Goal: Transaction & Acquisition: Download file/media

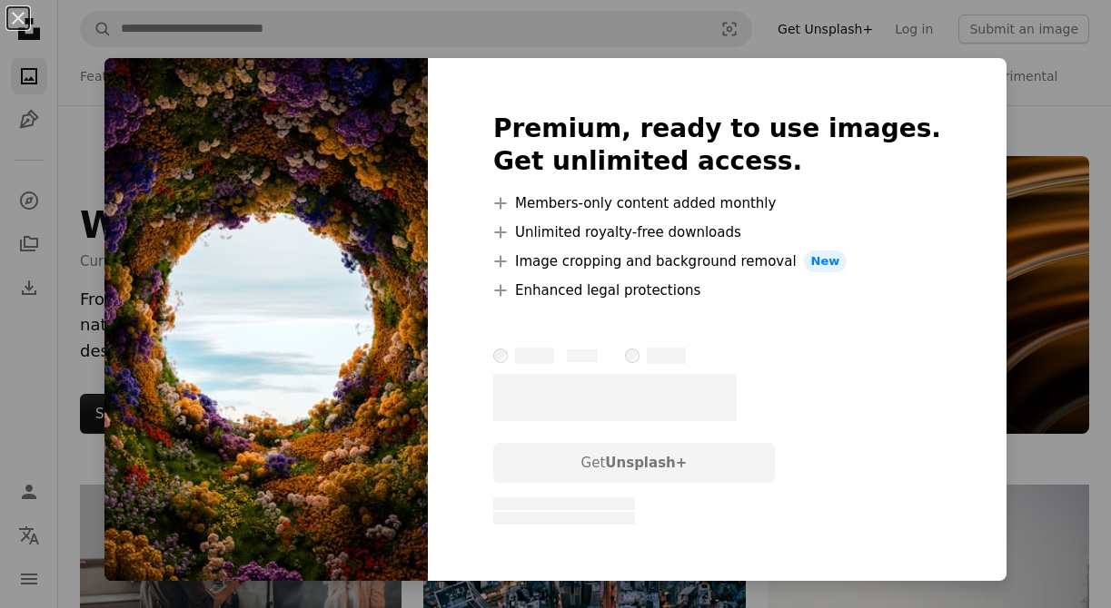
scroll to position [2591, 0]
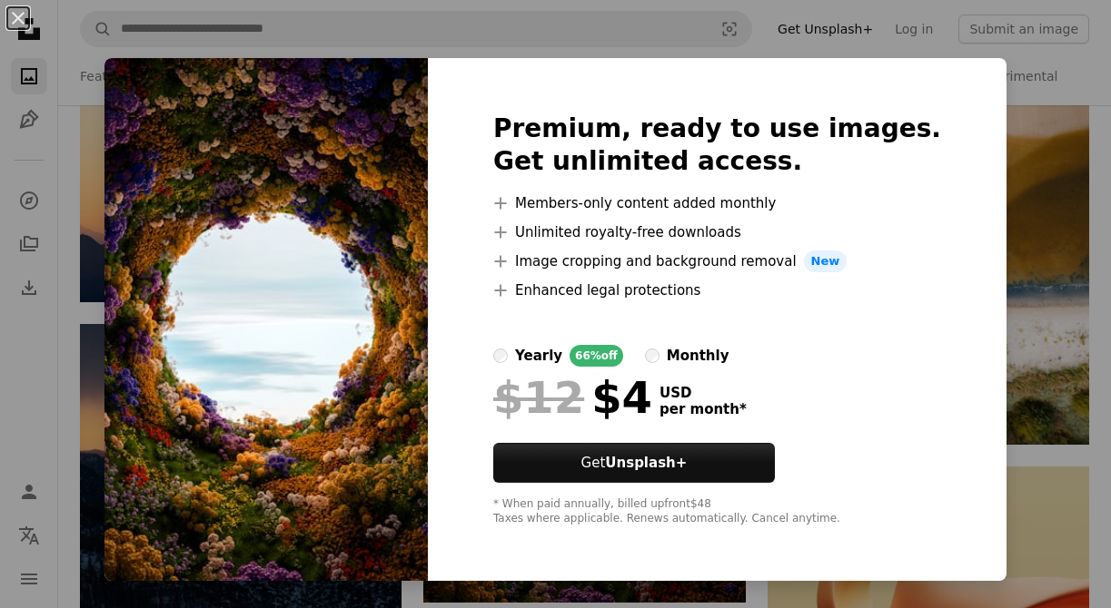
click at [989, 321] on div "An X shape Premium, ready to use images. Get unlimited access. A plus sign Memb…" at bounding box center [555, 304] width 1111 height 608
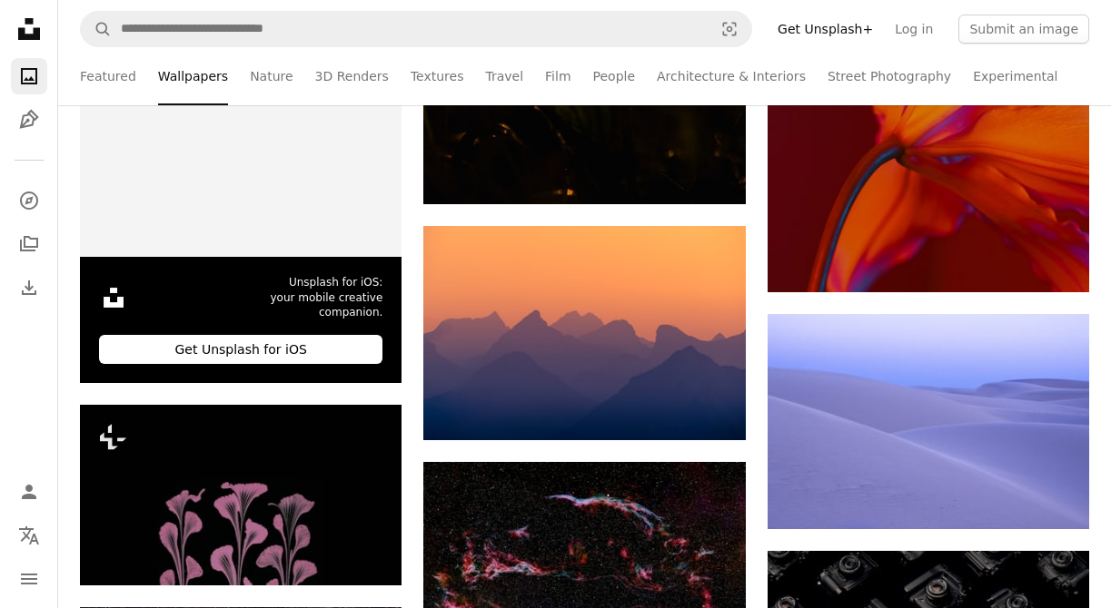
scroll to position [3492, 0]
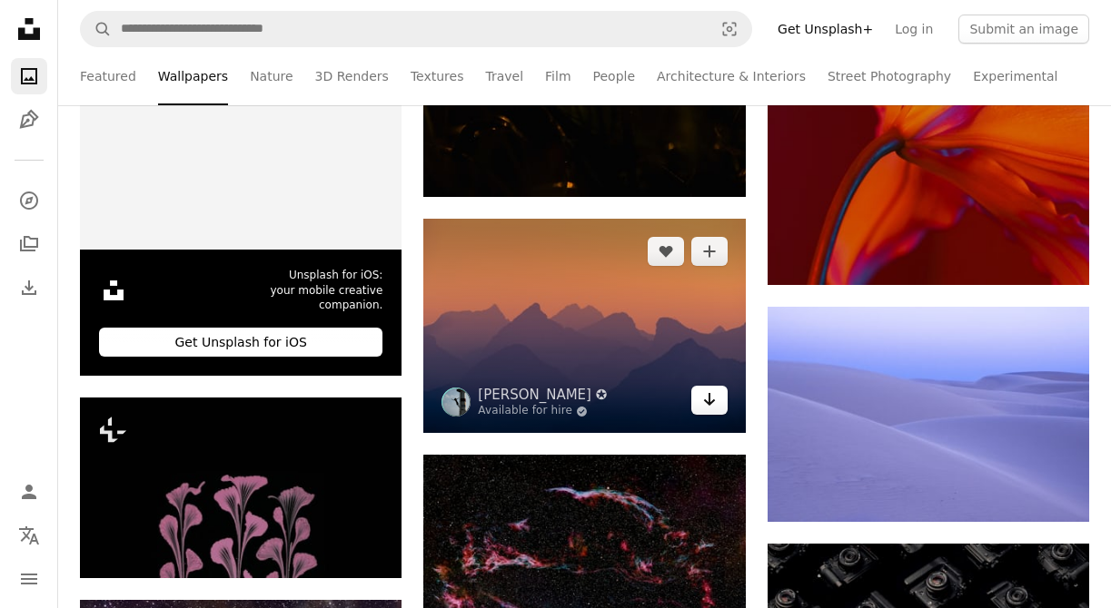
click at [715, 401] on icon "Arrow pointing down" at bounding box center [709, 400] width 15 height 22
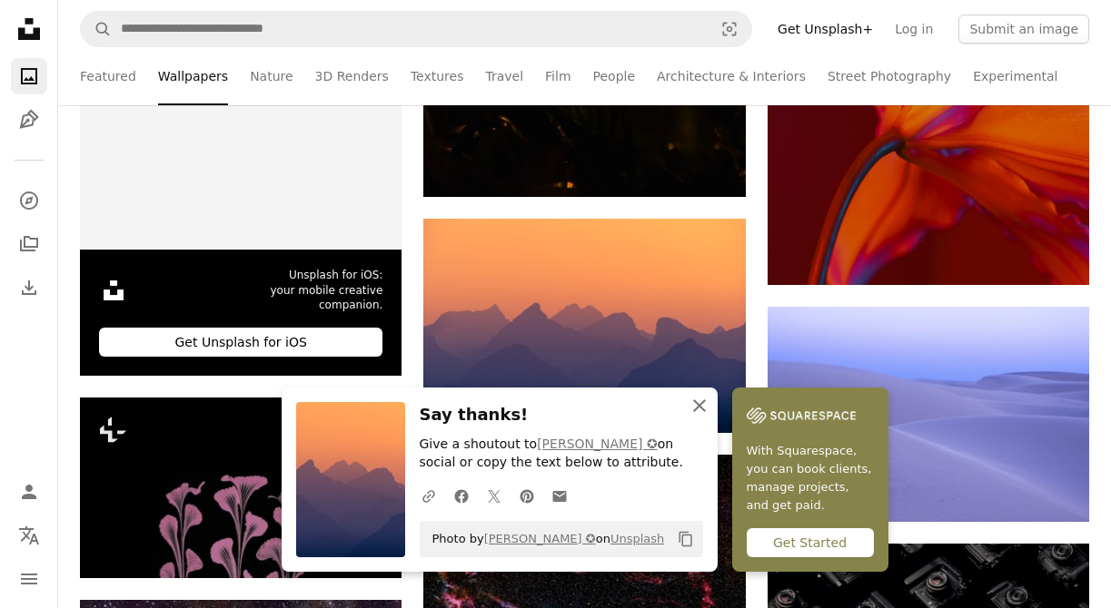
click at [701, 402] on icon "button" at bounding box center [699, 406] width 13 height 13
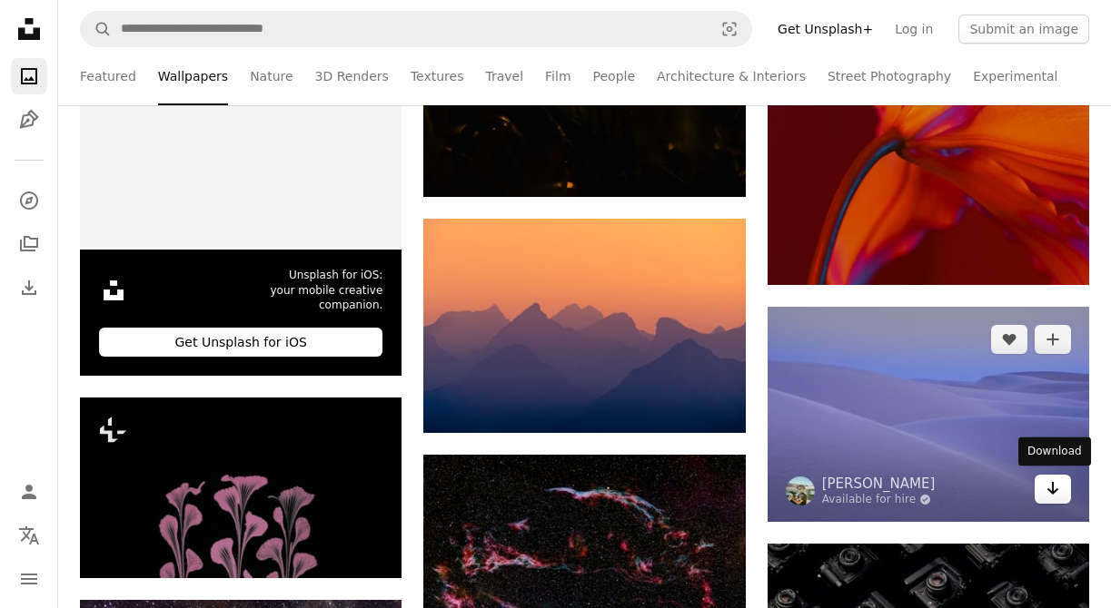
click at [1052, 490] on icon "Download" at bounding box center [1053, 488] width 12 height 13
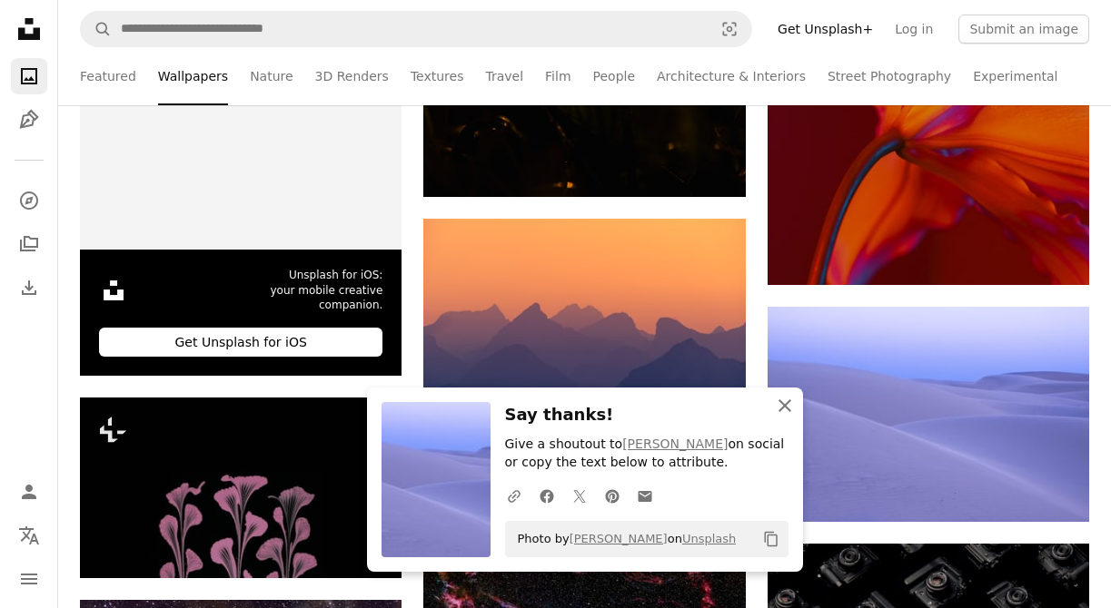
click at [785, 406] on icon "button" at bounding box center [784, 406] width 13 height 13
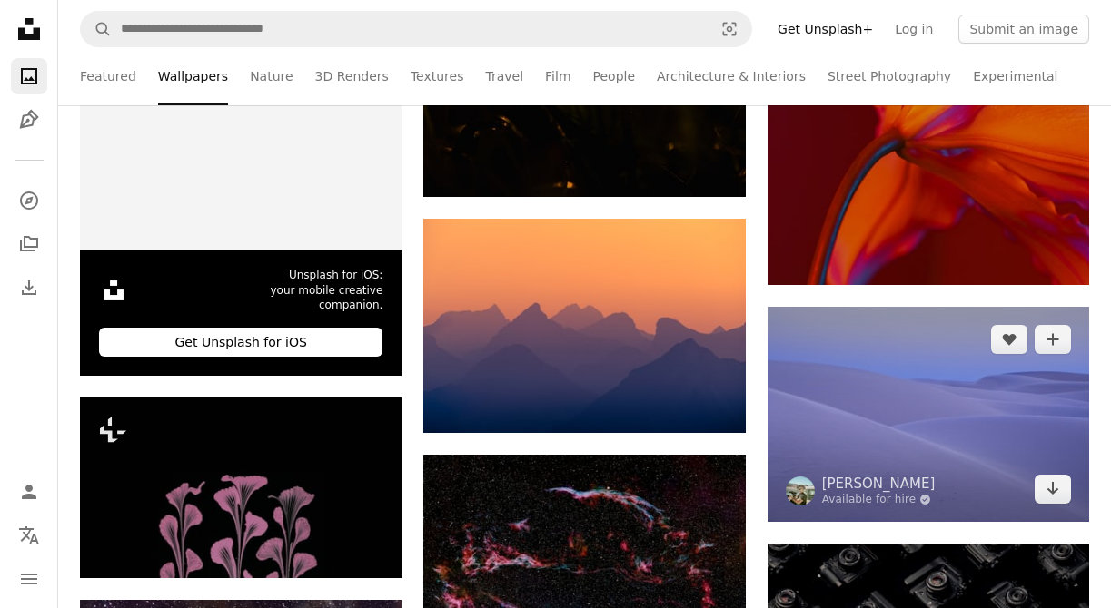
click at [978, 420] on img at bounding box center [927, 414] width 321 height 215
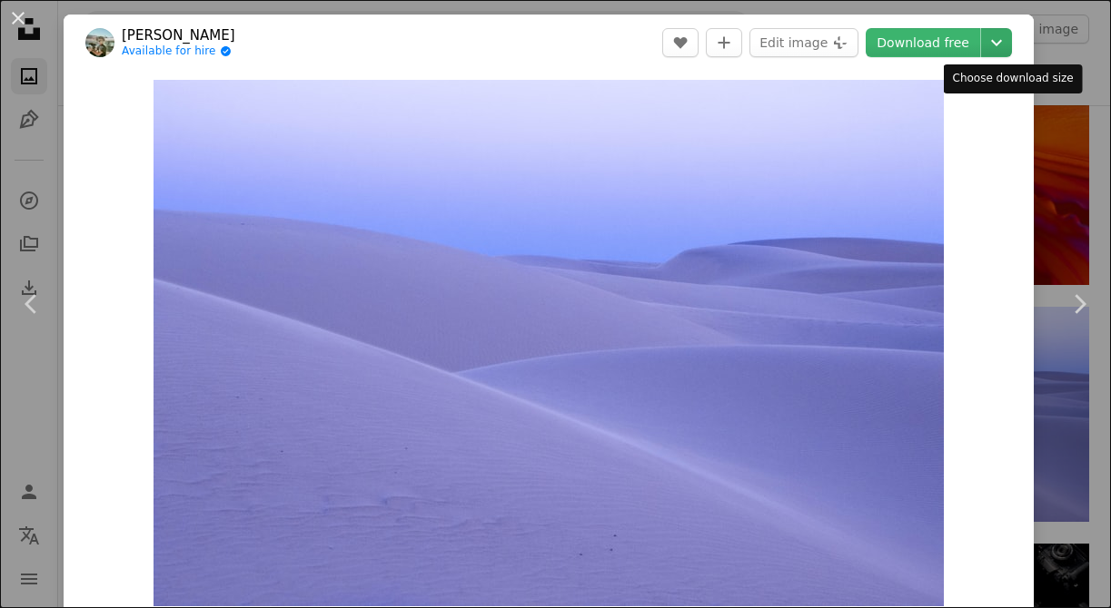
click at [1004, 53] on icon "Chevron down" at bounding box center [996, 43] width 29 height 22
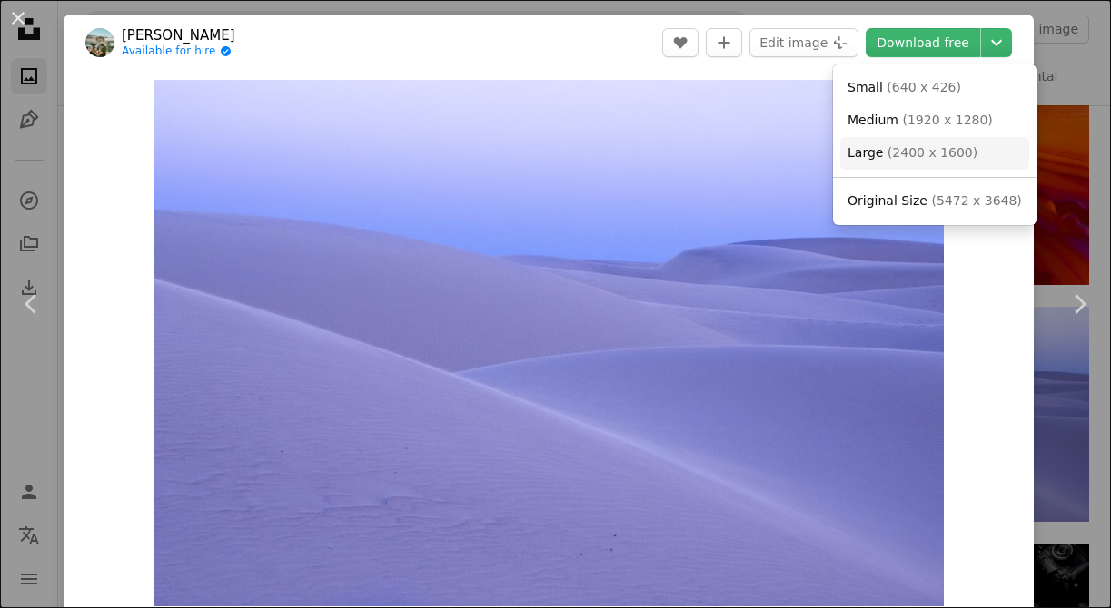
click at [960, 153] on span "( 2400 x 1600 )" at bounding box center [932, 152] width 90 height 15
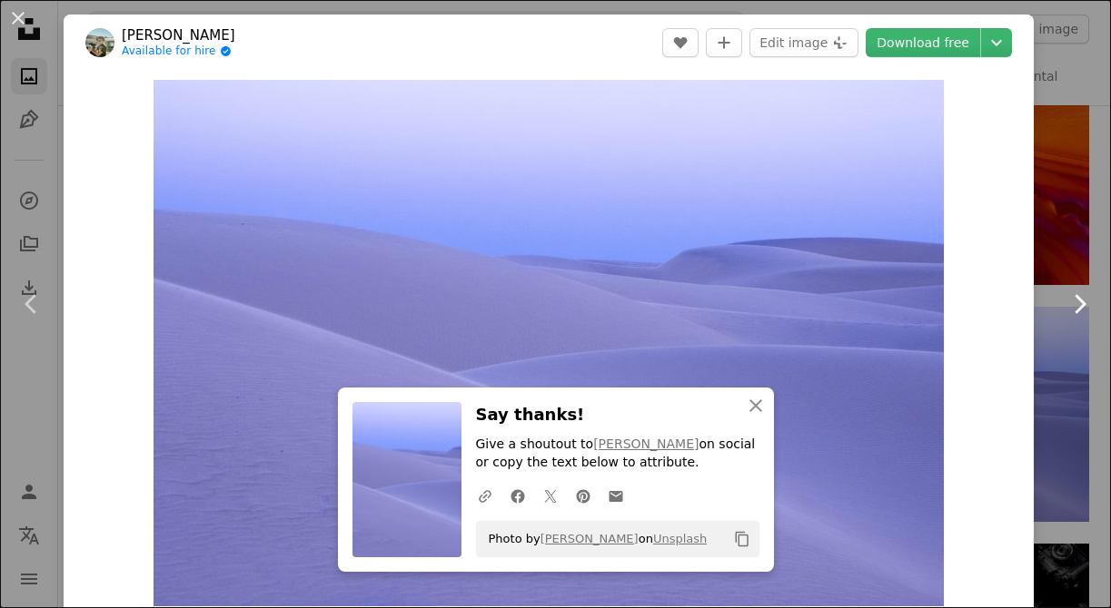
click at [1072, 276] on link "Chevron right" at bounding box center [1079, 304] width 64 height 174
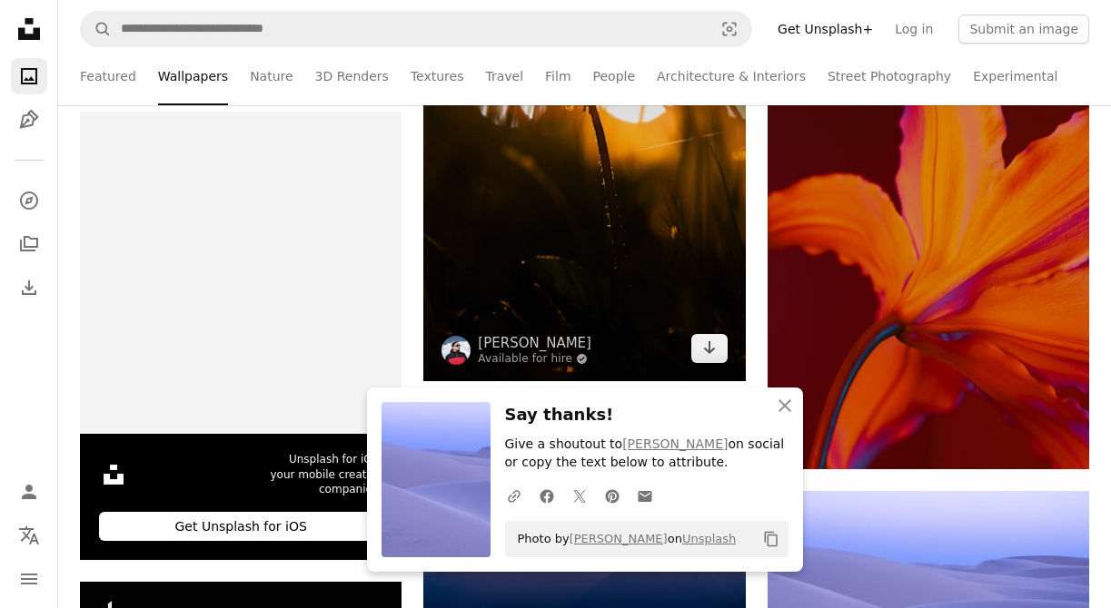
scroll to position [3242, 0]
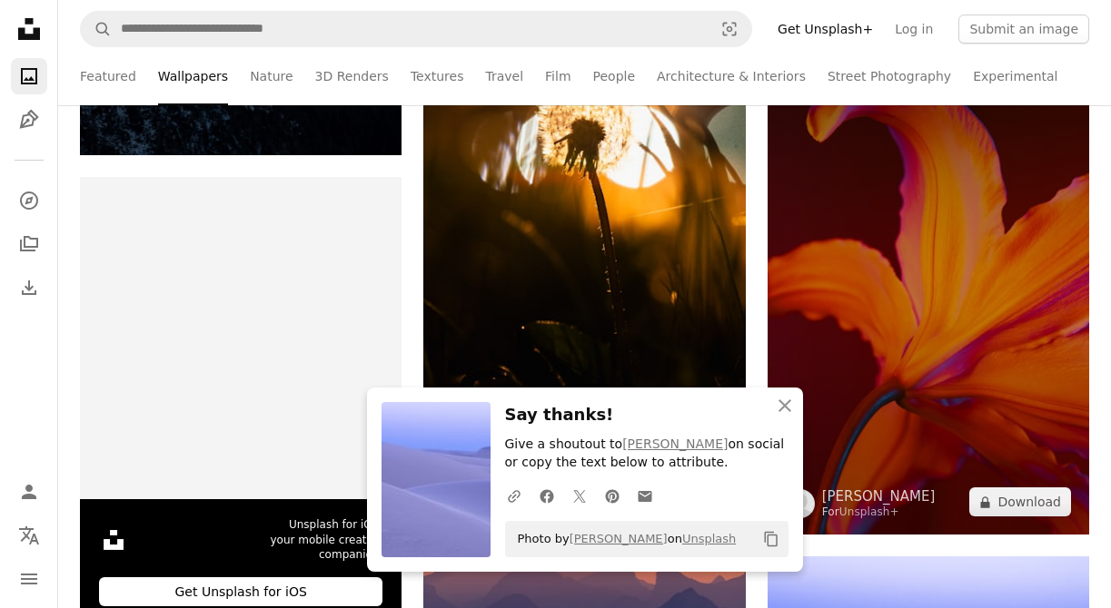
click at [1063, 297] on img at bounding box center [927, 294] width 321 height 483
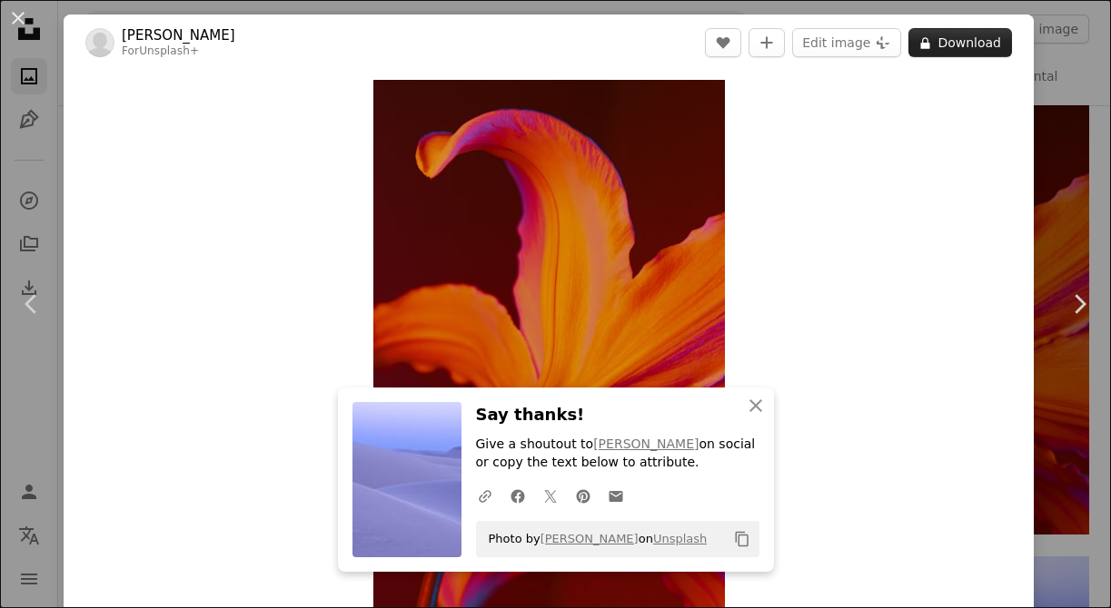
click at [1012, 44] on button "A lock Download" at bounding box center [960, 42] width 104 height 29
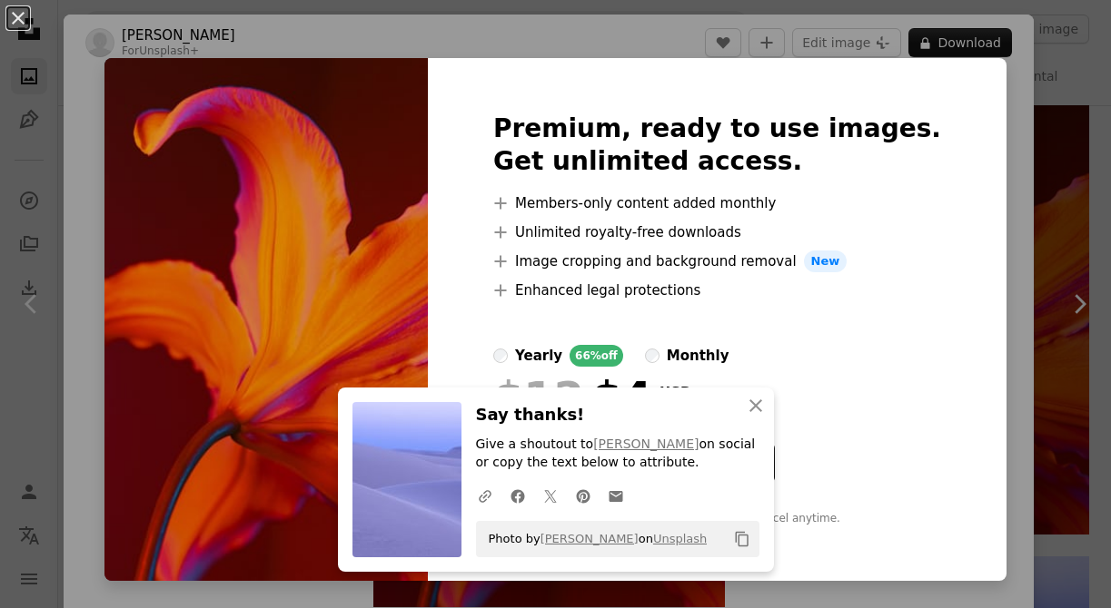
click at [1018, 276] on div "An X shape Premium, ready to use images. Get unlimited access. A plus sign Memb…" at bounding box center [555, 304] width 1111 height 608
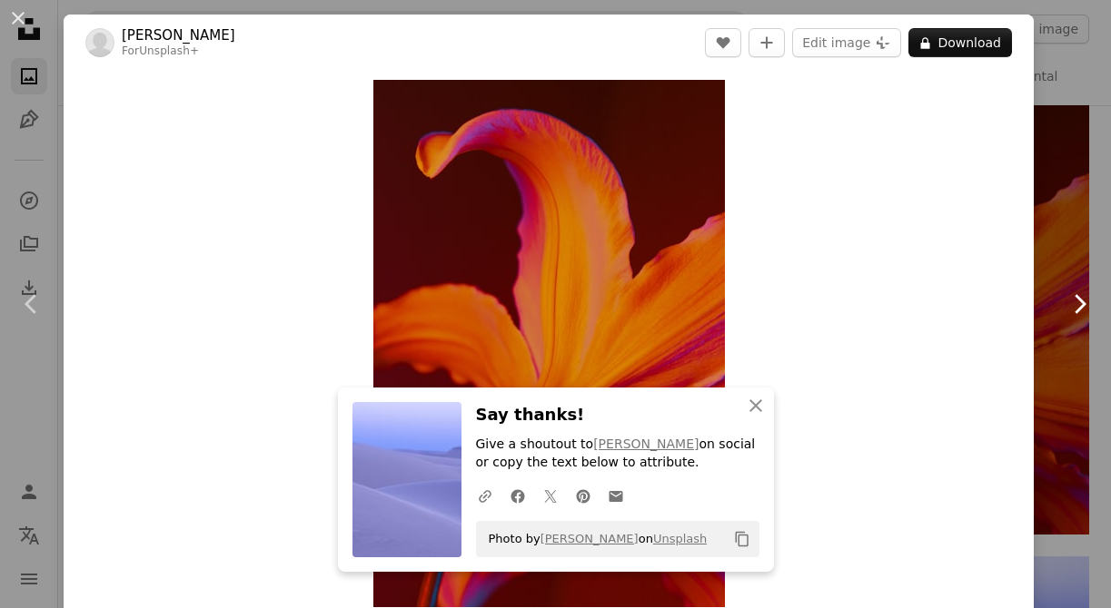
click at [1062, 280] on link "Chevron right" at bounding box center [1079, 304] width 64 height 174
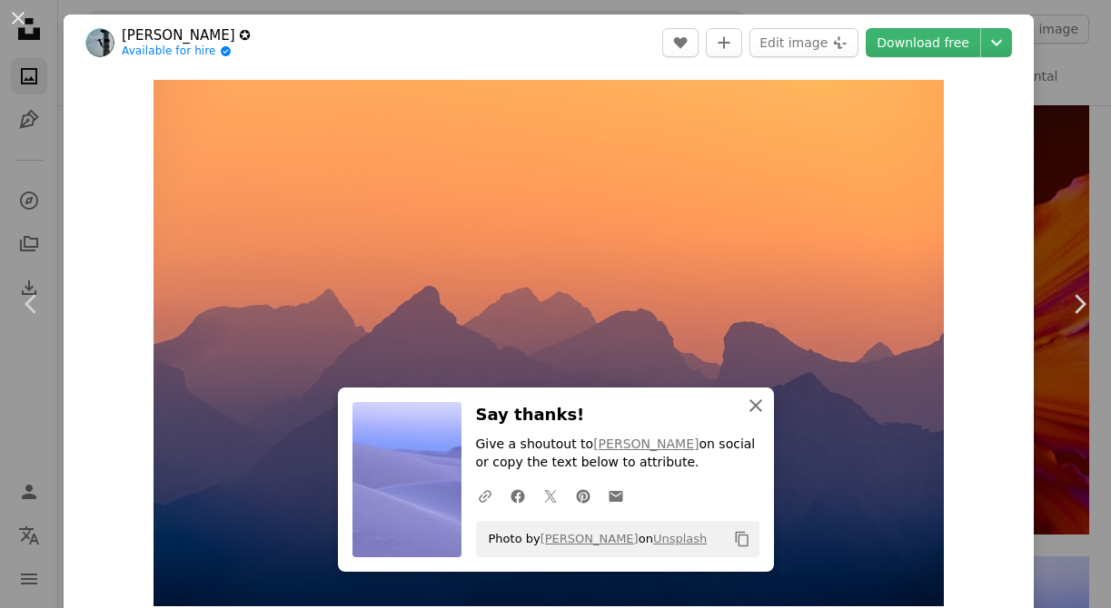
click at [753, 399] on icon "An X shape" at bounding box center [756, 406] width 22 height 22
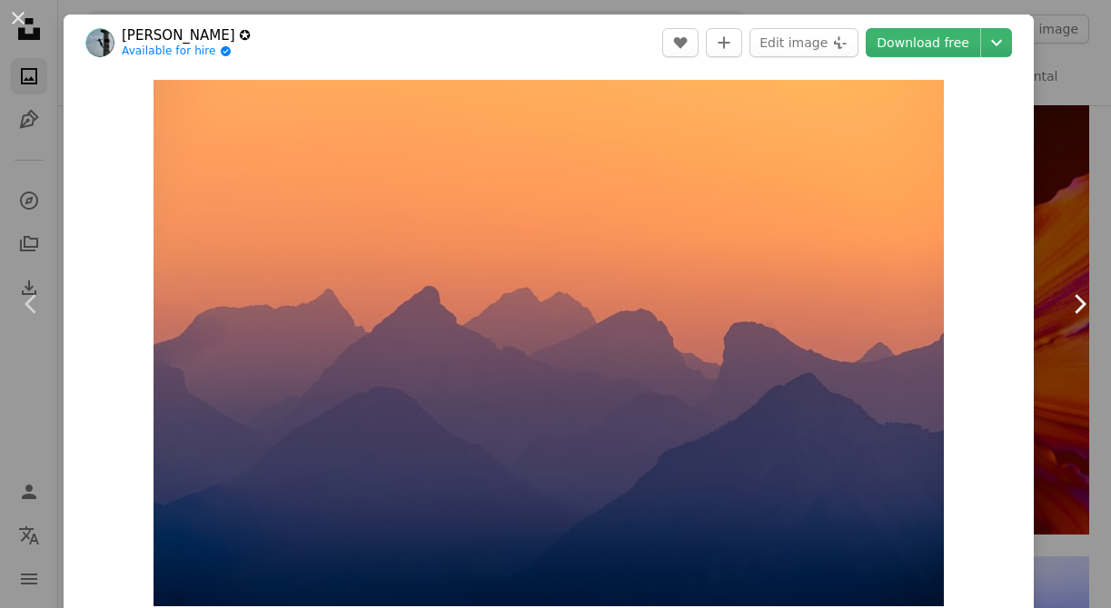
click at [1082, 300] on icon "Chevron right" at bounding box center [1078, 304] width 29 height 29
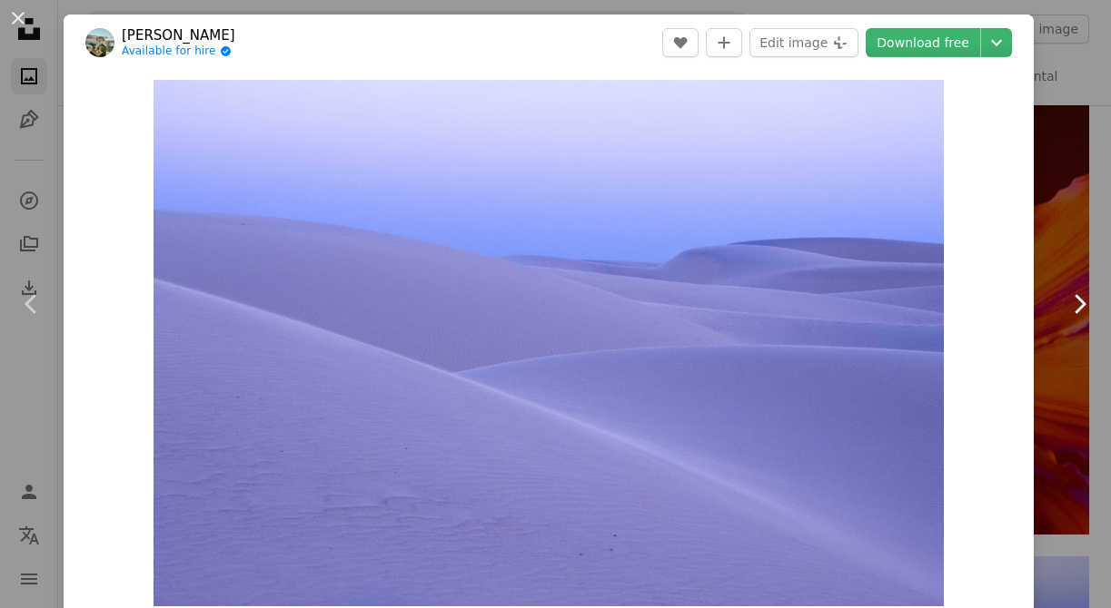
click at [1082, 300] on icon "Chevron right" at bounding box center [1078, 304] width 29 height 29
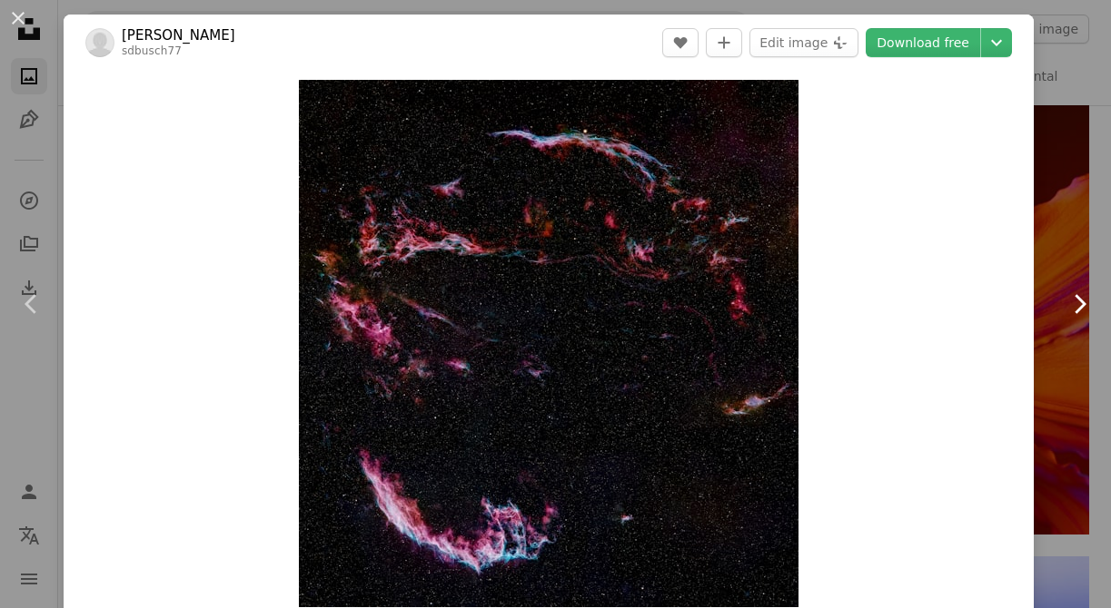
click at [1082, 300] on icon "Chevron right" at bounding box center [1078, 304] width 29 height 29
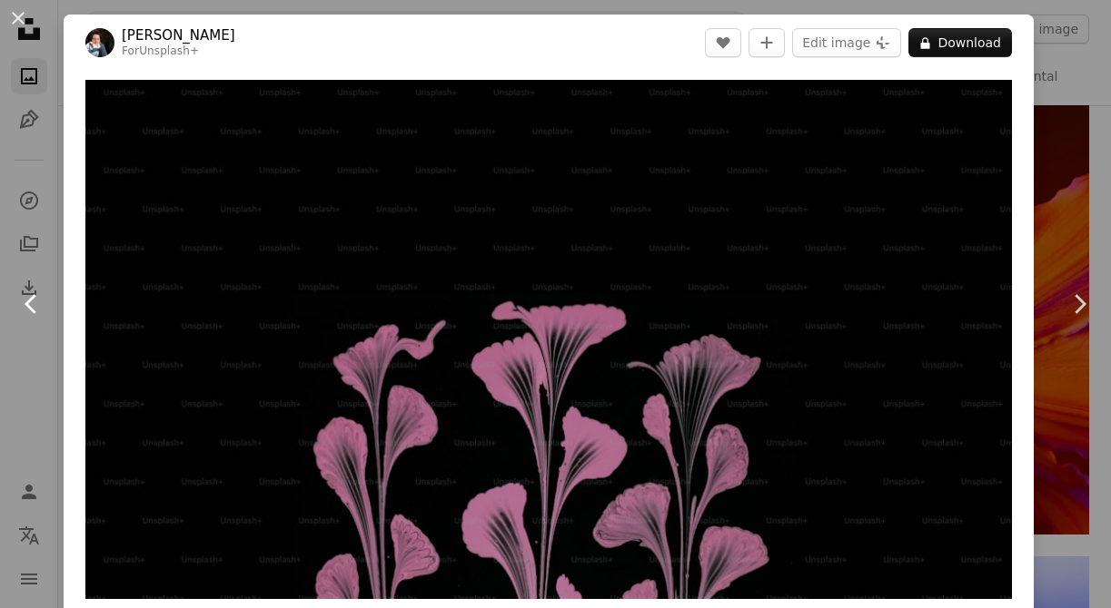
click at [35, 301] on icon "Chevron left" at bounding box center [31, 304] width 29 height 29
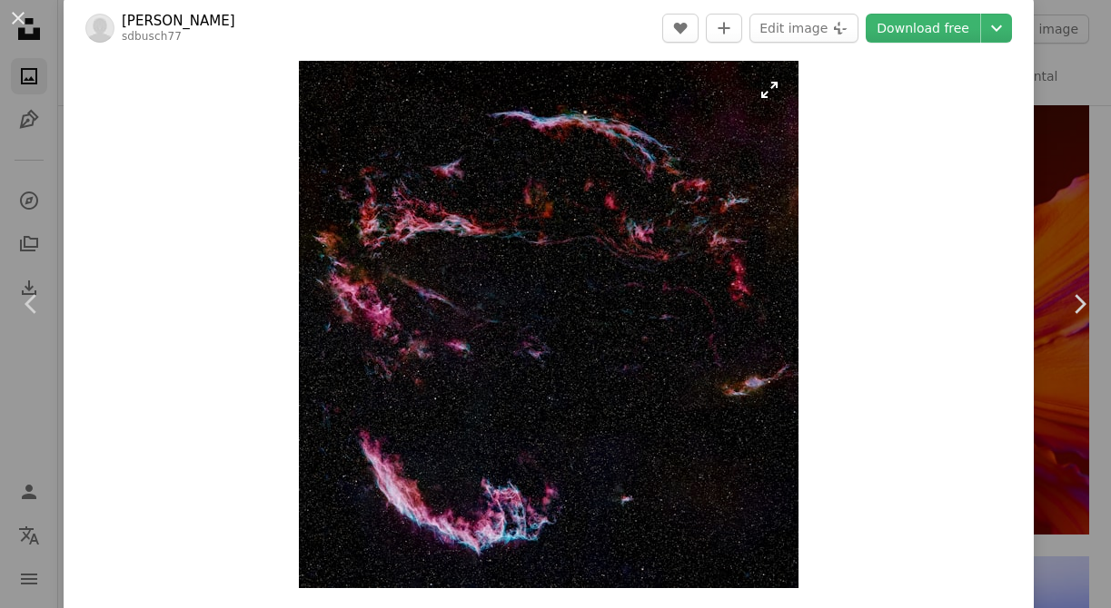
scroll to position [18, 0]
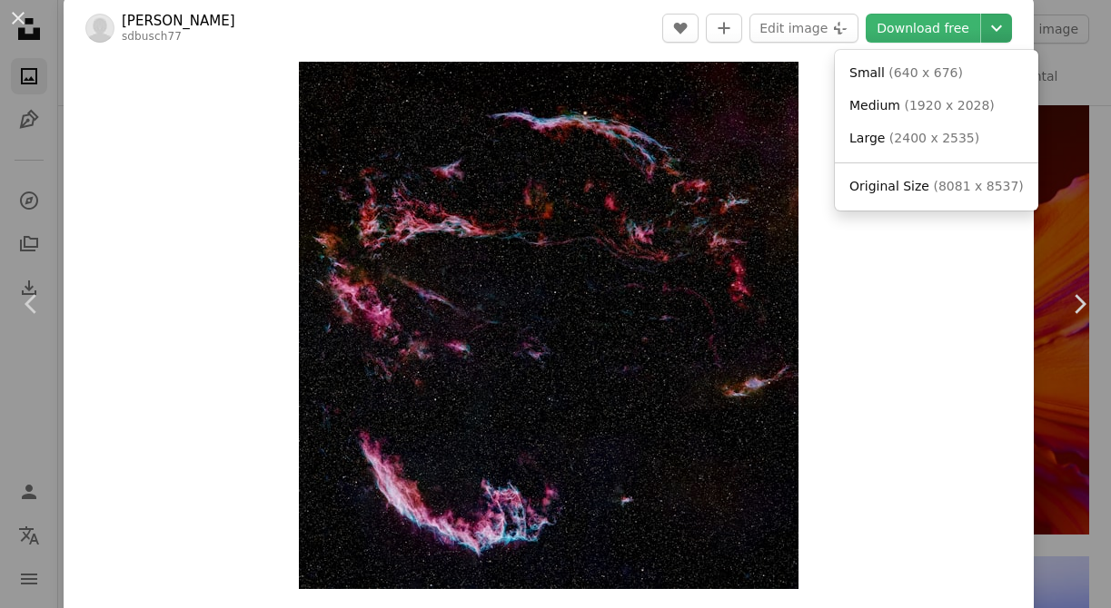
click at [1009, 27] on icon "Chevron down" at bounding box center [996, 28] width 29 height 22
click at [982, 110] on span "( 1920 x 2028 )" at bounding box center [949, 105] width 90 height 15
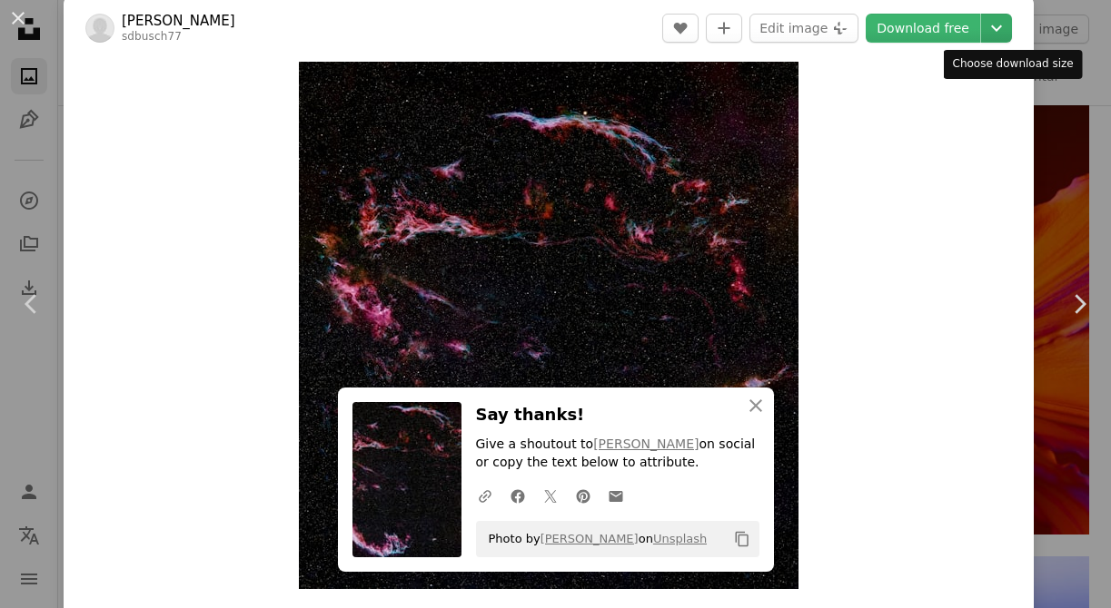
click at [1007, 37] on icon "Chevron down" at bounding box center [996, 28] width 29 height 22
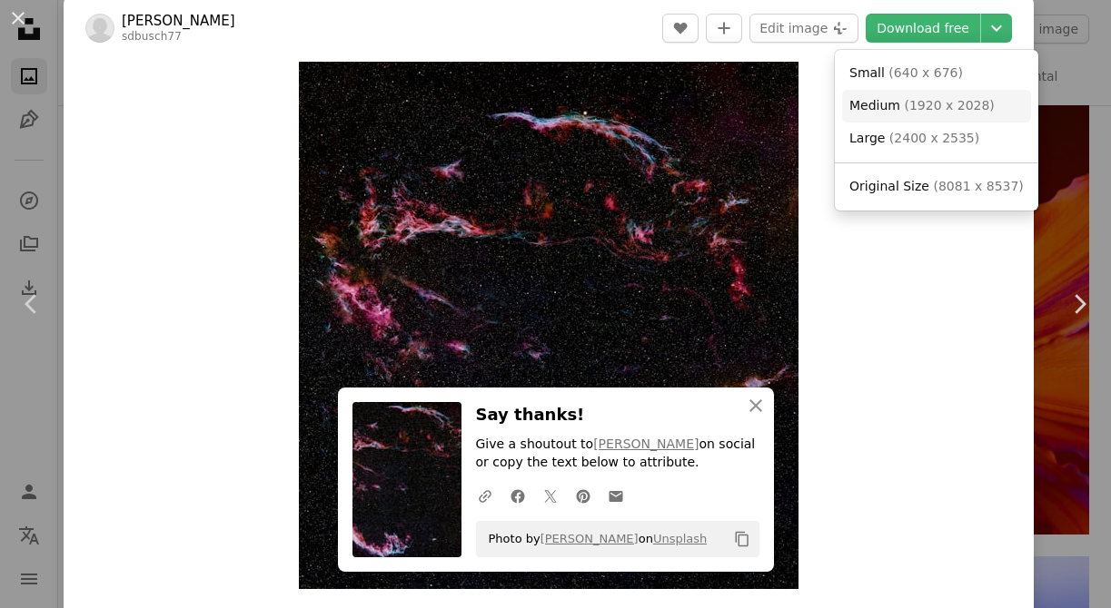
click at [980, 114] on span "Medium ( 1920 x 2028 )" at bounding box center [921, 106] width 145 height 18
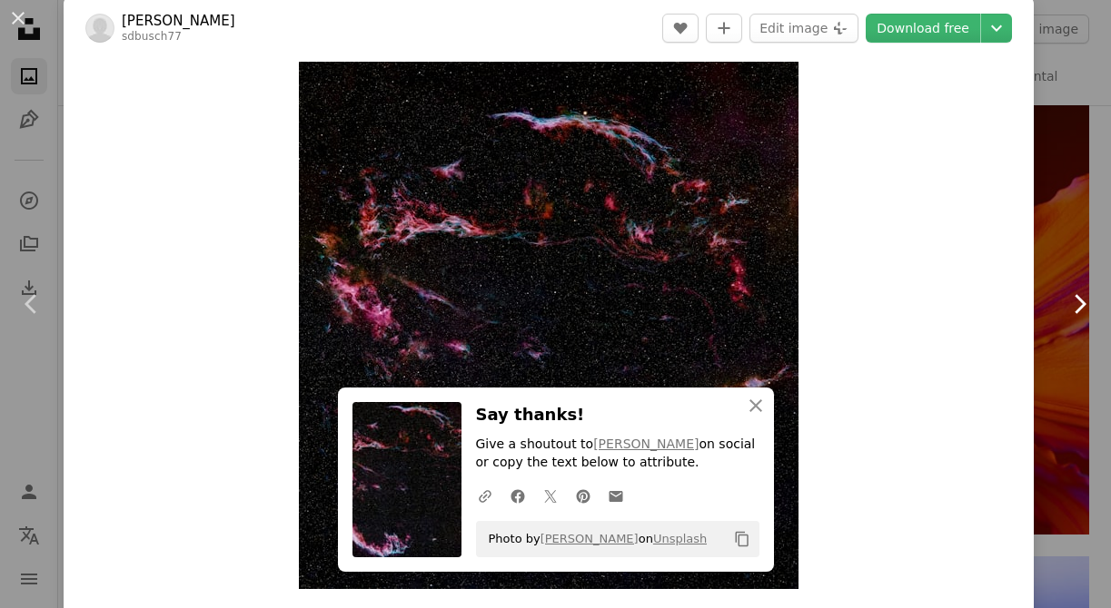
click at [1092, 296] on icon "Chevron right" at bounding box center [1078, 304] width 29 height 29
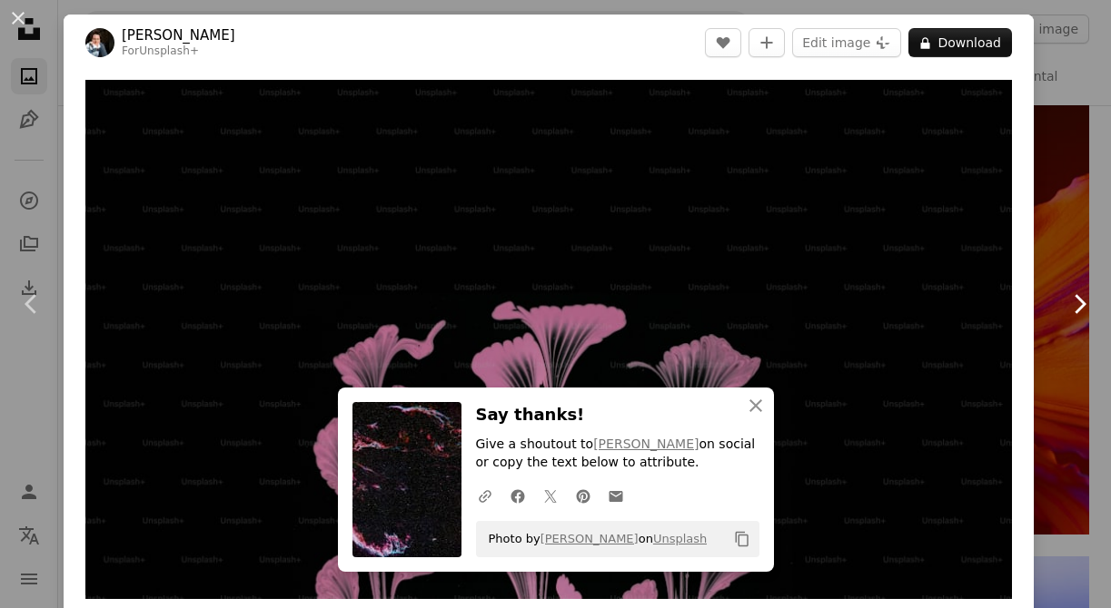
click at [1082, 308] on icon at bounding box center [1080, 303] width 12 height 19
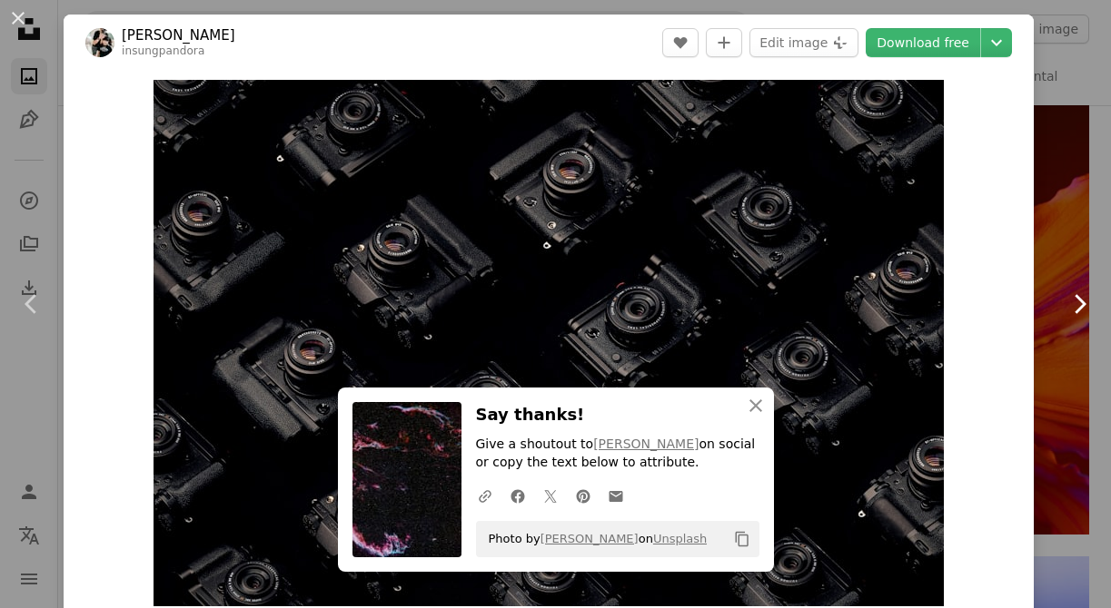
click at [1082, 308] on icon at bounding box center [1080, 303] width 12 height 19
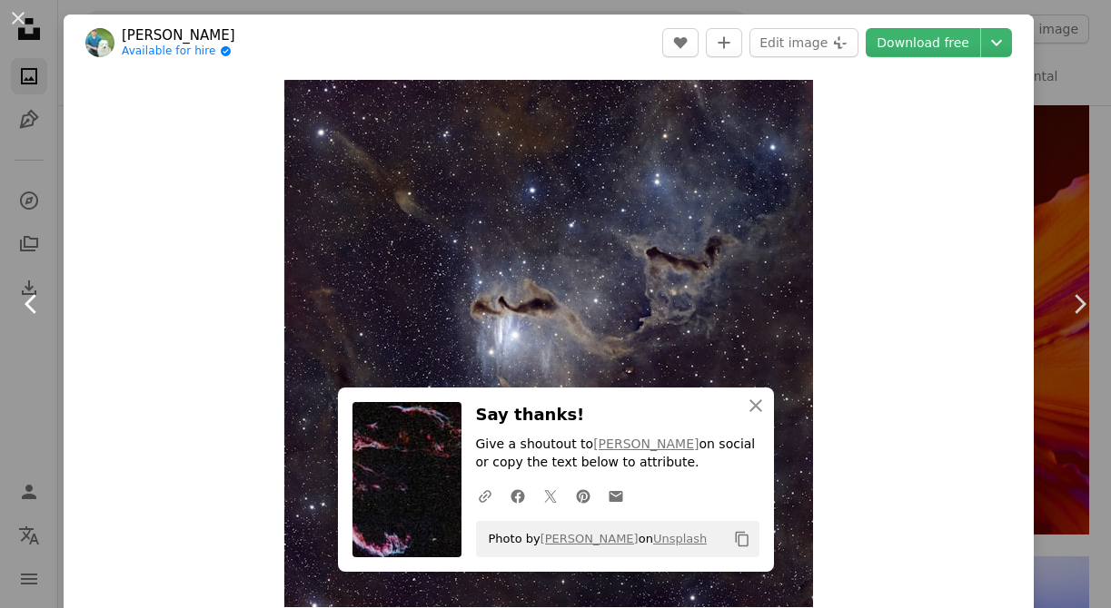
click at [33, 304] on icon "Chevron left" at bounding box center [31, 304] width 29 height 29
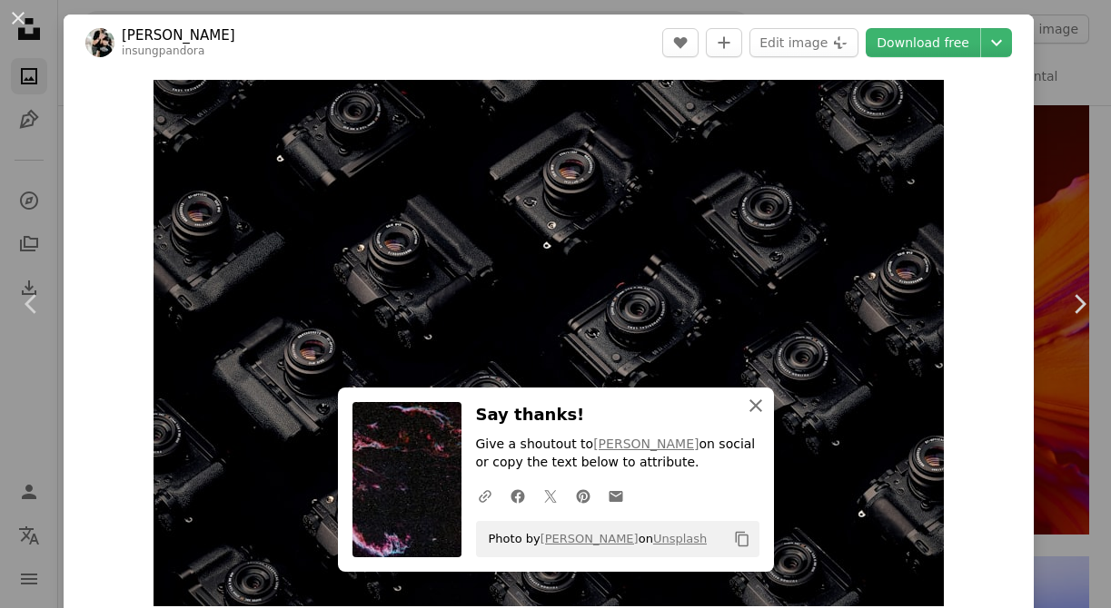
click at [758, 416] on icon "An X shape" at bounding box center [756, 406] width 22 height 22
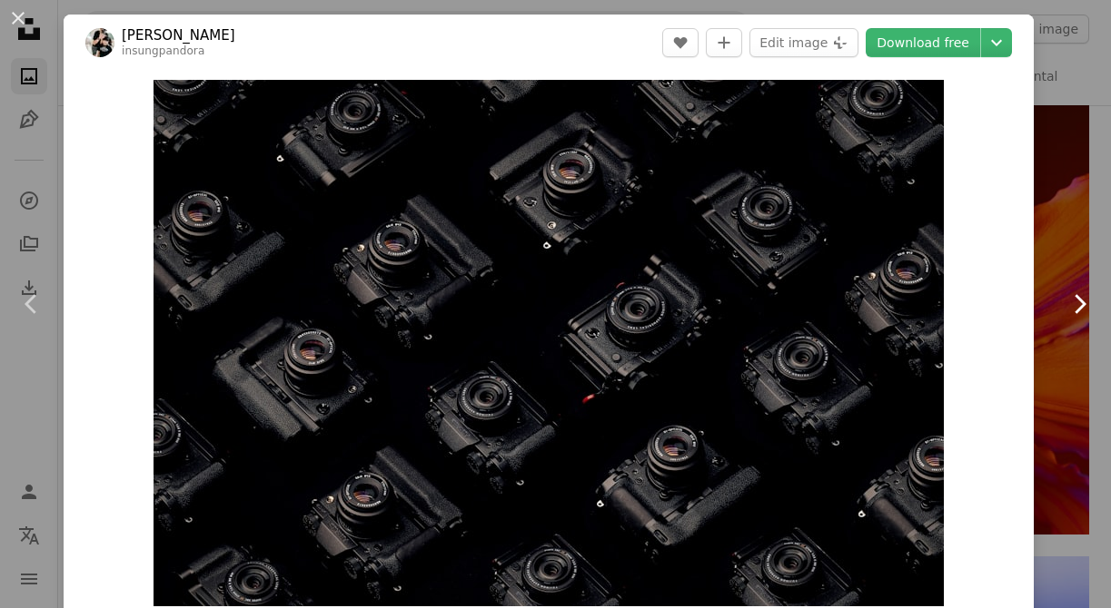
click at [1082, 300] on icon at bounding box center [1080, 303] width 12 height 19
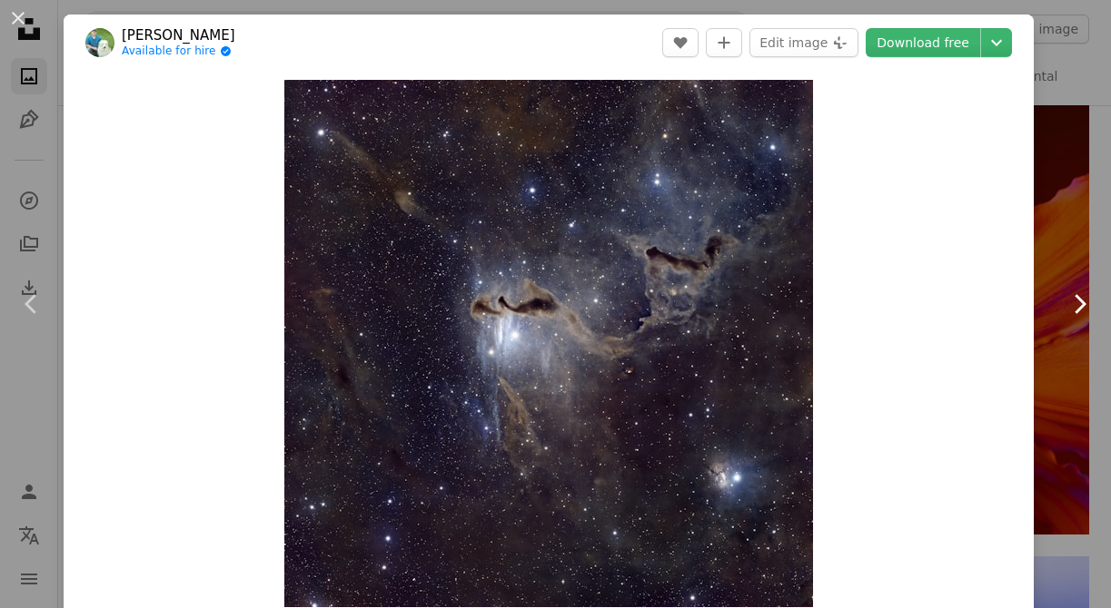
click at [1082, 301] on icon at bounding box center [1080, 303] width 12 height 19
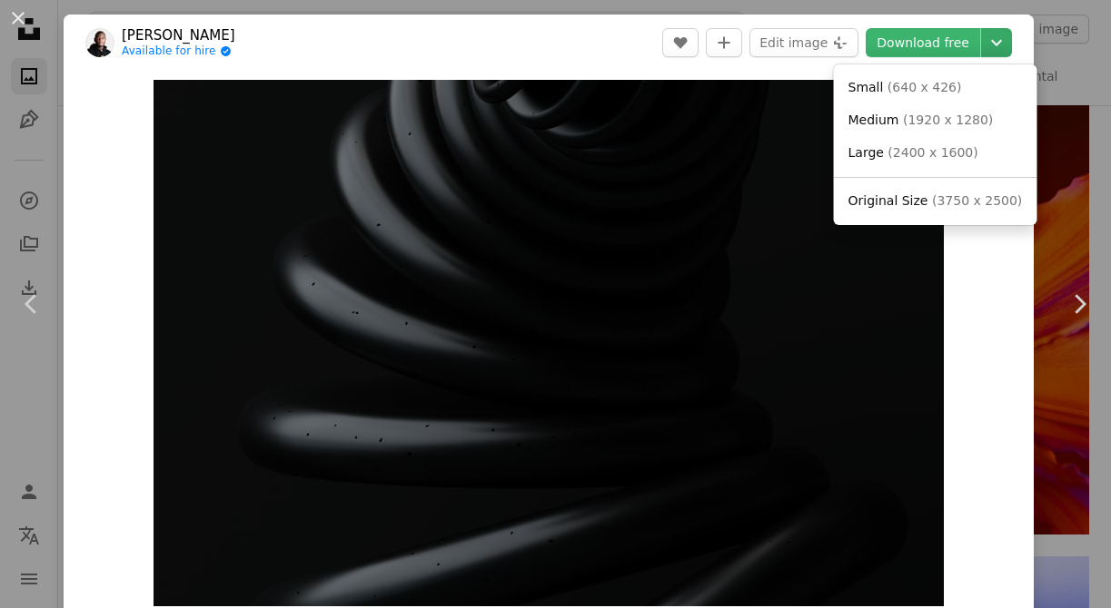
click at [1007, 48] on icon "Chevron down" at bounding box center [996, 43] width 29 height 22
click at [969, 125] on span "( 1920 x 1280 )" at bounding box center [948, 120] width 90 height 15
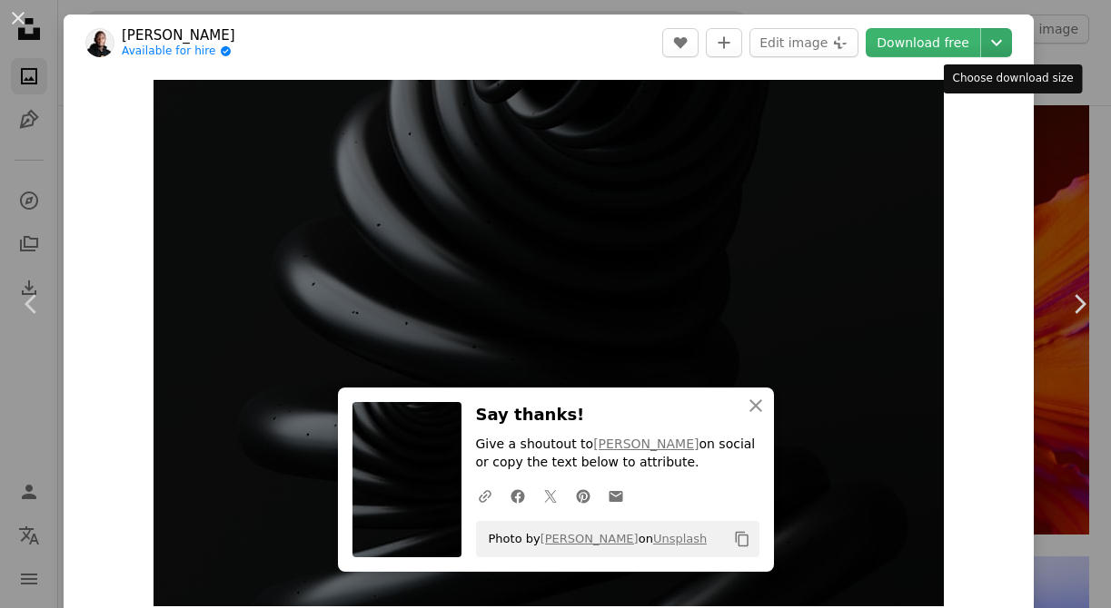
click at [1007, 54] on button "Chevron down" at bounding box center [996, 42] width 31 height 29
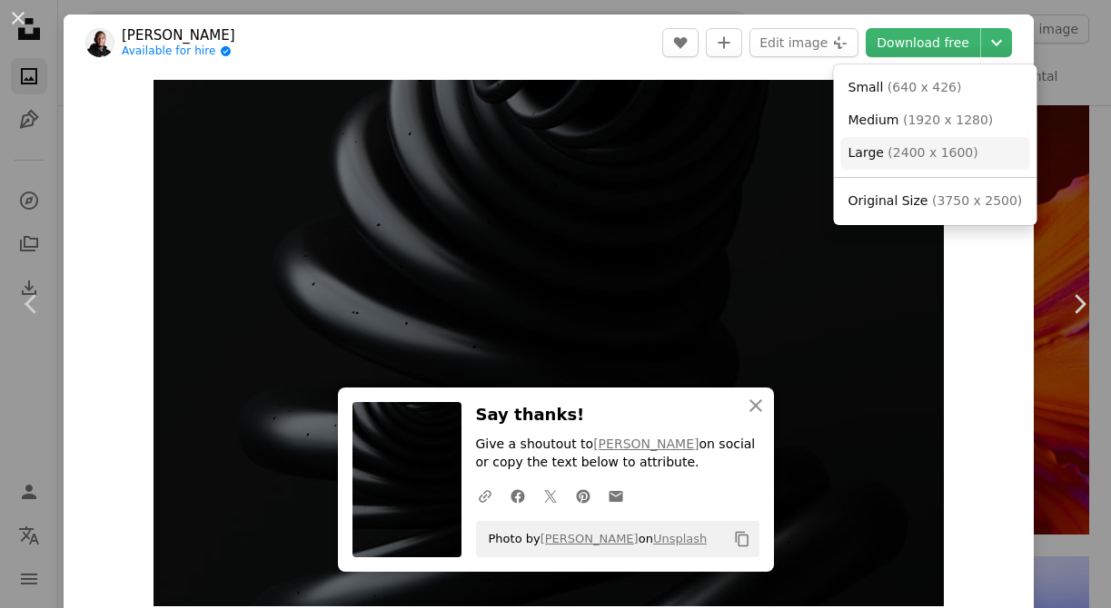
click at [965, 150] on span "( 2400 x 1600 )" at bounding box center [932, 152] width 90 height 15
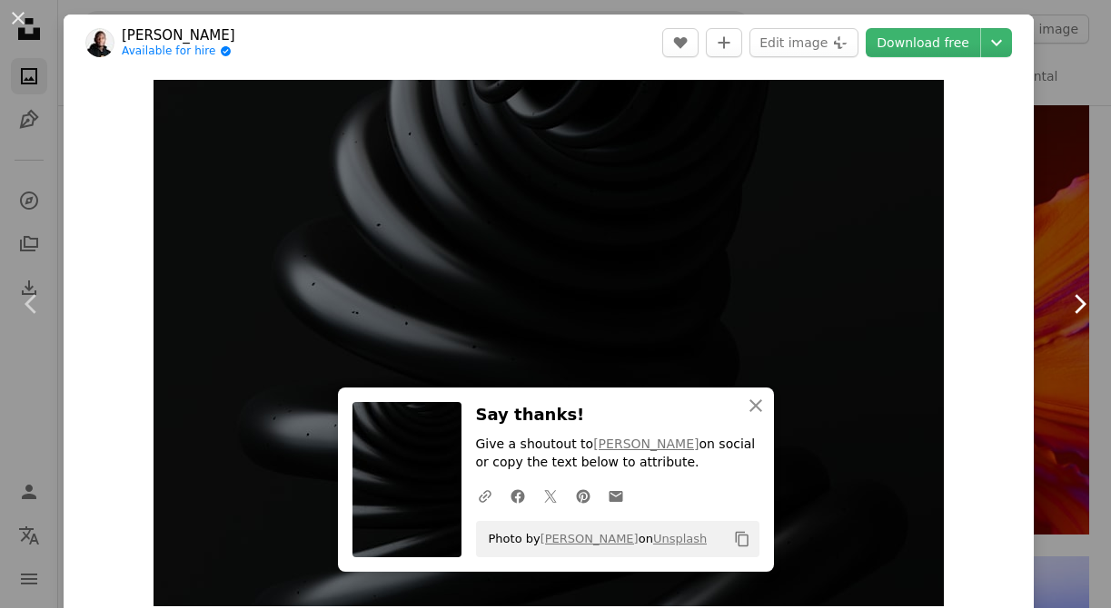
click at [1083, 296] on icon "Chevron right" at bounding box center [1078, 304] width 29 height 29
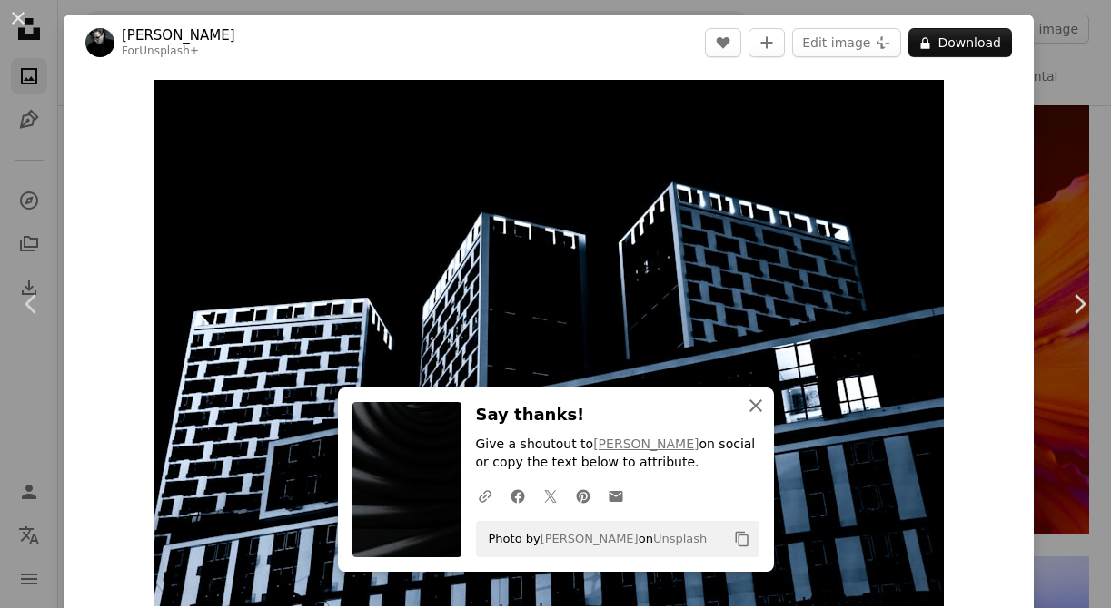
click at [757, 410] on icon "An X shape" at bounding box center [756, 406] width 22 height 22
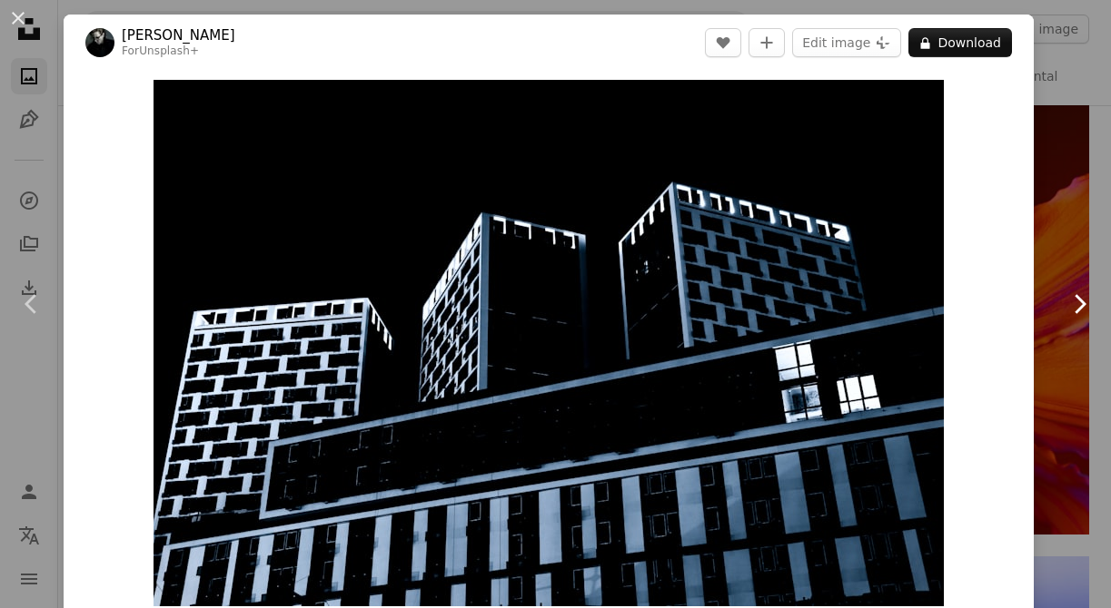
click at [1087, 311] on icon "Chevron right" at bounding box center [1078, 304] width 29 height 29
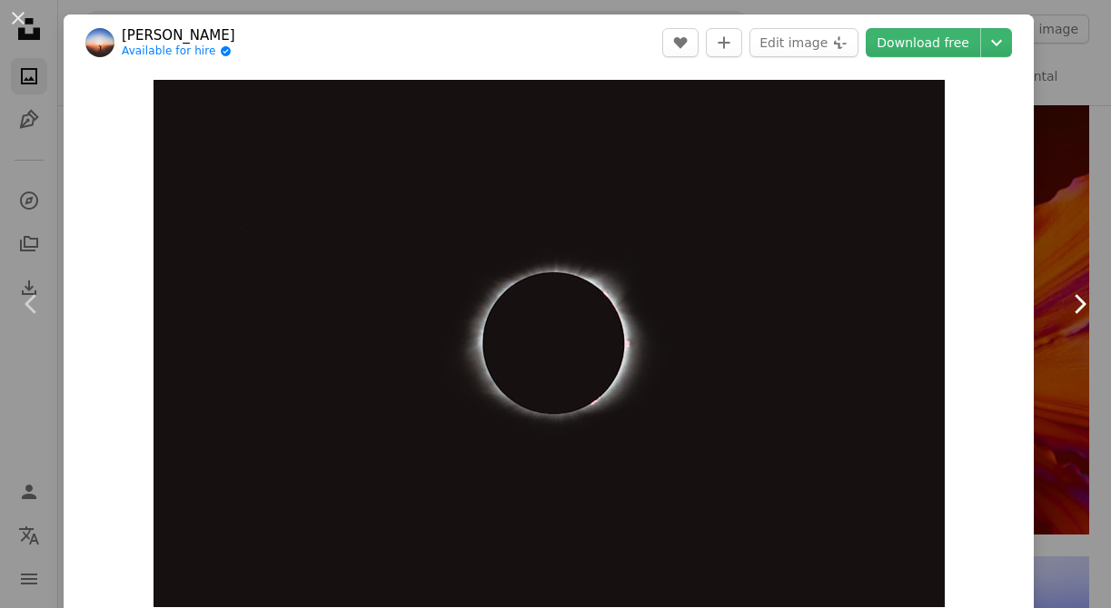
click at [1086, 311] on icon "Chevron right" at bounding box center [1078, 304] width 29 height 29
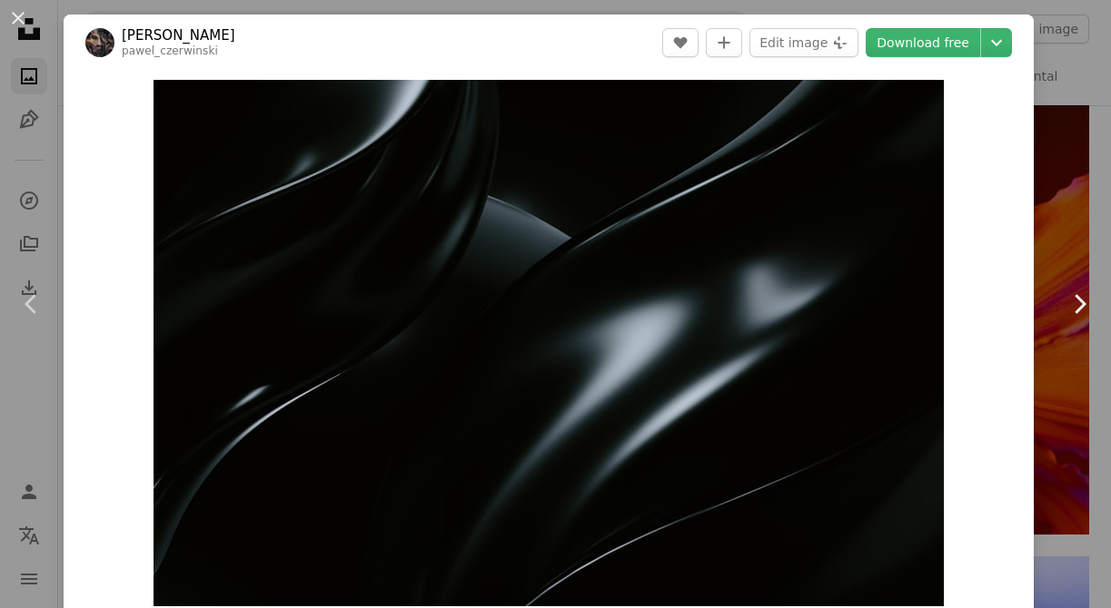
click at [1086, 311] on icon "Chevron right" at bounding box center [1078, 304] width 29 height 29
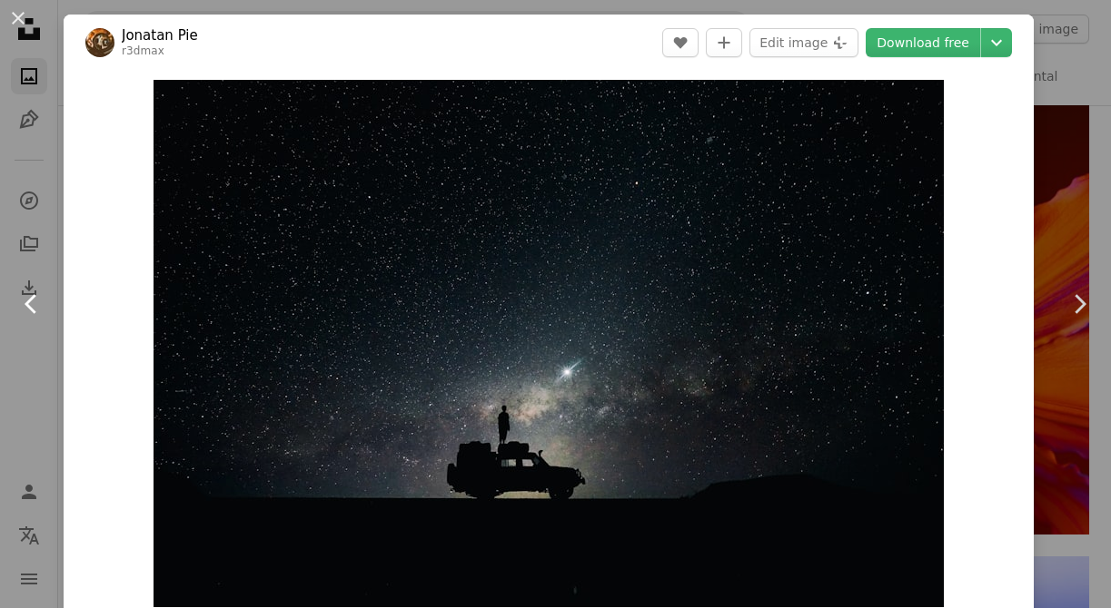
click at [38, 311] on icon "Chevron left" at bounding box center [31, 304] width 29 height 29
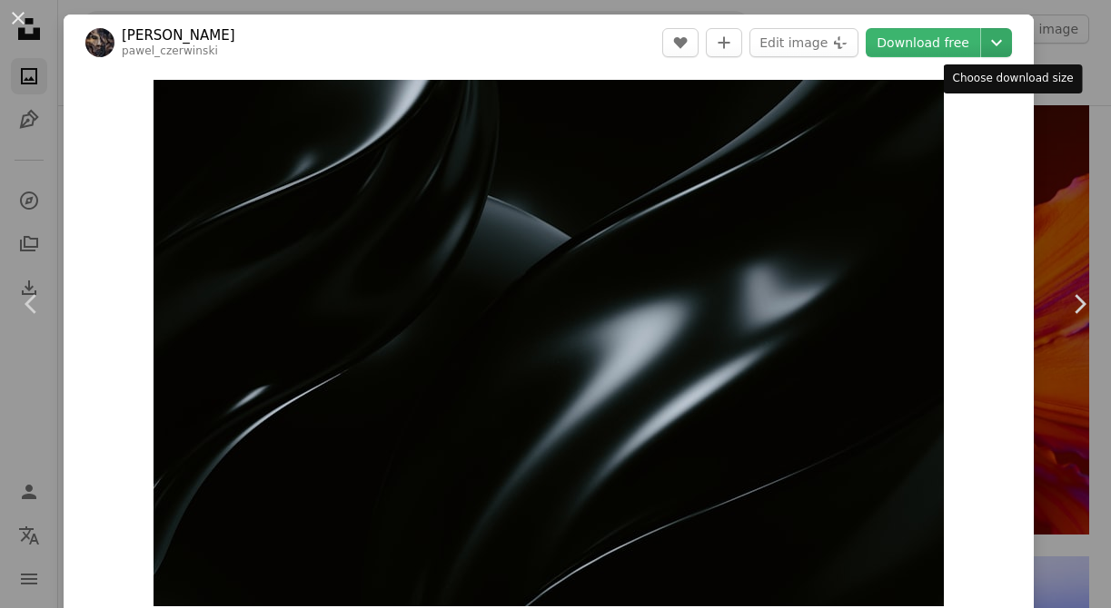
click at [1011, 36] on icon "Chevron down" at bounding box center [996, 43] width 29 height 22
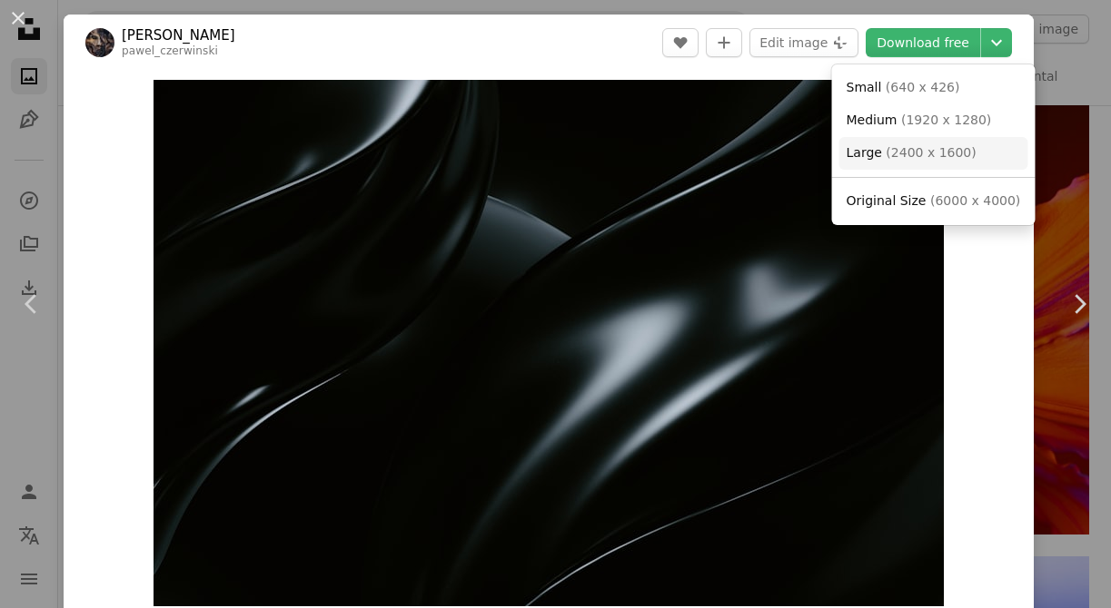
click at [938, 162] on span "Large ( 2400 x 1600 )" at bounding box center [911, 153] width 130 height 18
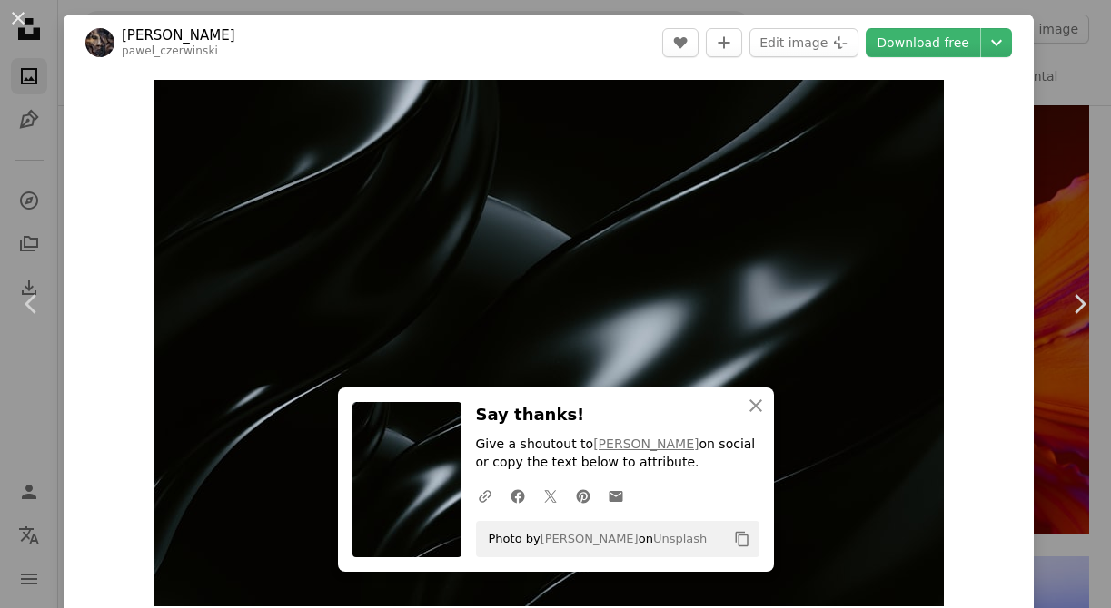
click at [988, 410] on div "Zoom in" at bounding box center [549, 343] width 970 height 545
click at [1087, 301] on icon "Chevron right" at bounding box center [1078, 304] width 29 height 29
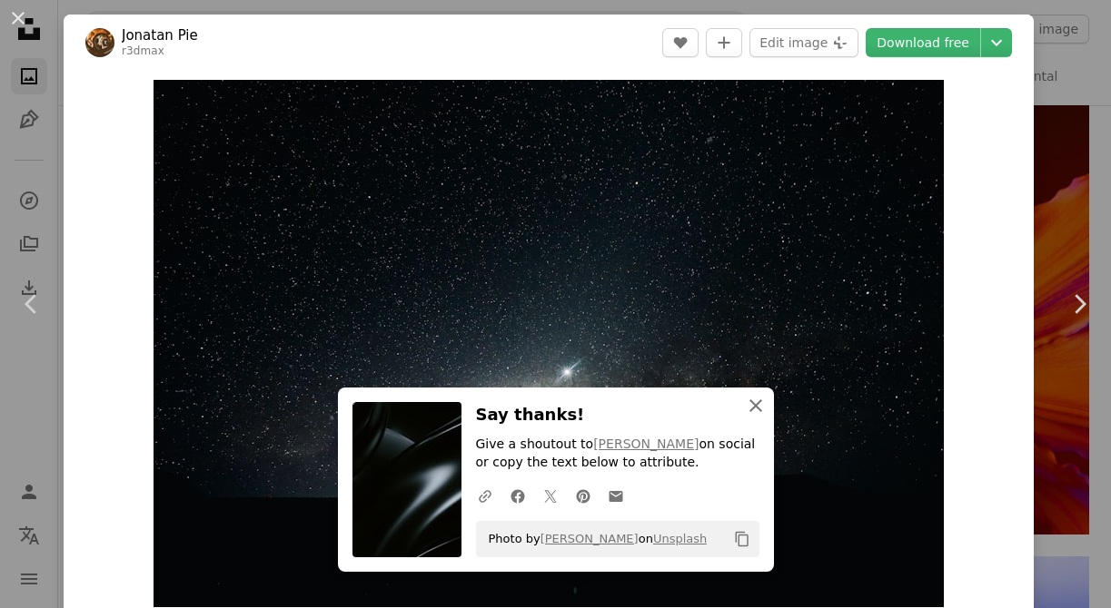
click at [748, 411] on icon "An X shape" at bounding box center [756, 406] width 22 height 22
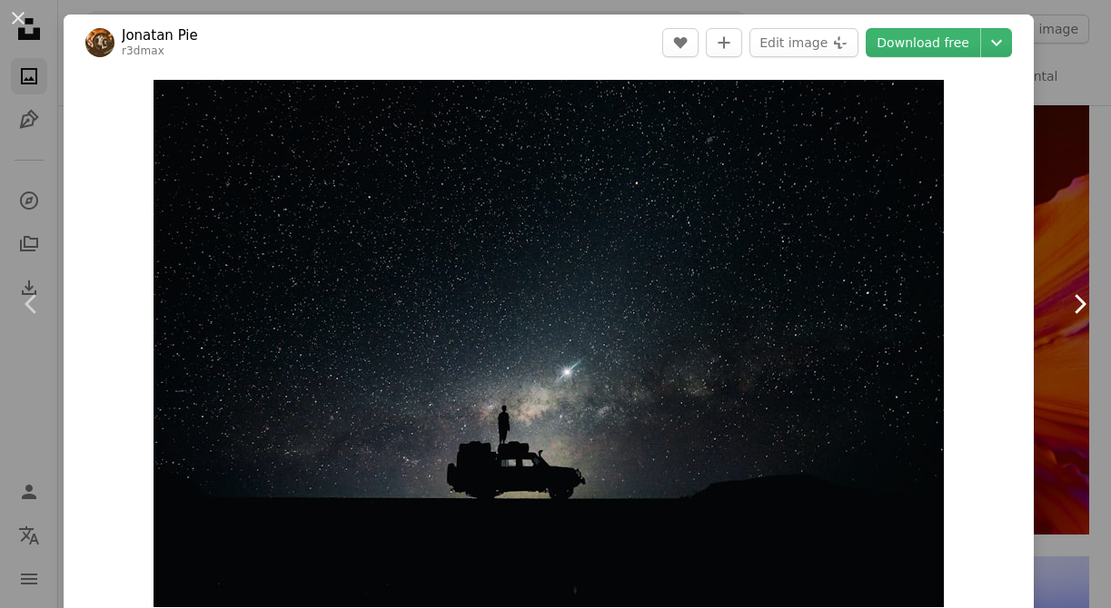
click at [1081, 302] on icon at bounding box center [1080, 303] width 12 height 19
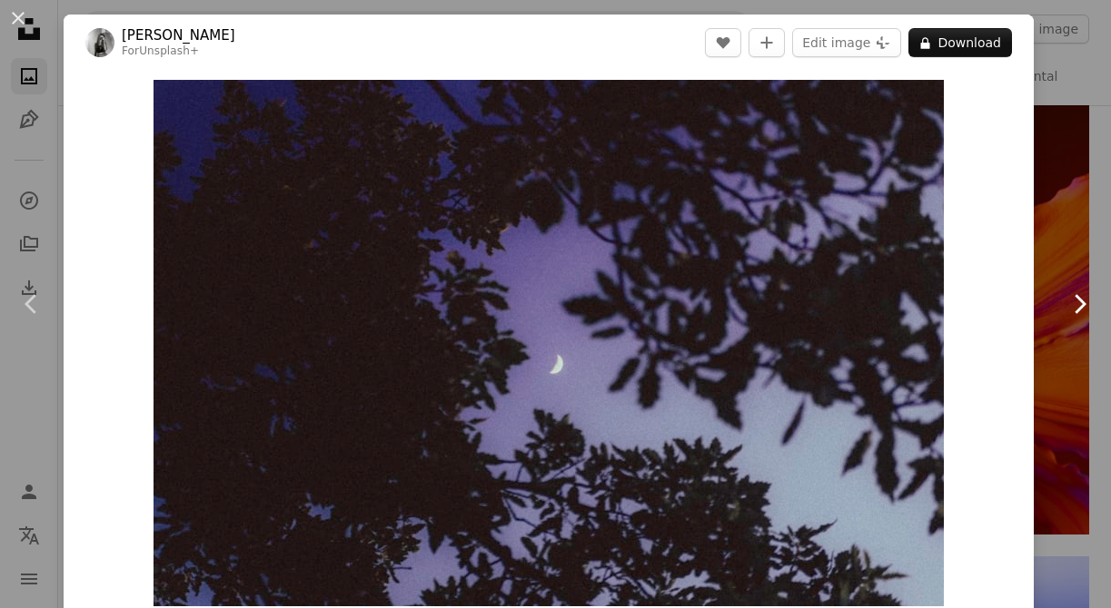
click at [1081, 302] on icon at bounding box center [1080, 303] width 12 height 19
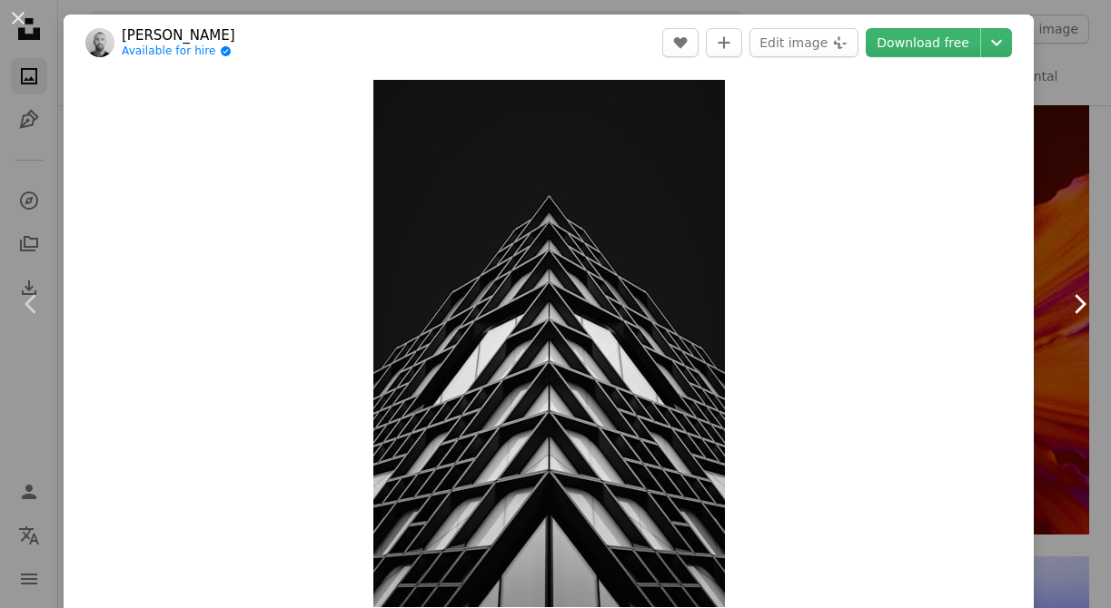
click at [1081, 302] on icon at bounding box center [1080, 303] width 12 height 19
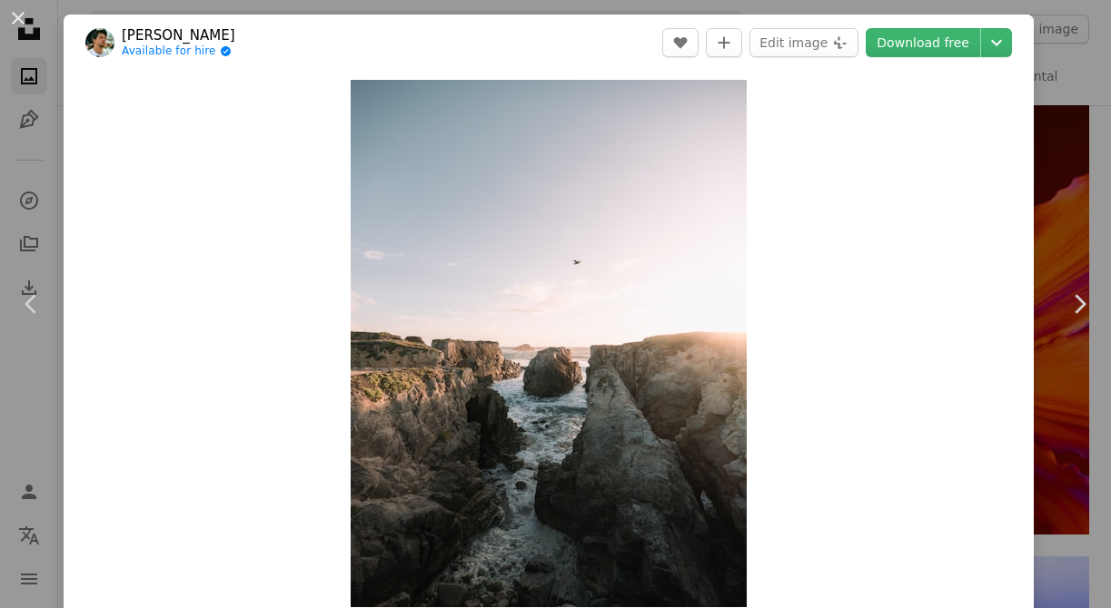
click at [1059, 56] on div "An X shape Chevron left Chevron right [PERSON_NAME] Available for hire A checkm…" at bounding box center [555, 304] width 1111 height 608
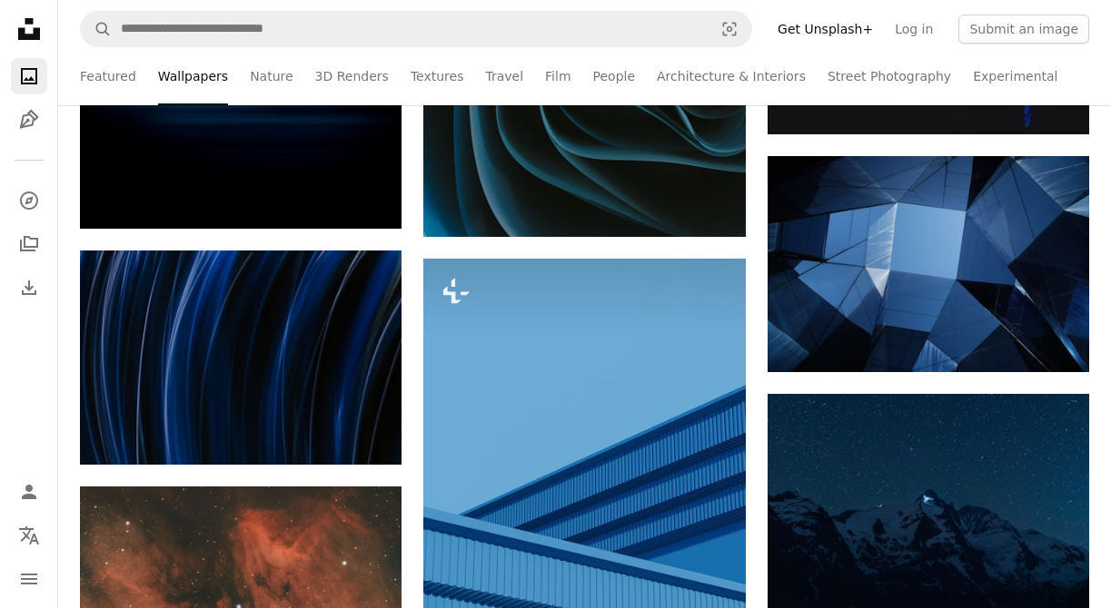
scroll to position [5531, 0]
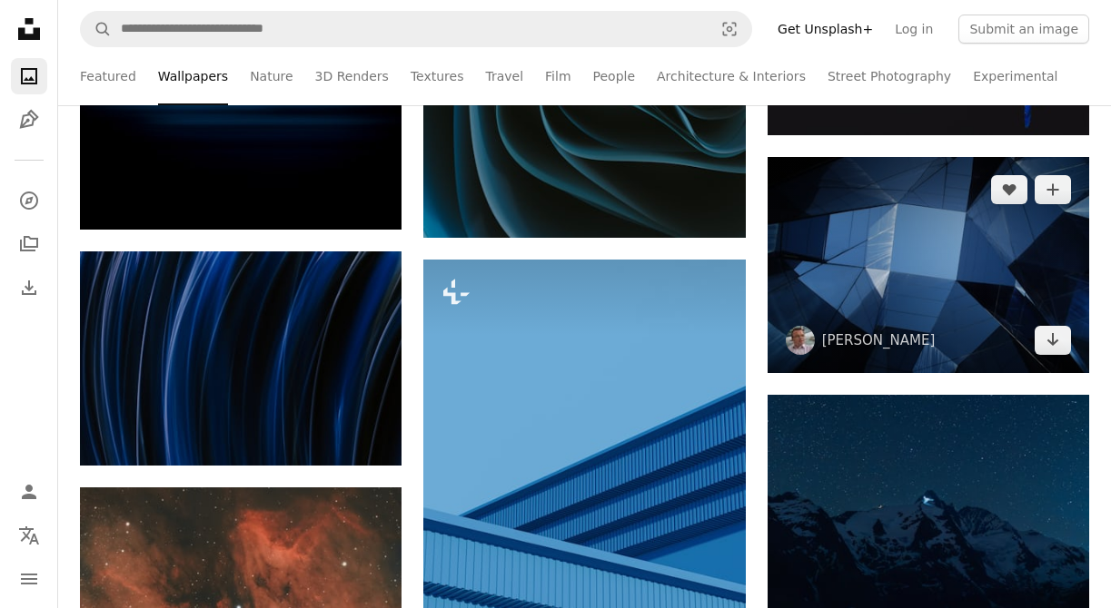
click at [924, 303] on img at bounding box center [927, 265] width 321 height 216
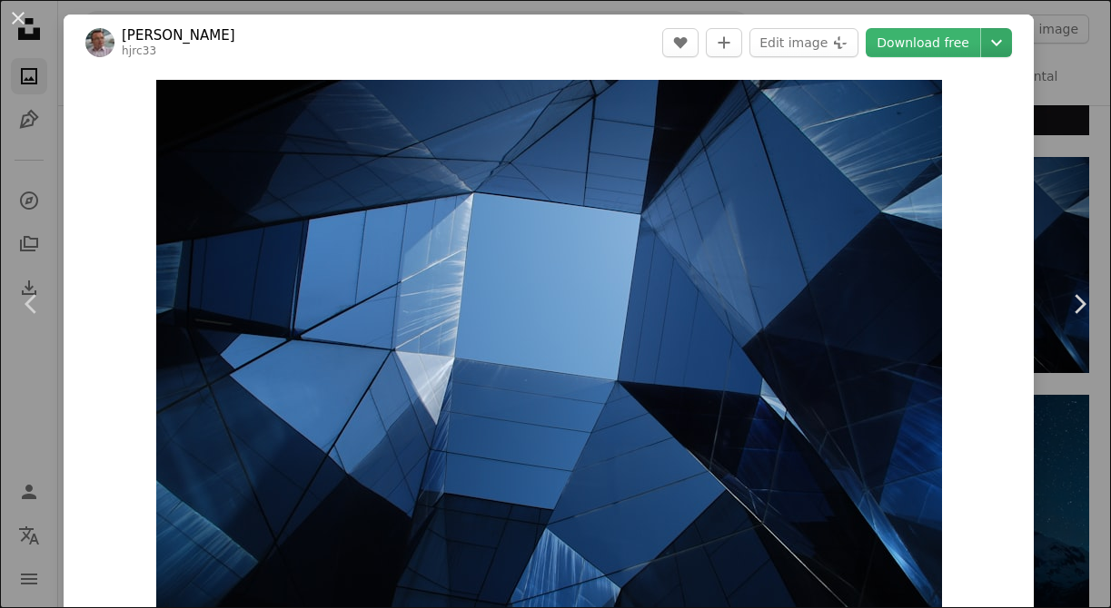
click at [1012, 55] on button "Chevron down" at bounding box center [996, 42] width 31 height 29
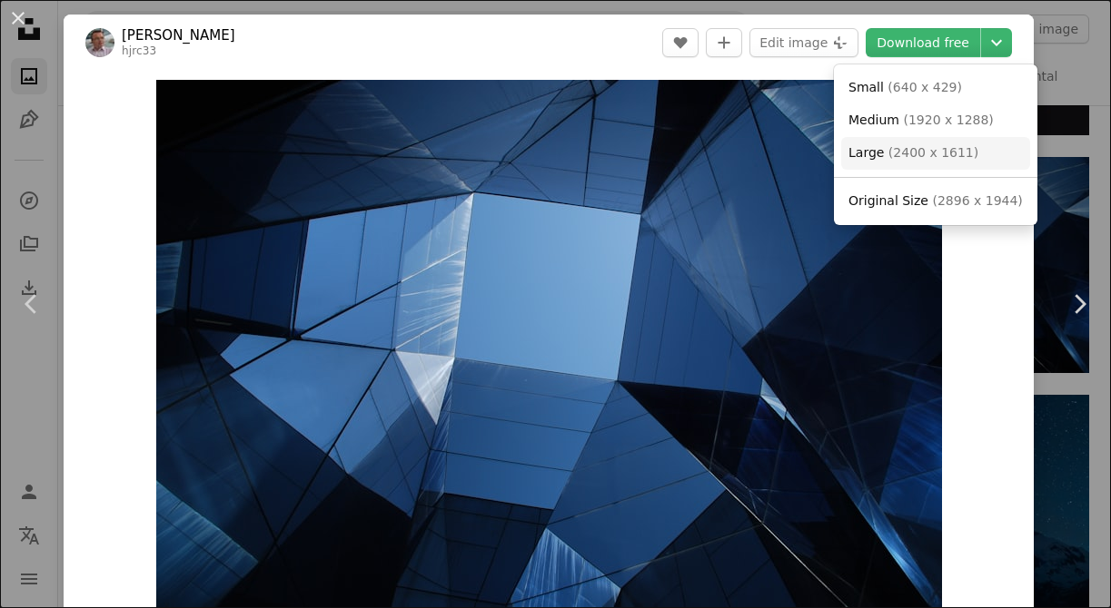
click at [963, 152] on span "( 2400 x 1611 )" at bounding box center [933, 152] width 90 height 15
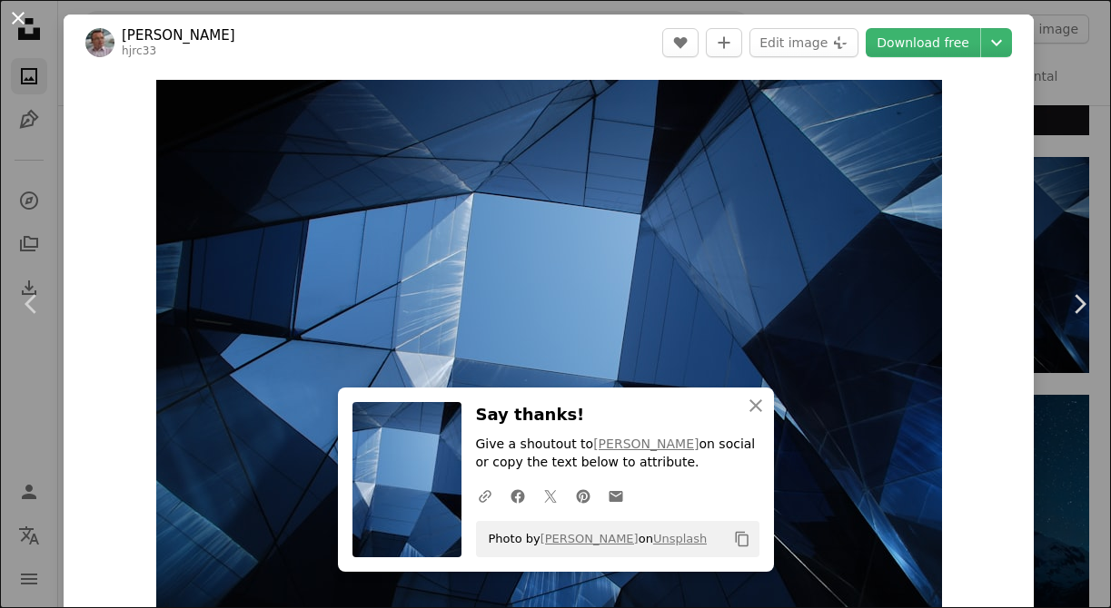
click at [25, 22] on button "An X shape" at bounding box center [18, 18] width 22 height 22
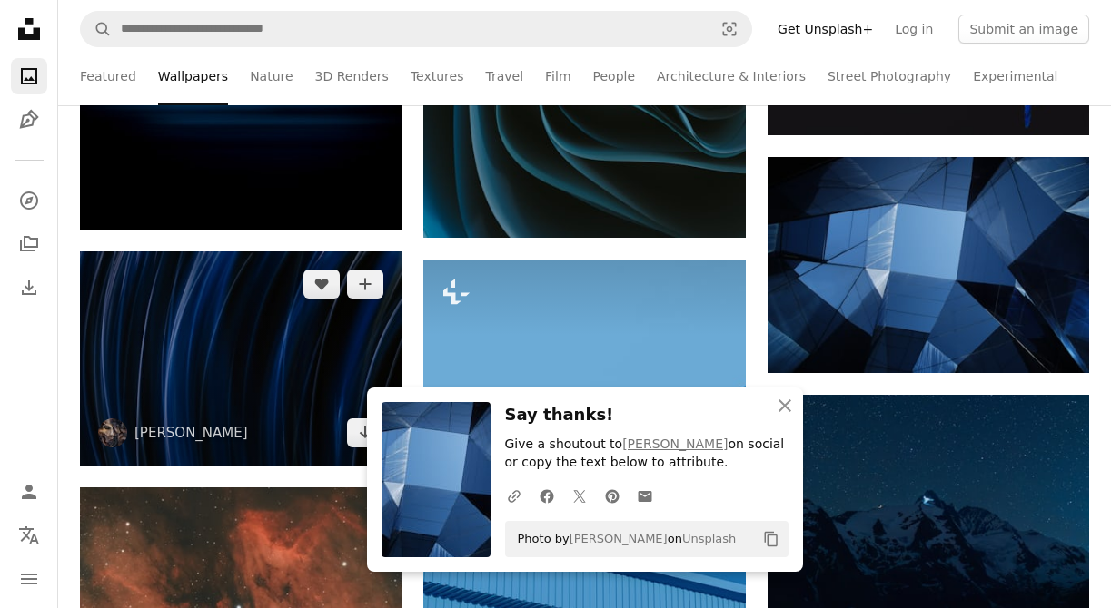
click at [316, 380] on img at bounding box center [240, 359] width 321 height 215
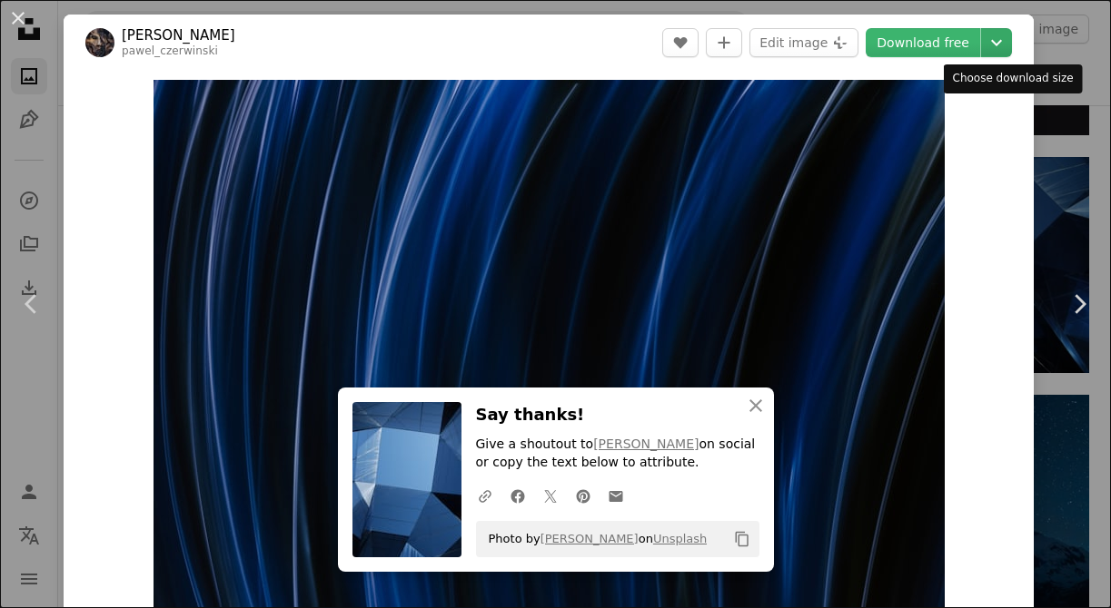
click at [1002, 47] on icon "Chevron down" at bounding box center [996, 43] width 29 height 22
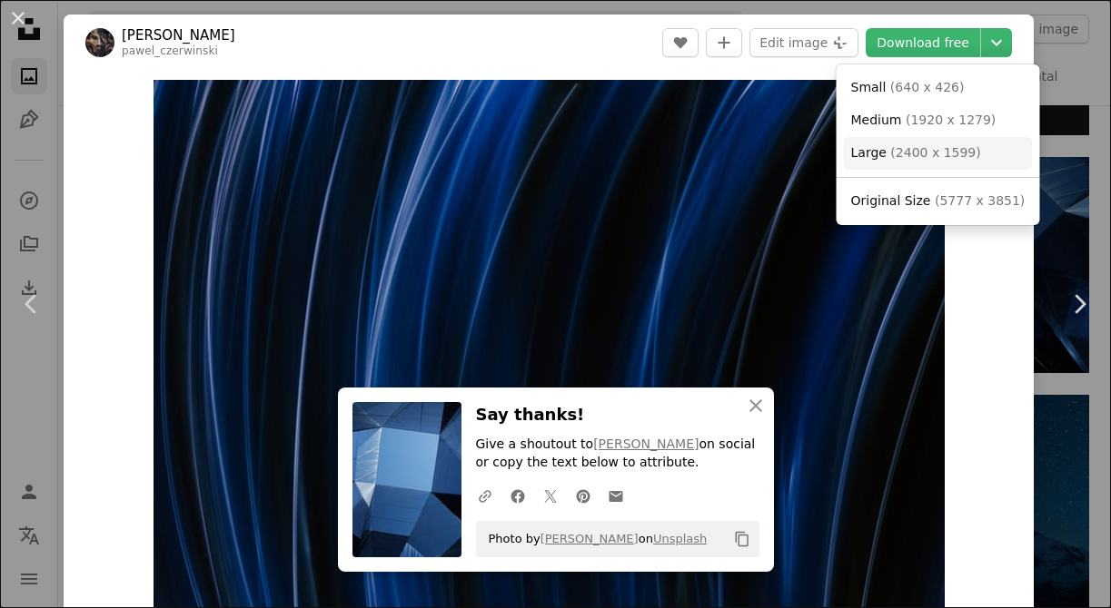
click at [961, 153] on span "( 2400 x 1599 )" at bounding box center [935, 152] width 90 height 15
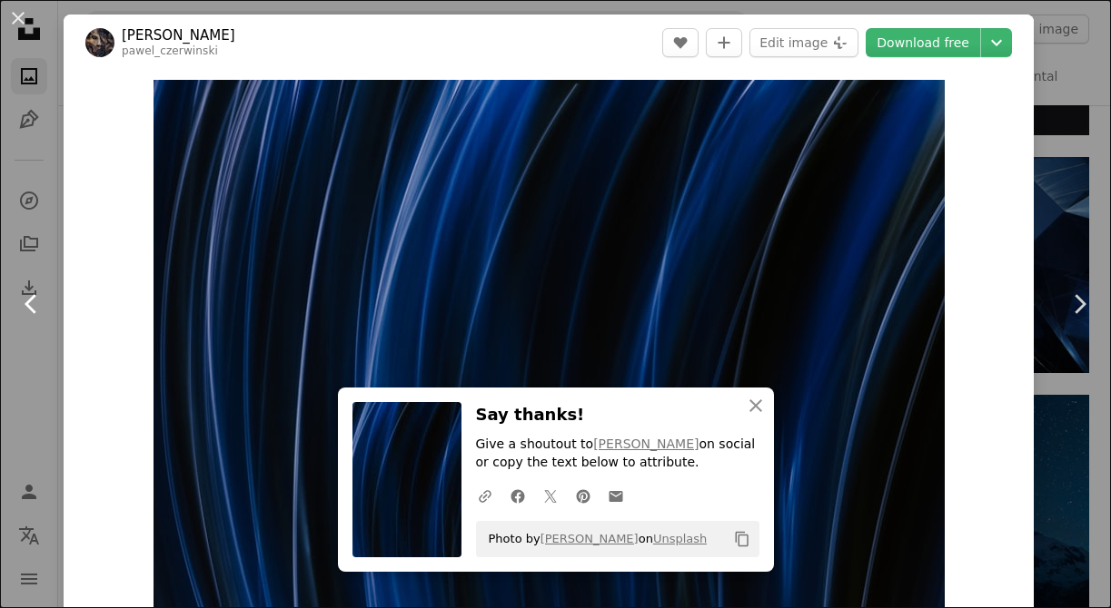
click at [16, 387] on link "Chevron left" at bounding box center [32, 304] width 64 height 174
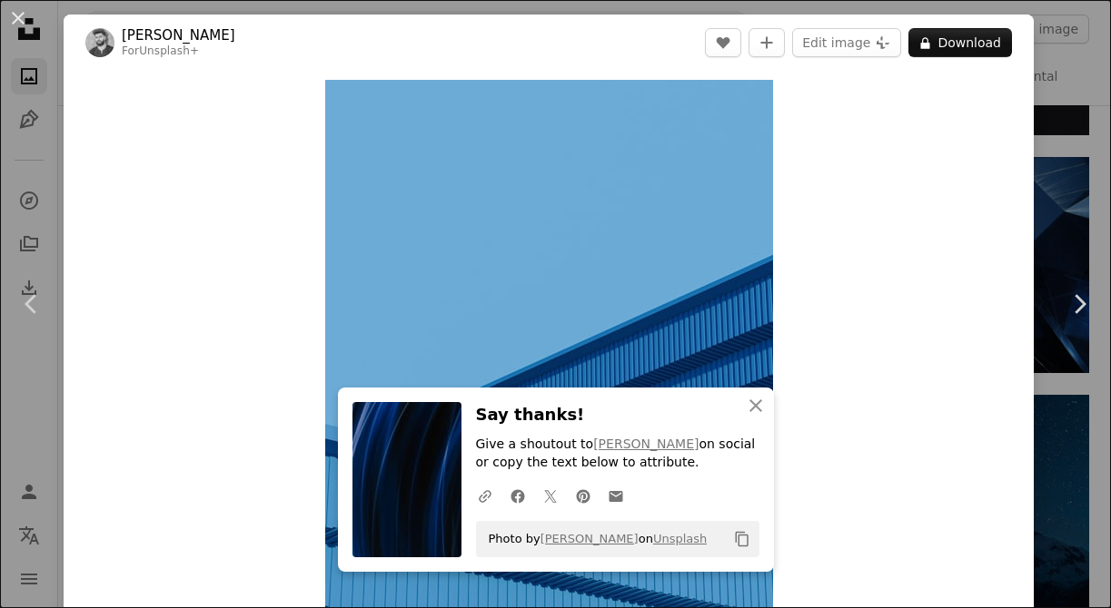
click at [1057, 75] on div "An X shape Chevron left Chevron right [PERSON_NAME] For Unsplash+ A heart A plu…" at bounding box center [555, 304] width 1111 height 608
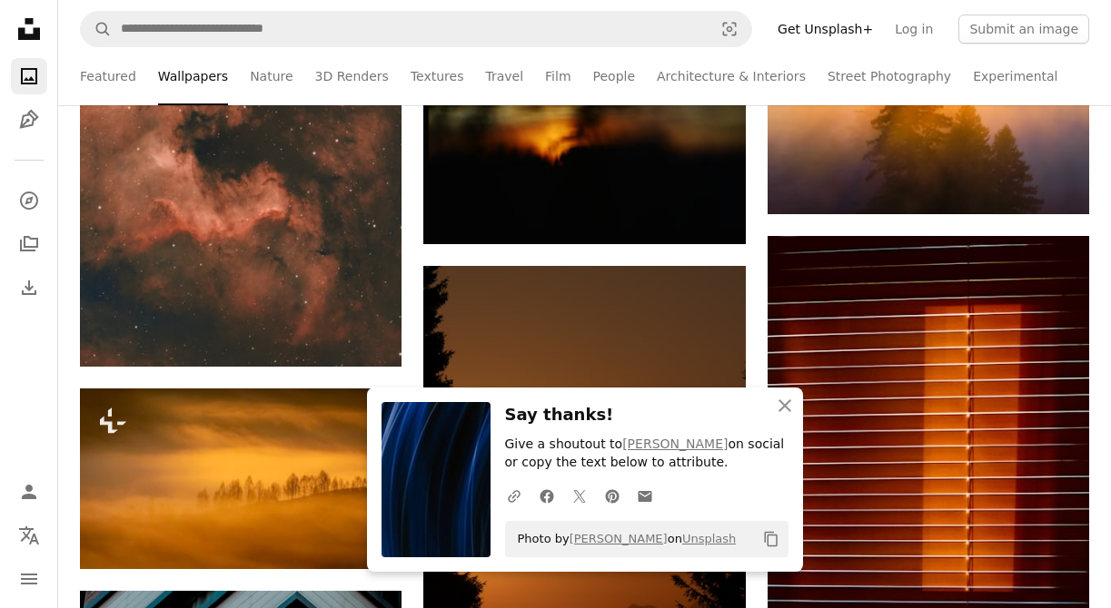
scroll to position [6167, 0]
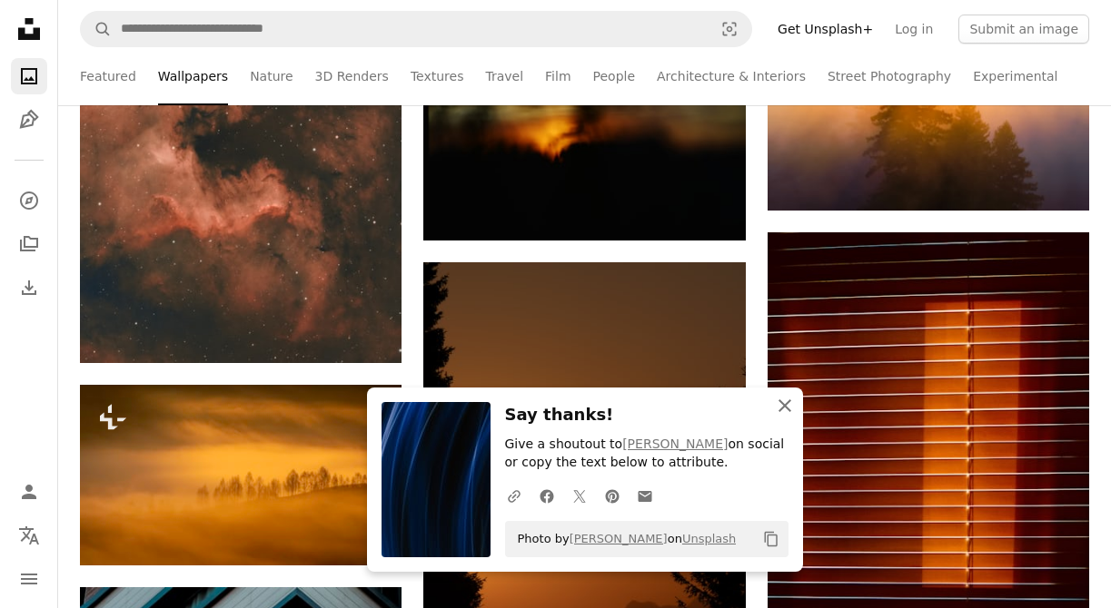
click at [785, 407] on icon "button" at bounding box center [784, 406] width 13 height 13
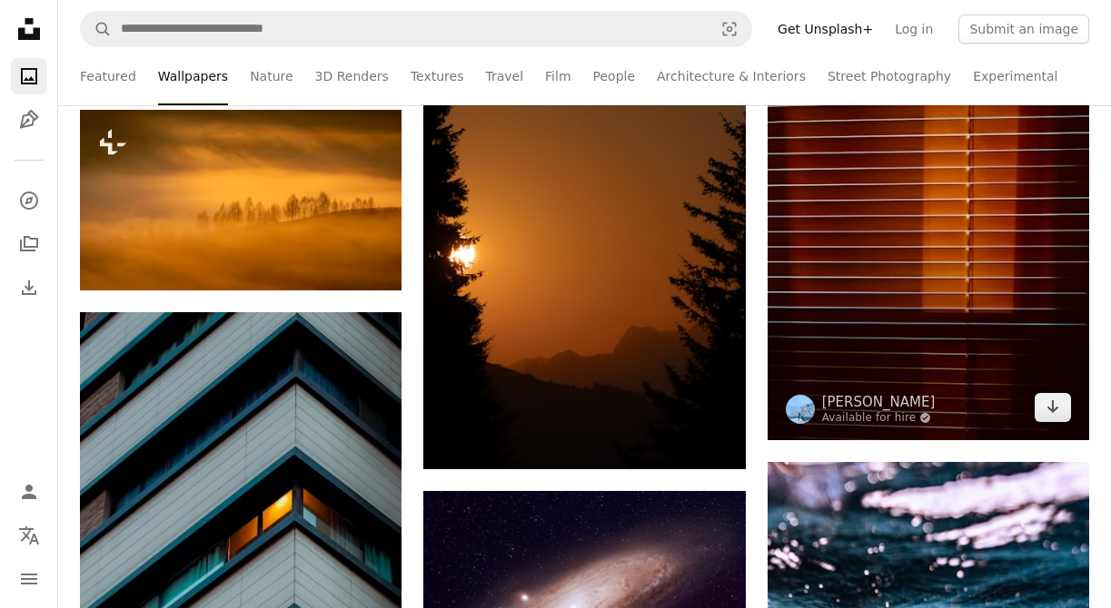
scroll to position [6415, 0]
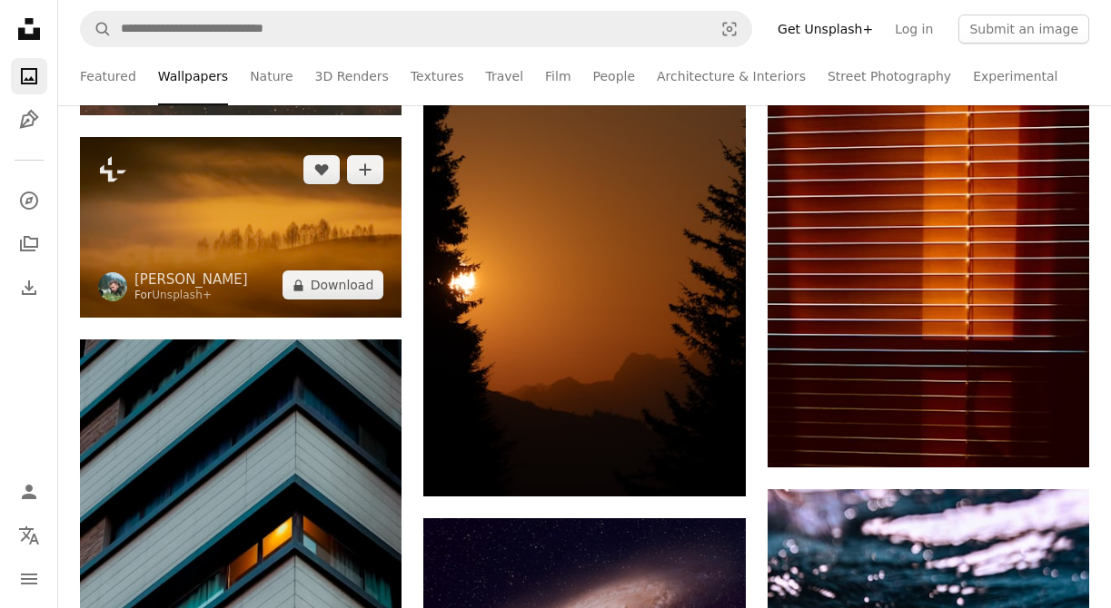
click at [370, 221] on img at bounding box center [240, 227] width 321 height 181
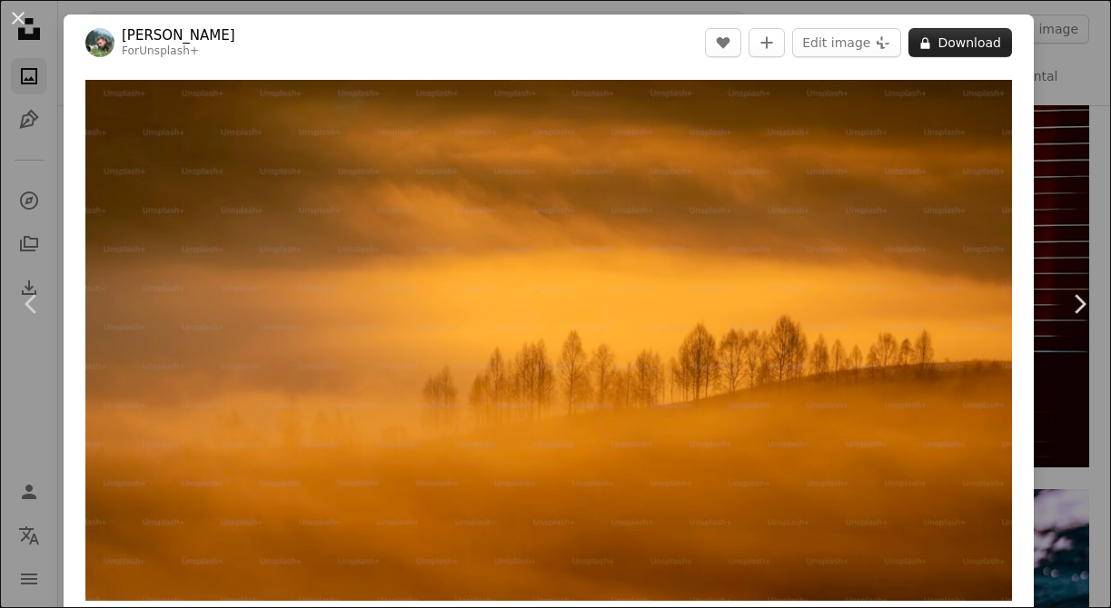
click at [988, 38] on button "A lock Download" at bounding box center [960, 42] width 104 height 29
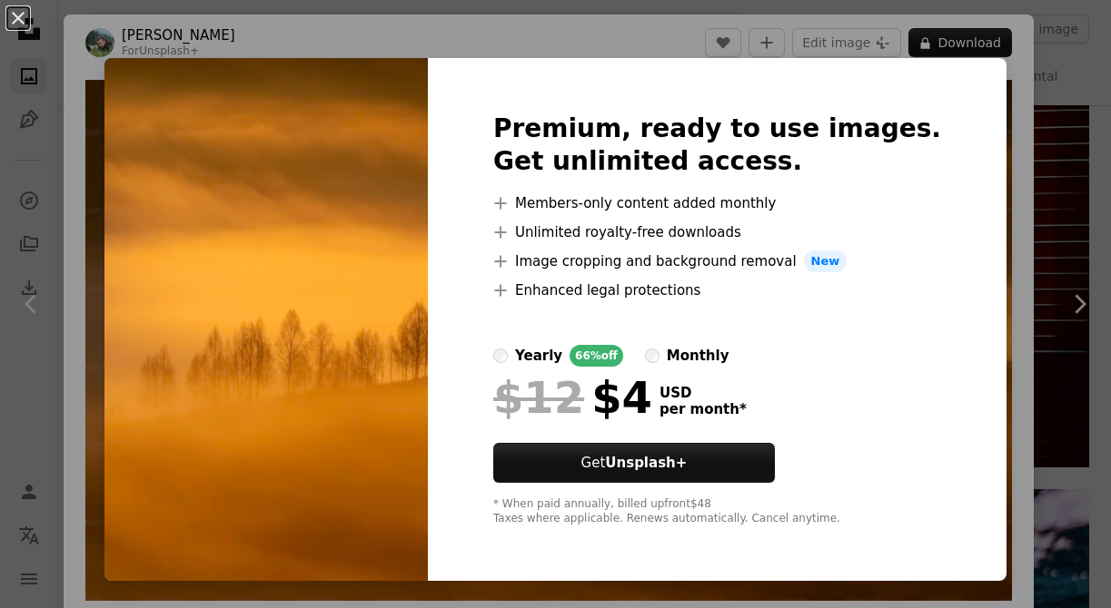
click at [1000, 204] on div "An X shape Premium, ready to use images. Get unlimited access. A plus sign Memb…" at bounding box center [555, 304] width 1111 height 608
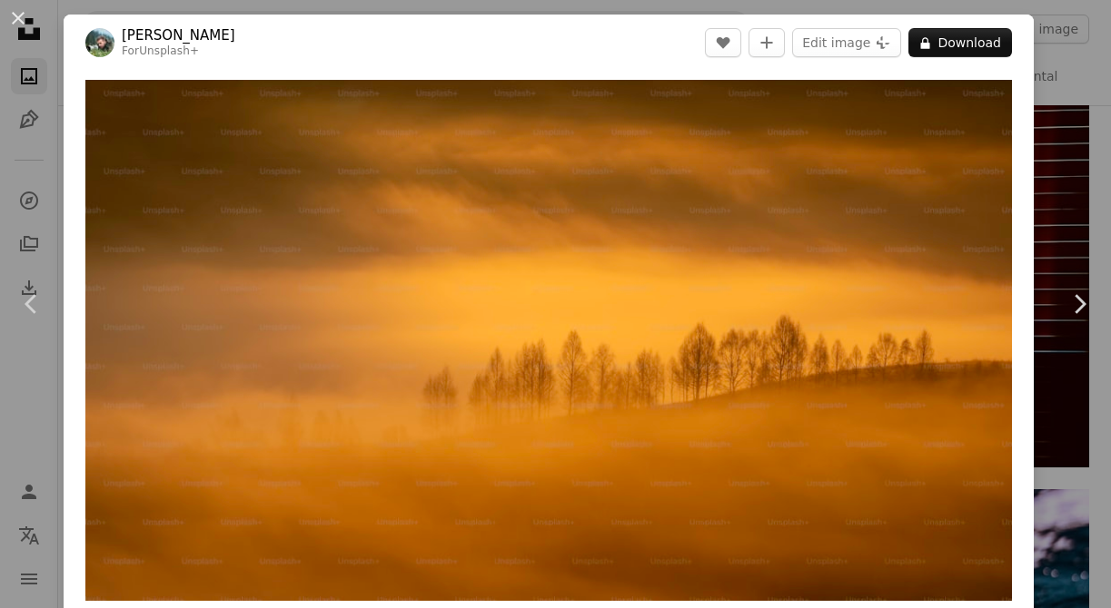
click at [29, 14] on button "An X shape" at bounding box center [18, 18] width 22 height 22
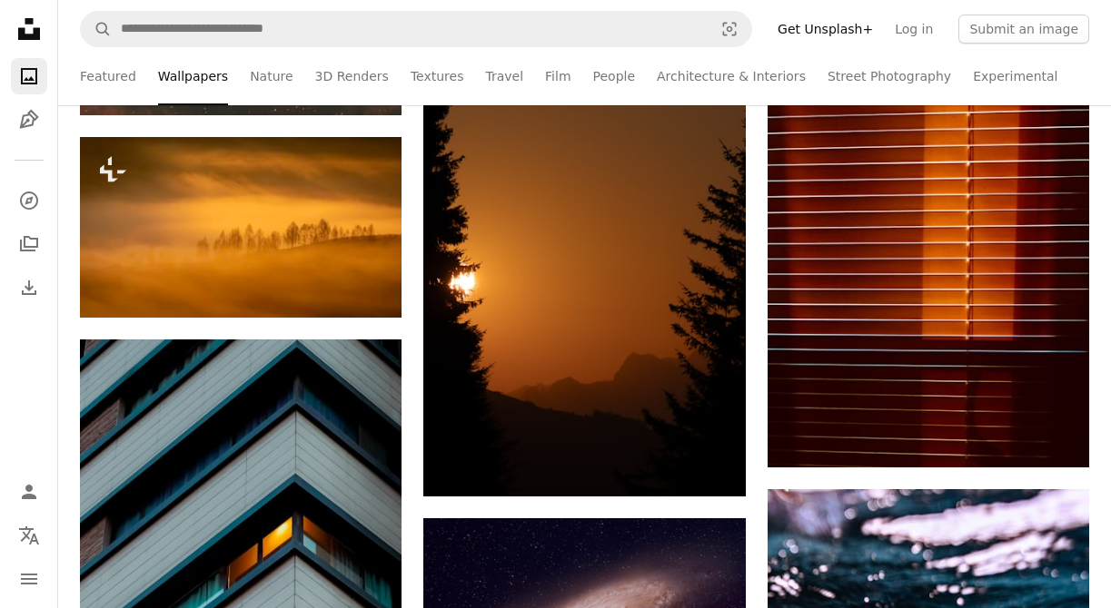
click at [33, 14] on icon "Unsplash logo Unsplash Home" at bounding box center [29, 29] width 36 height 36
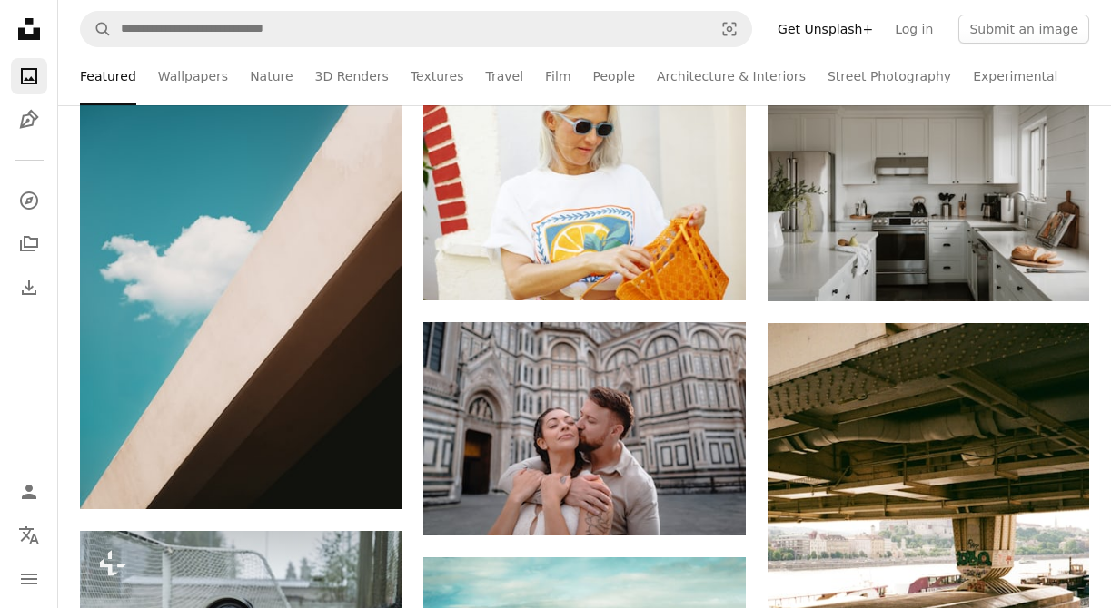
scroll to position [3115, 0]
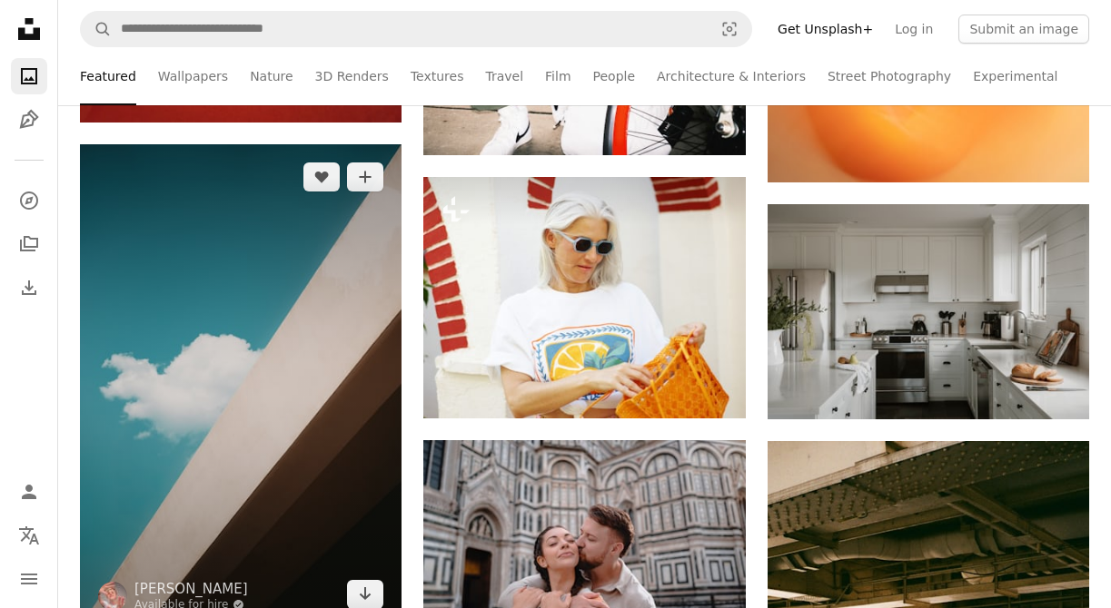
click at [312, 358] on img at bounding box center [240, 385] width 321 height 482
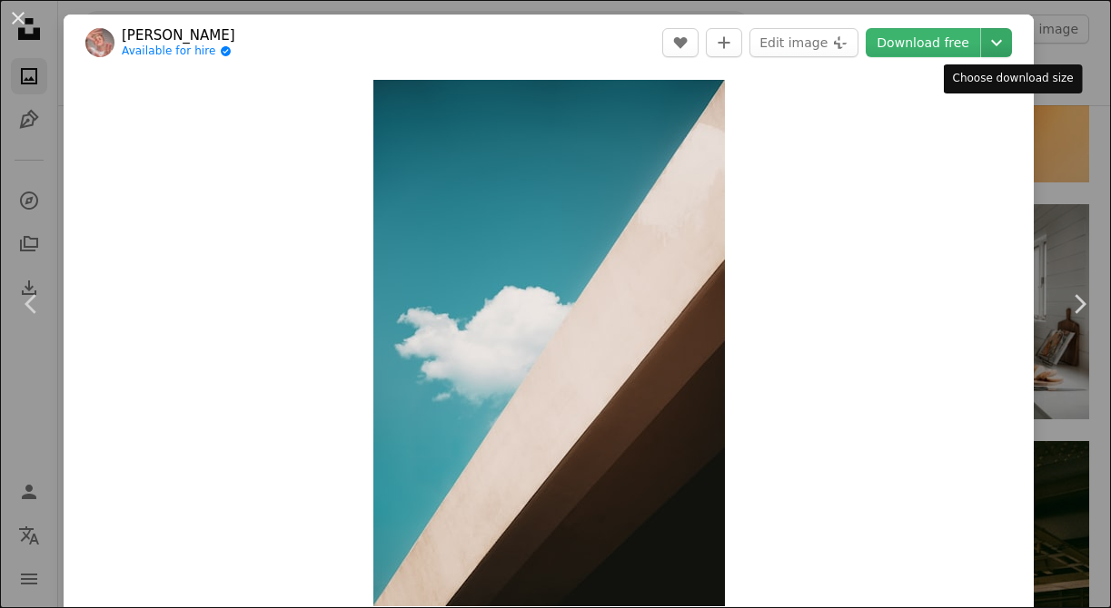
click at [1011, 41] on icon "Chevron down" at bounding box center [996, 43] width 29 height 22
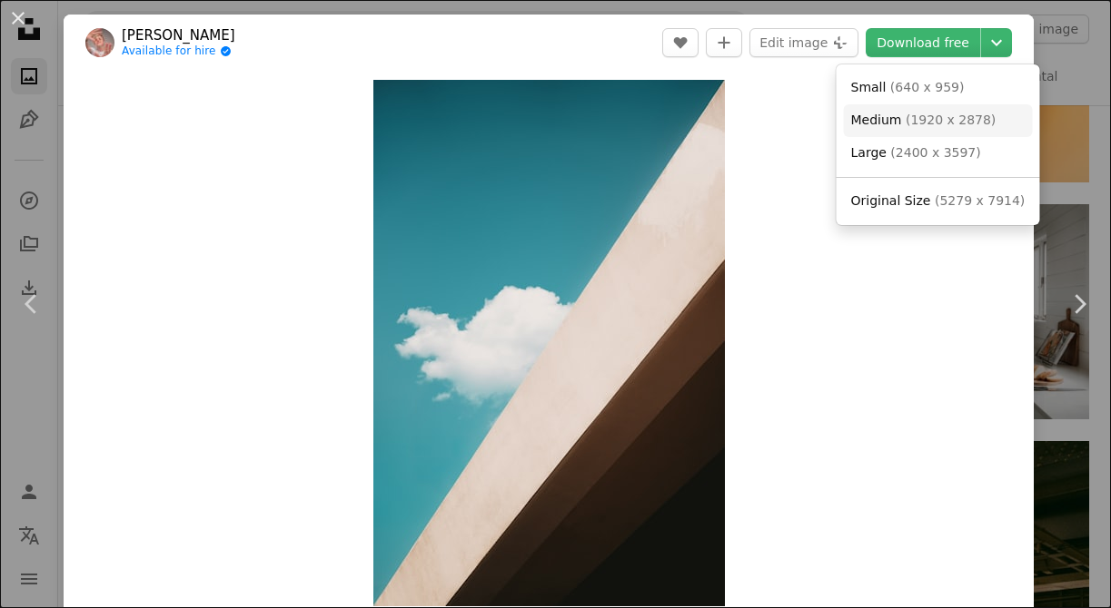
click at [988, 125] on link "Medium ( 1920 x 2878 )" at bounding box center [938, 120] width 189 height 33
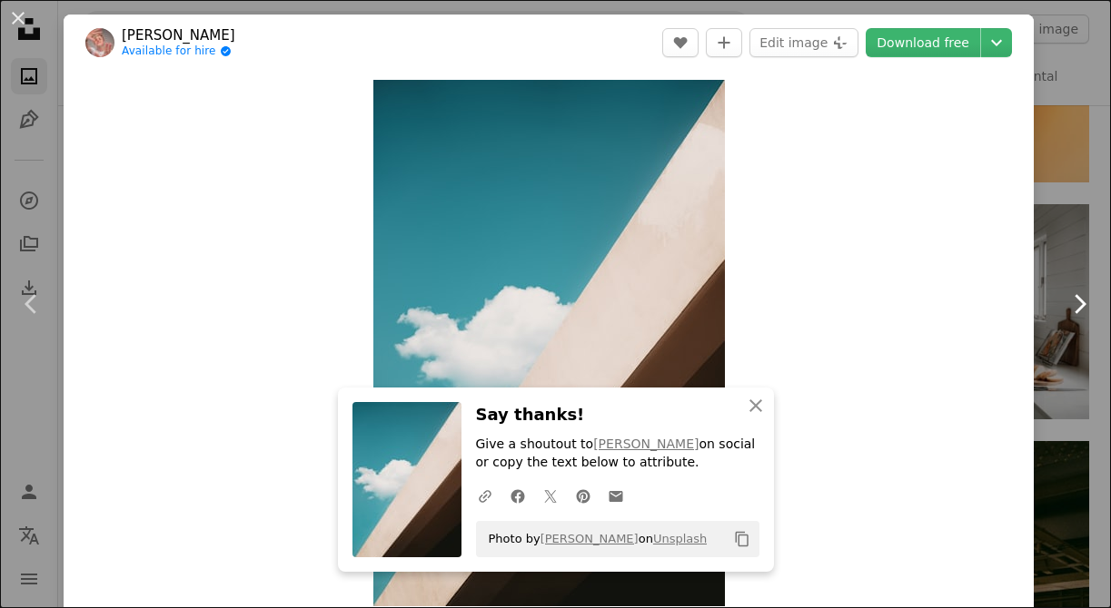
click at [1095, 367] on link "Chevron right" at bounding box center [1079, 304] width 64 height 174
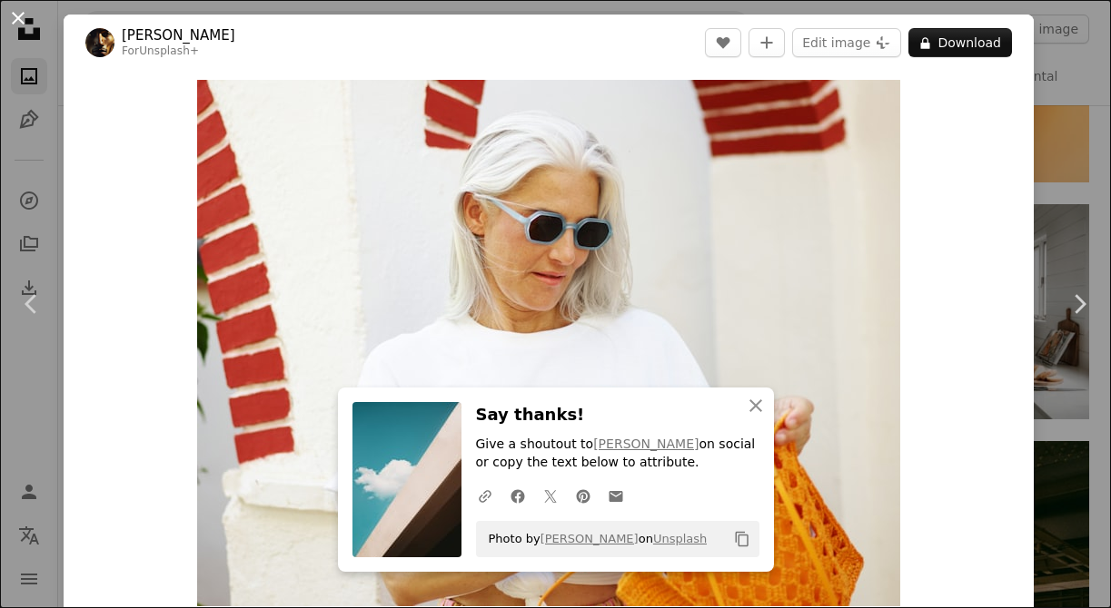
click at [15, 13] on button "An X shape" at bounding box center [18, 18] width 22 height 22
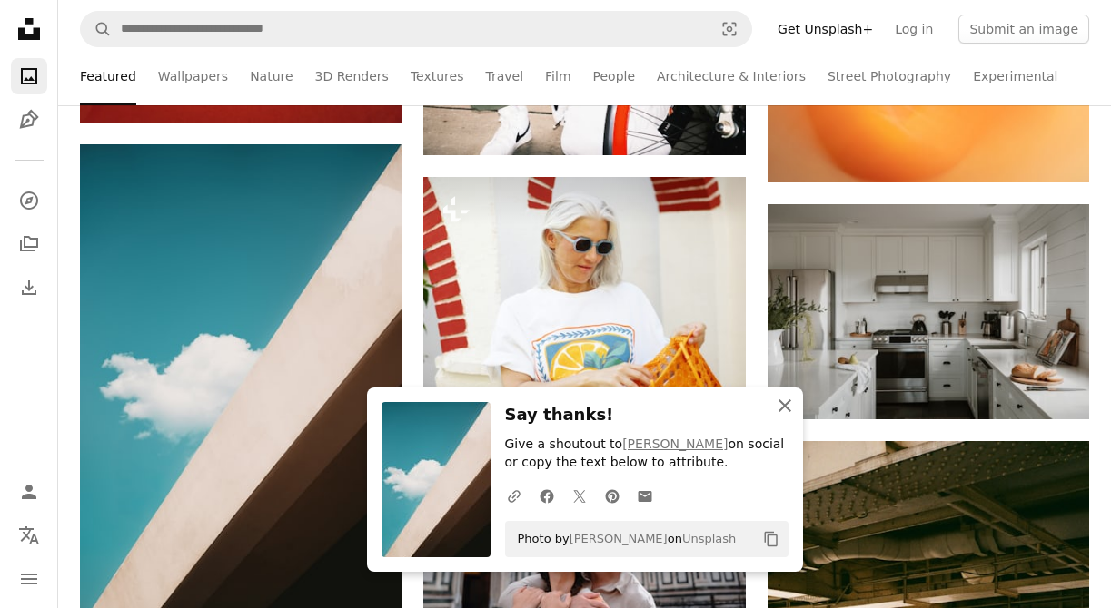
click at [785, 410] on icon "An X shape" at bounding box center [785, 406] width 22 height 22
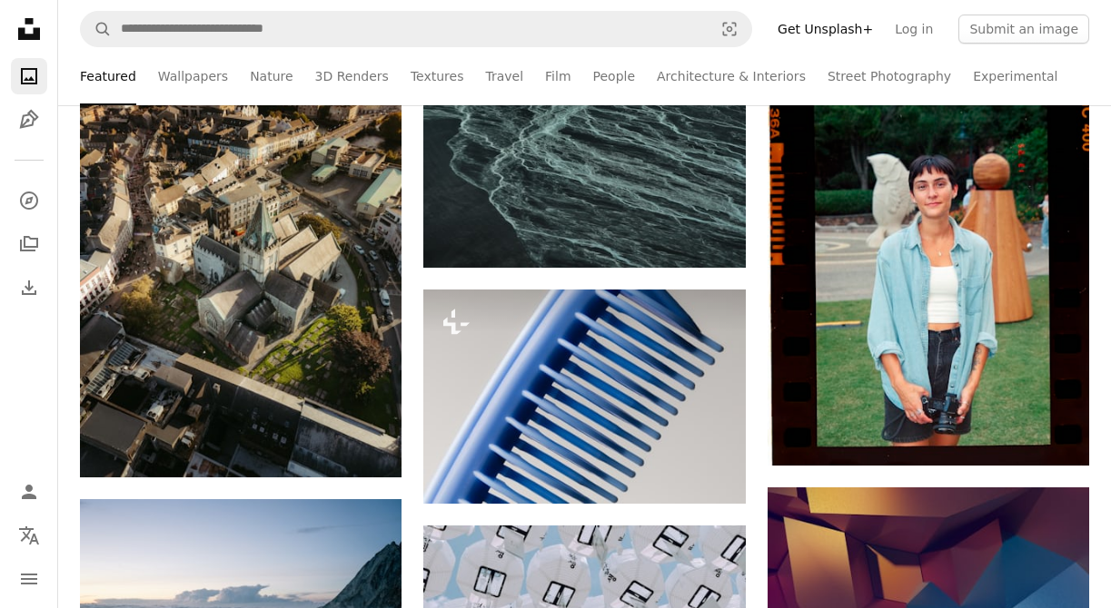
scroll to position [3945, 0]
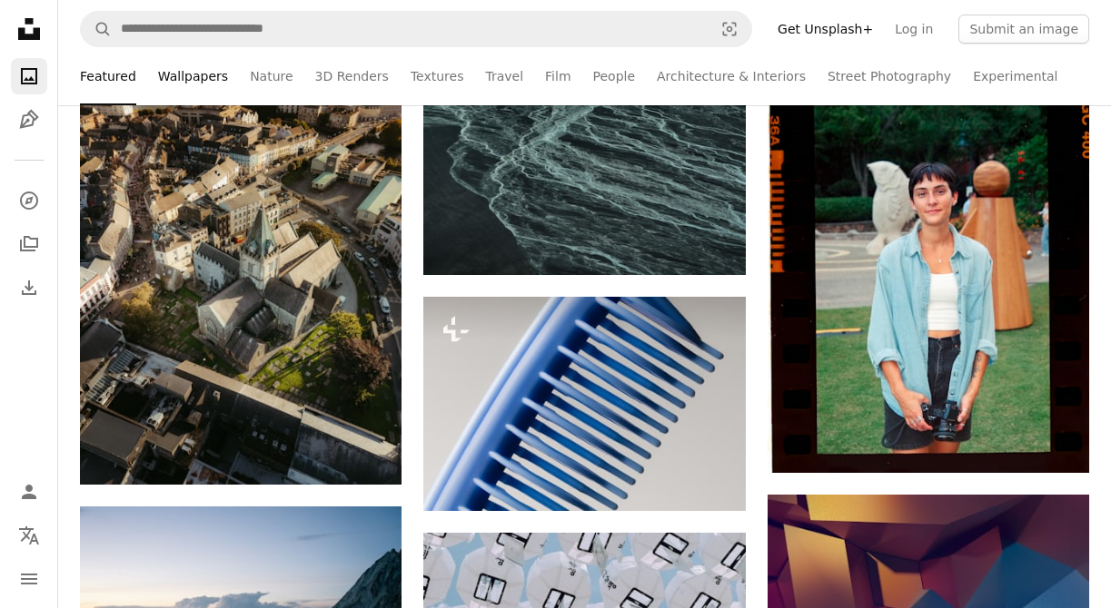
click at [207, 69] on link "Wallpapers" at bounding box center [193, 76] width 70 height 58
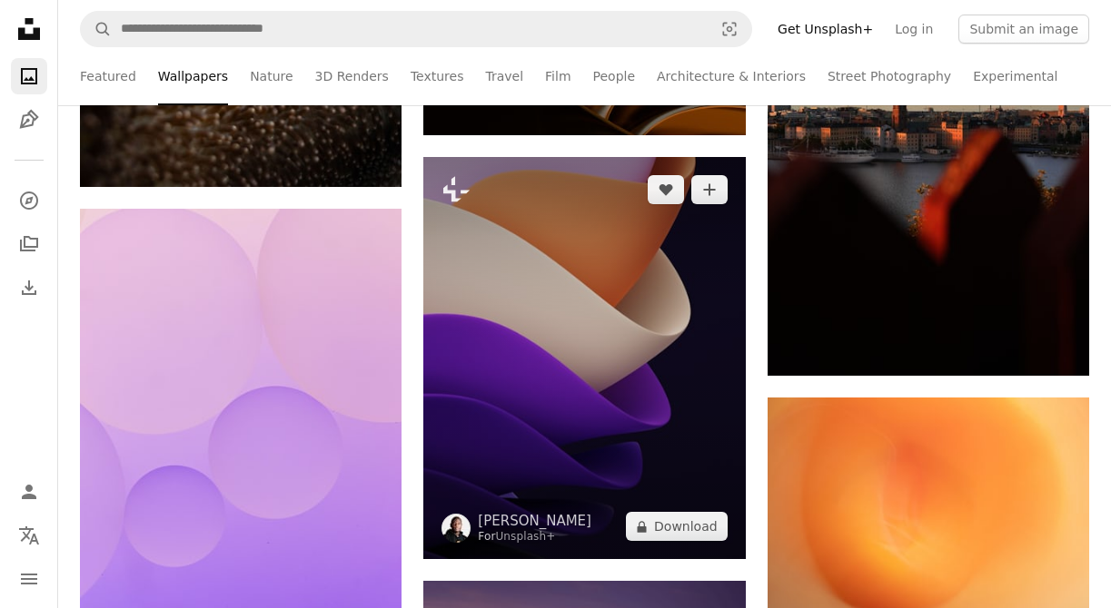
scroll to position [1724, 0]
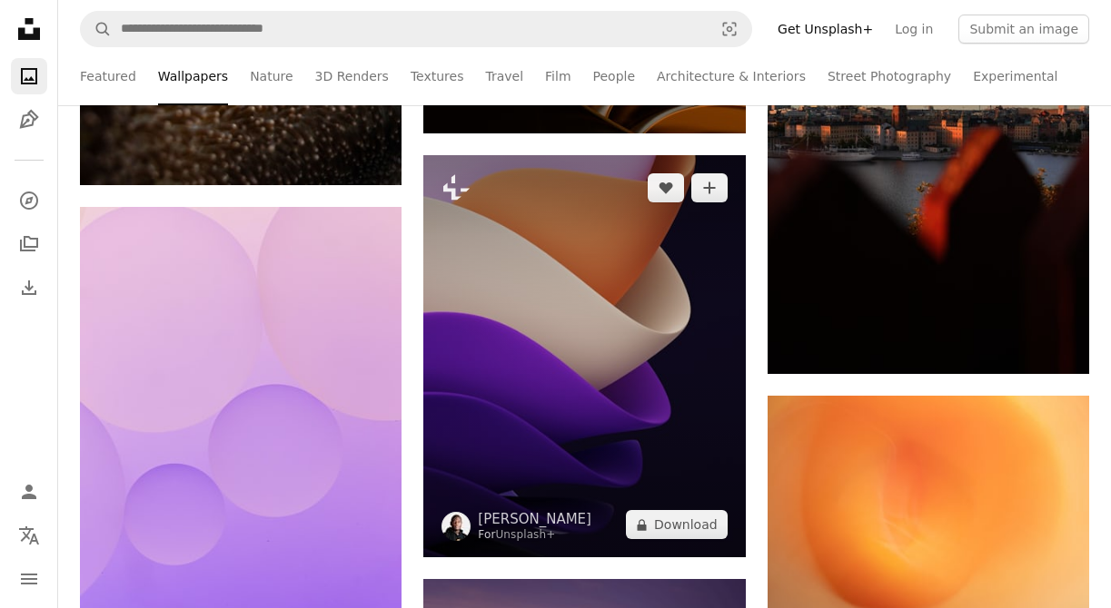
click at [661, 282] on img at bounding box center [583, 356] width 321 height 402
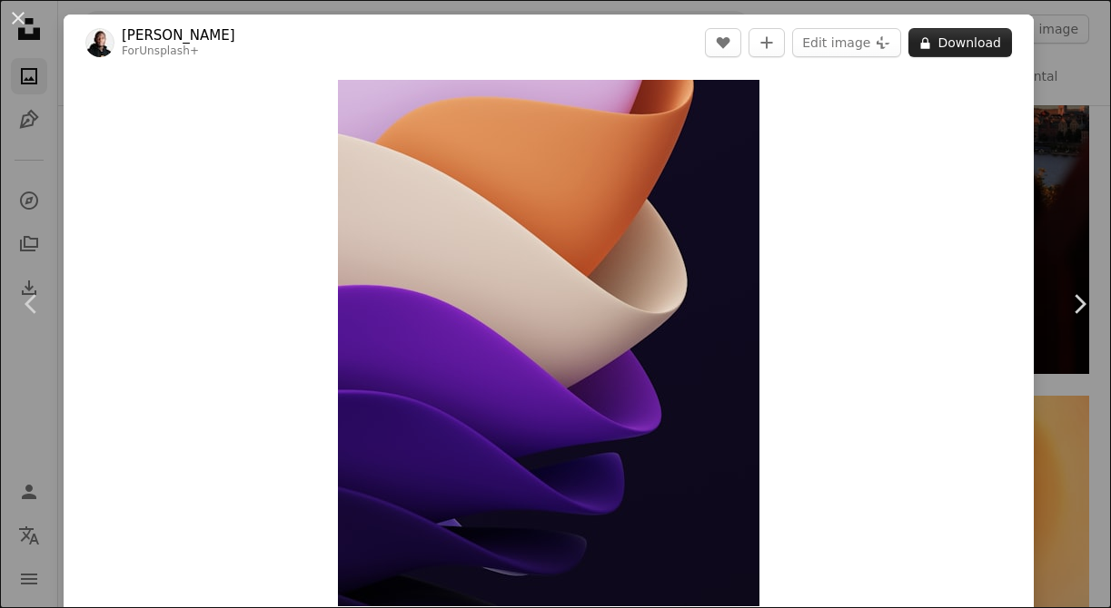
click at [1007, 37] on button "A lock Download" at bounding box center [960, 42] width 104 height 29
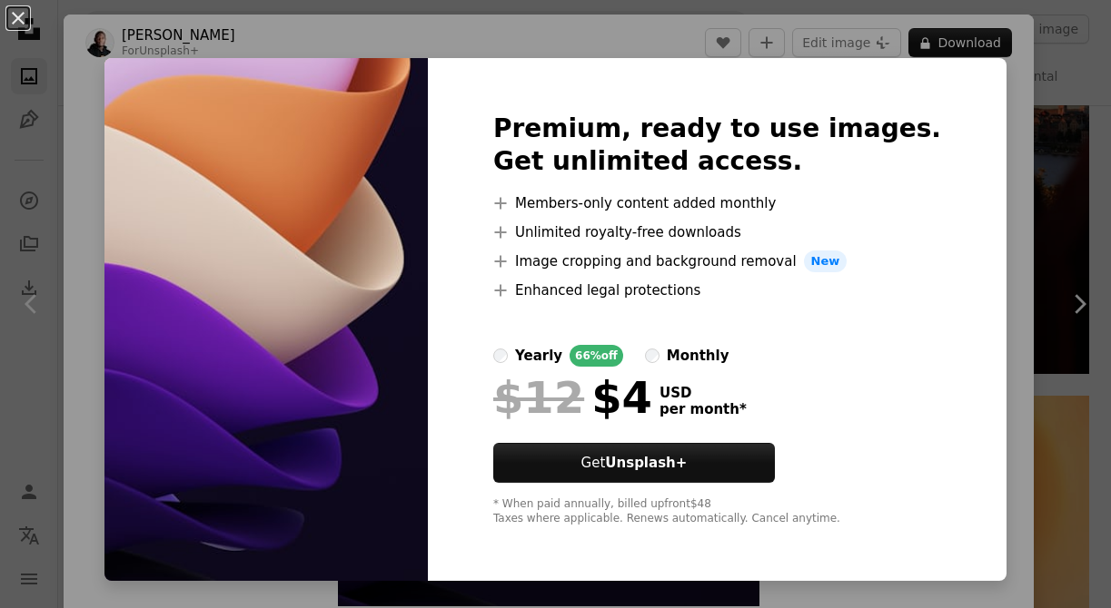
click at [1026, 328] on div "An X shape Premium, ready to use images. Get unlimited access. A plus sign Memb…" at bounding box center [555, 304] width 1111 height 608
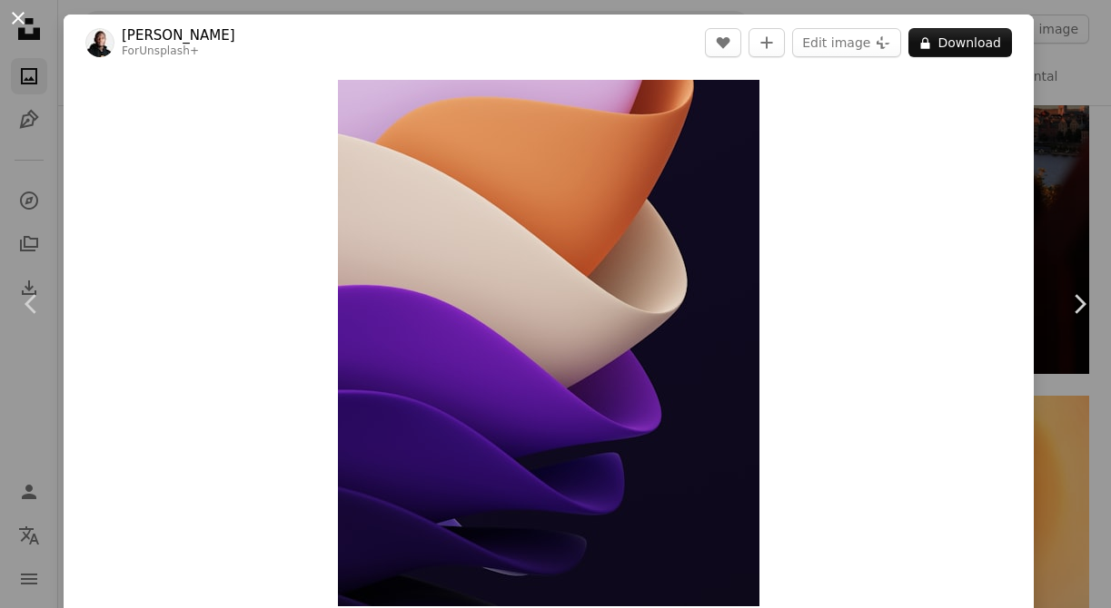
click at [25, 19] on button "An X shape" at bounding box center [18, 18] width 22 height 22
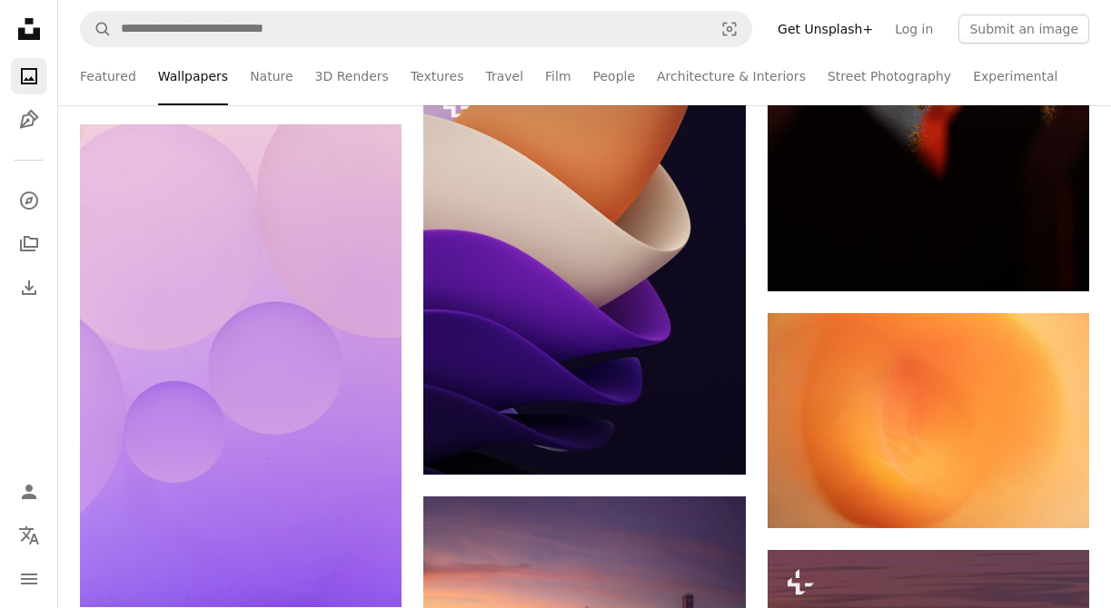
scroll to position [1809, 0]
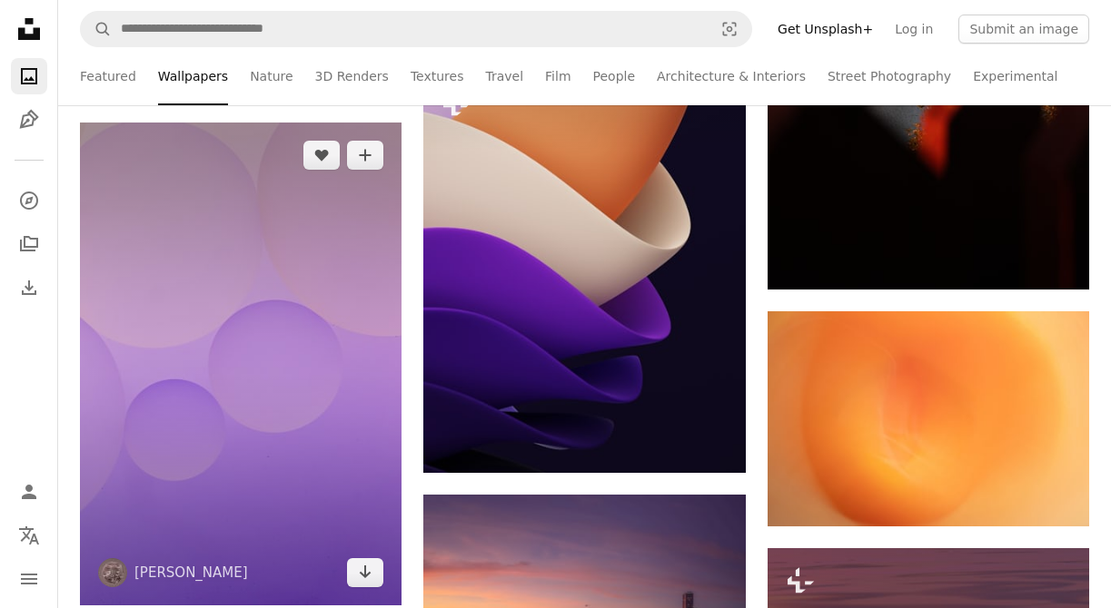
click at [319, 336] on img at bounding box center [240, 364] width 321 height 482
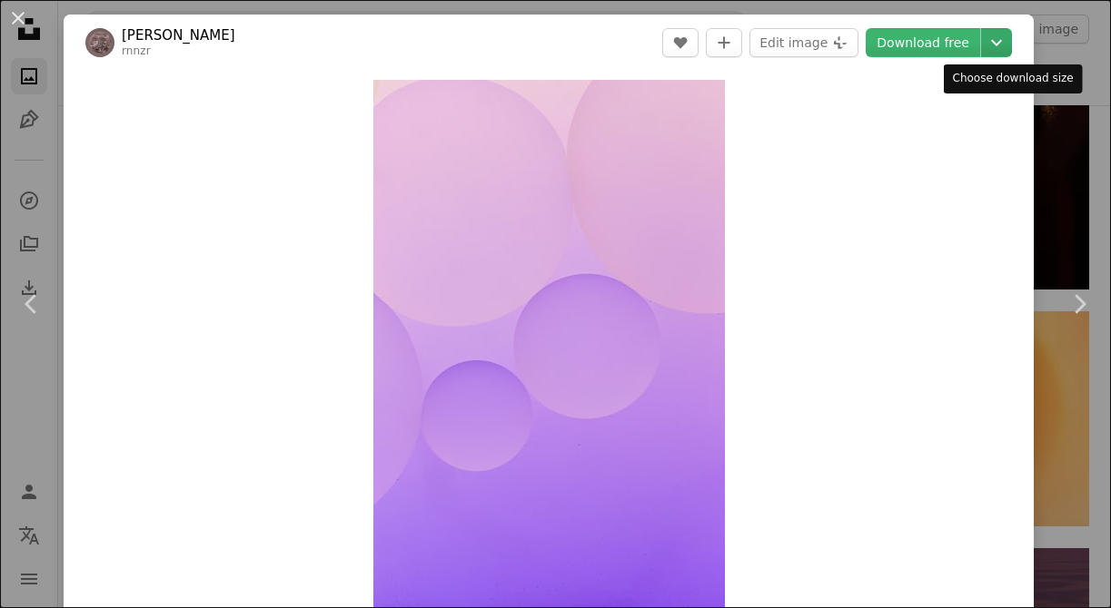
click at [1011, 45] on icon "Chevron down" at bounding box center [996, 43] width 29 height 22
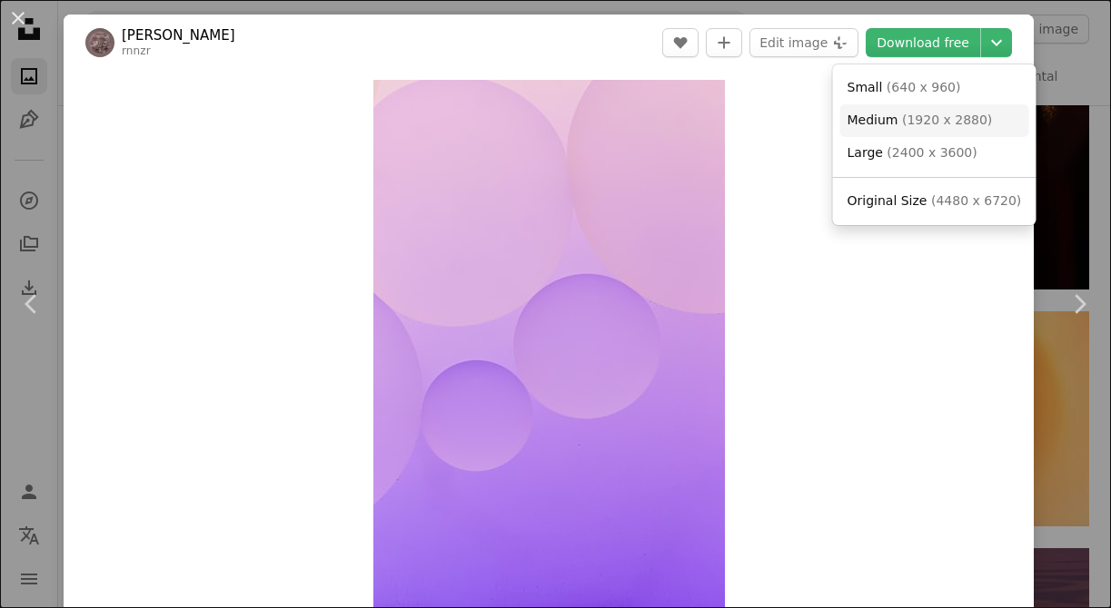
click at [994, 118] on link "Medium ( 1920 x 2880 )" at bounding box center [934, 120] width 189 height 33
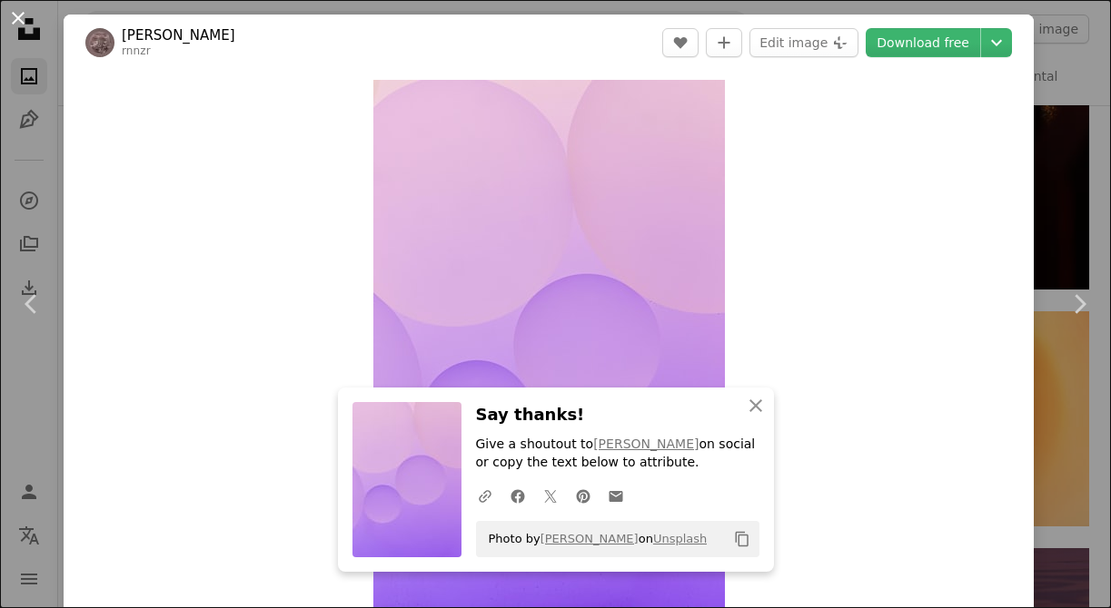
click at [23, 19] on button "An X shape" at bounding box center [18, 18] width 22 height 22
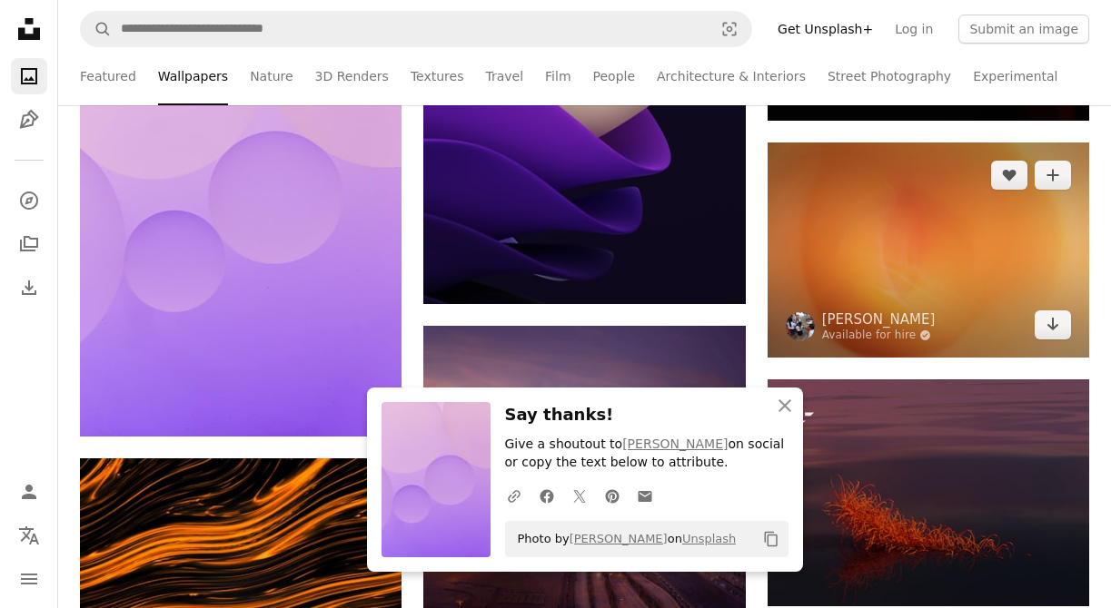
scroll to position [1981, 0]
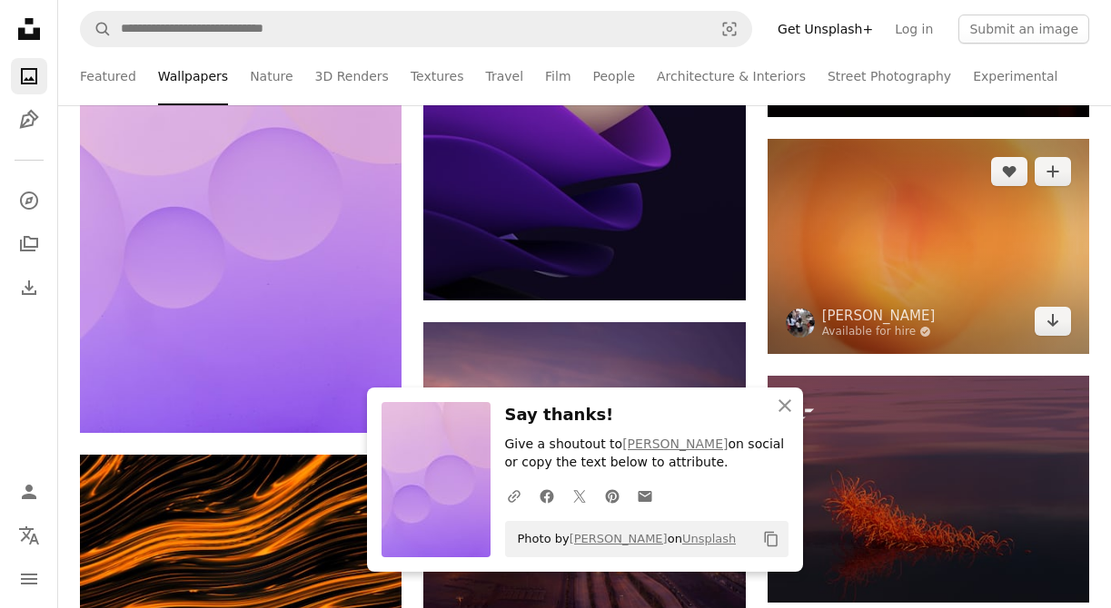
click at [982, 208] on img at bounding box center [927, 246] width 321 height 215
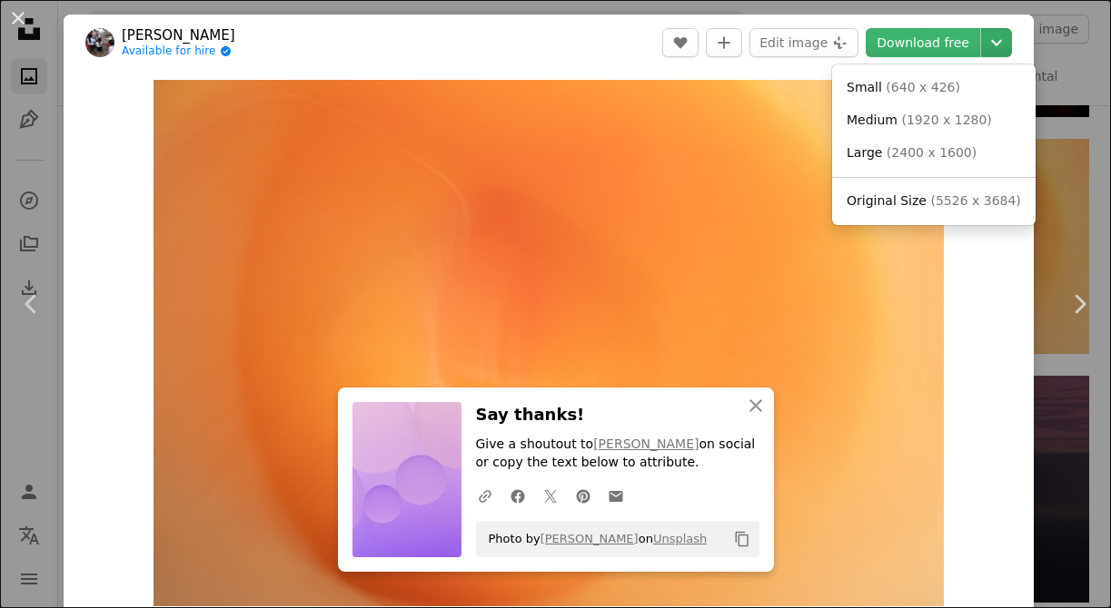
click at [1011, 46] on icon "Chevron down" at bounding box center [996, 43] width 29 height 22
click at [963, 158] on span "( 2400 x 1600 )" at bounding box center [931, 152] width 90 height 15
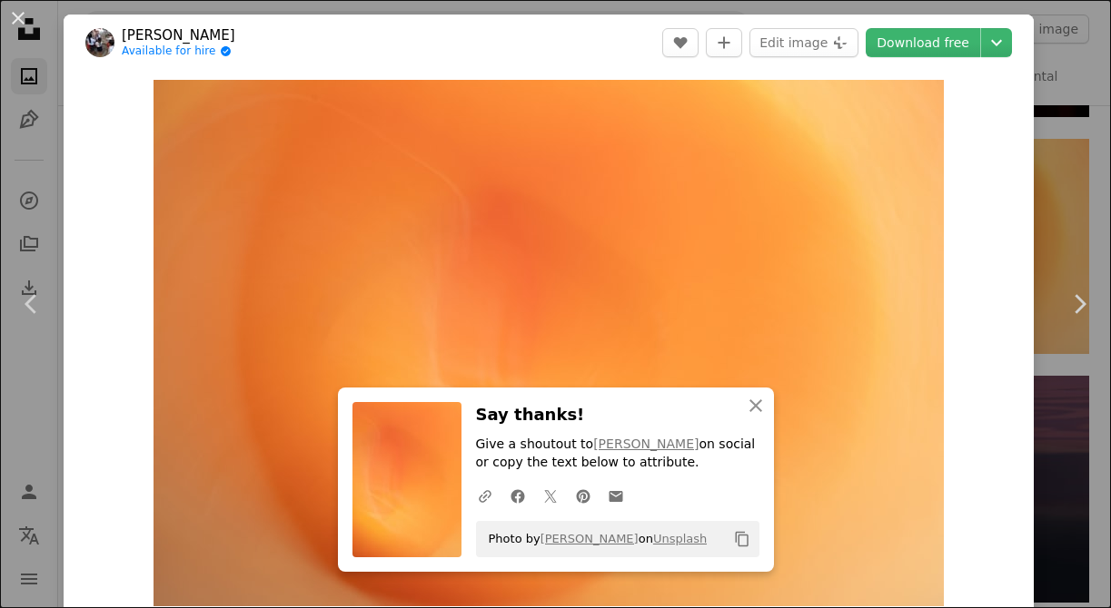
click at [963, 158] on div "Zoom in" at bounding box center [549, 343] width 970 height 545
click at [7, 14] on button "An X shape" at bounding box center [18, 18] width 22 height 22
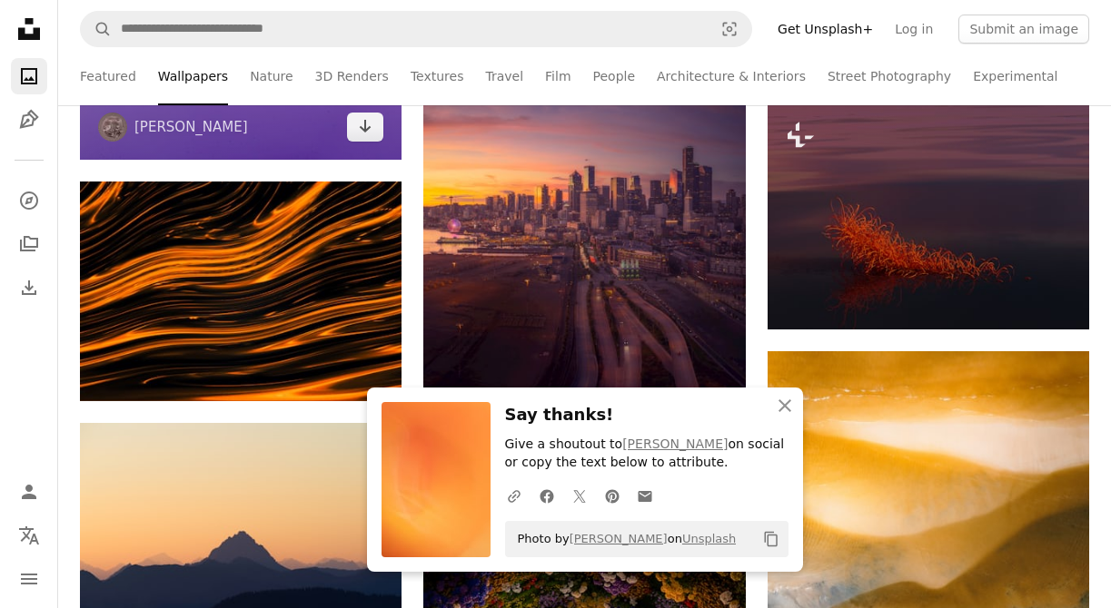
scroll to position [2256, 0]
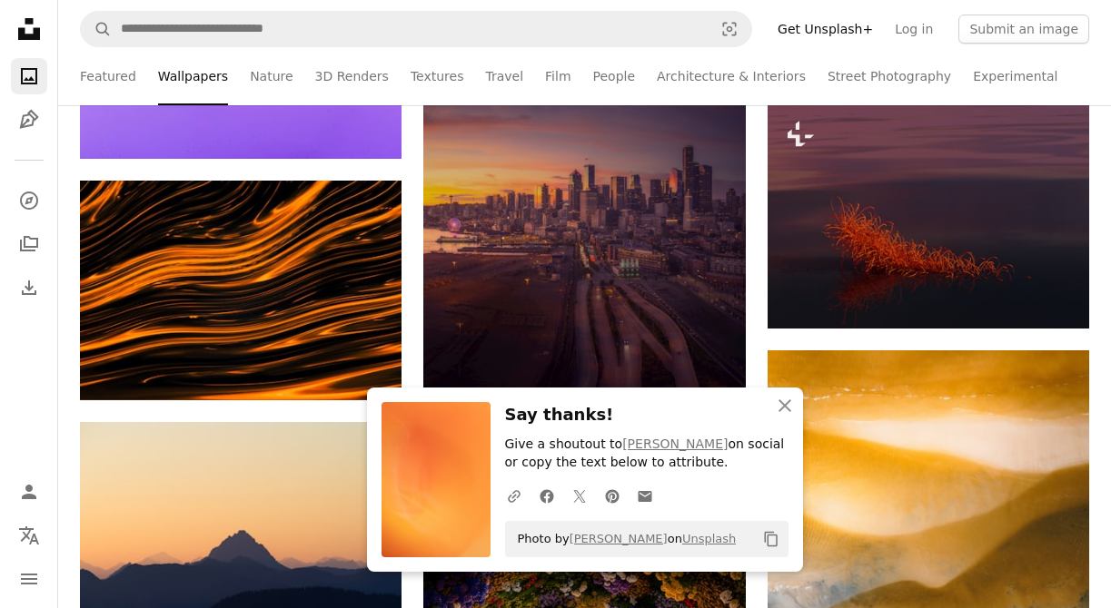
click at [646, 246] on img at bounding box center [583, 257] width 321 height 418
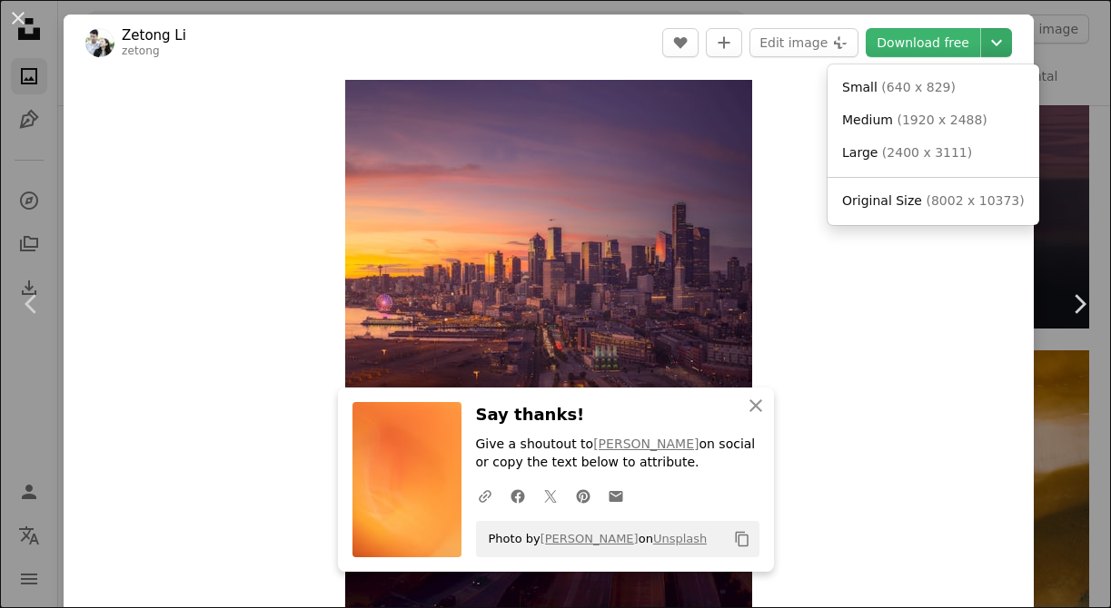
click at [1011, 41] on icon "Chevron down" at bounding box center [996, 43] width 29 height 22
click at [973, 120] on span "( 1920 x 2488 )" at bounding box center [941, 120] width 90 height 15
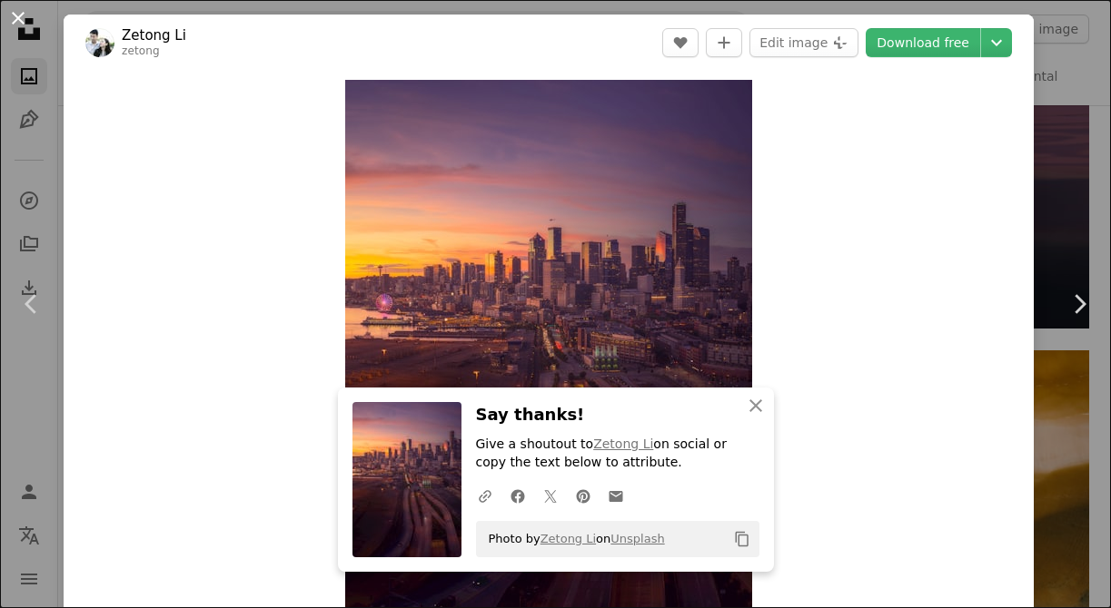
click at [15, 12] on button "An X shape" at bounding box center [18, 18] width 22 height 22
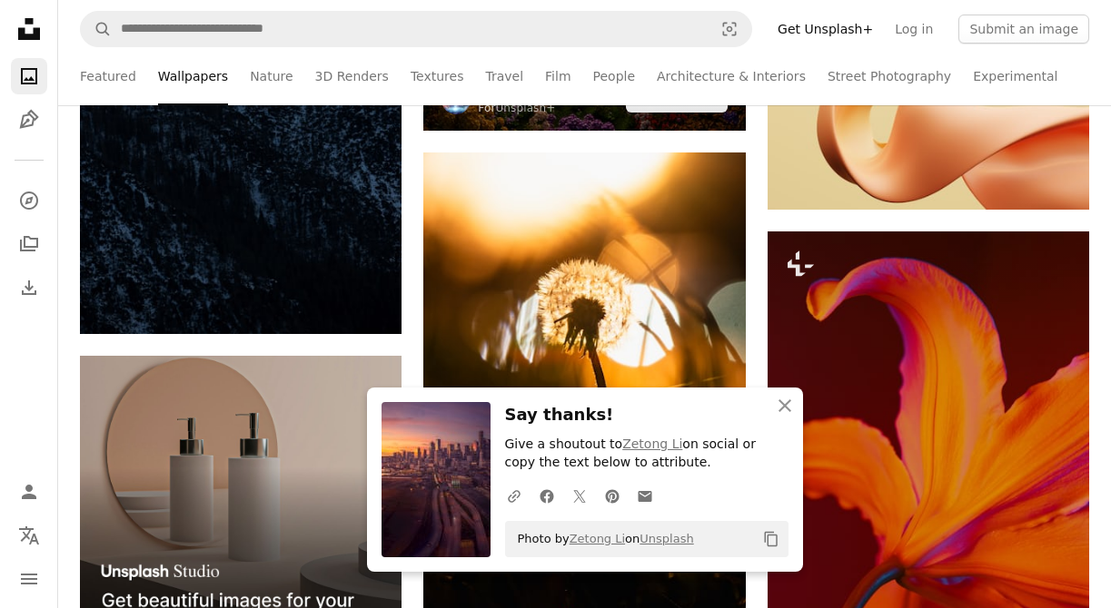
scroll to position [3142, 0]
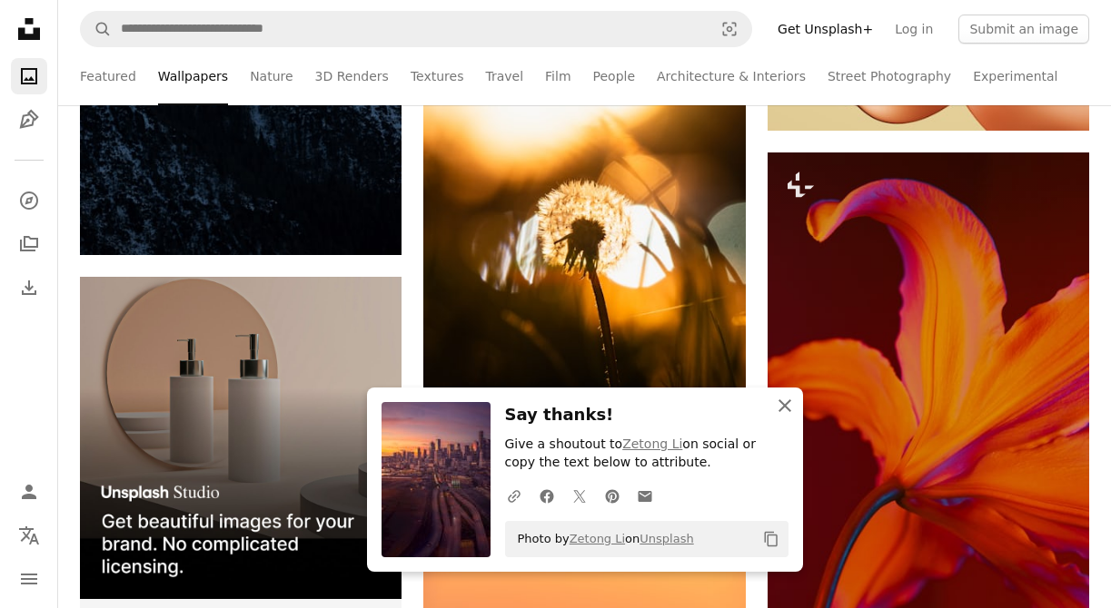
click at [786, 406] on icon "An X shape" at bounding box center [785, 406] width 22 height 22
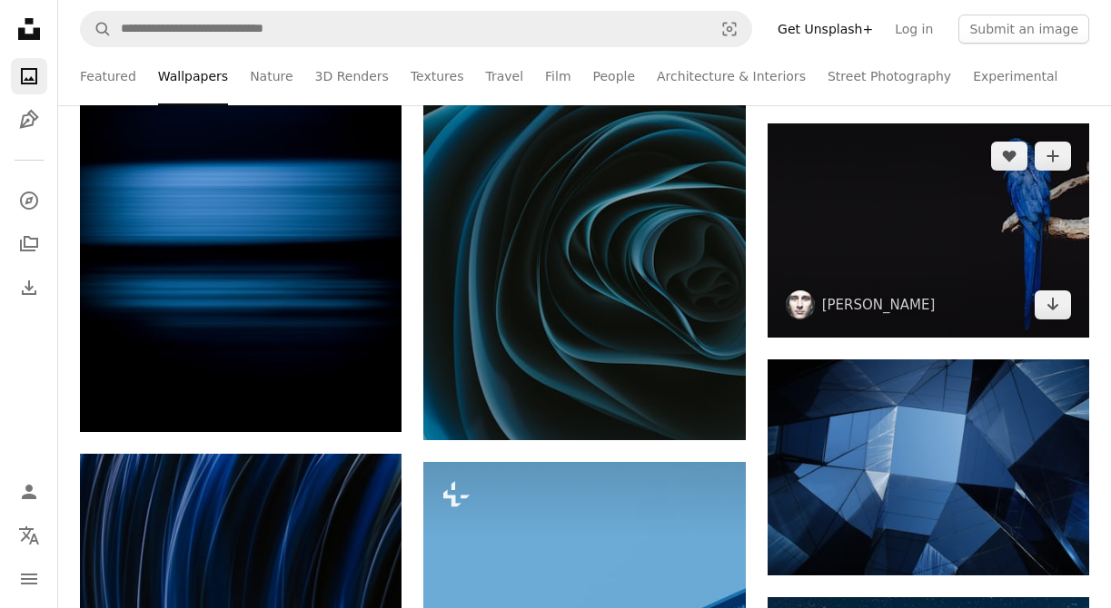
scroll to position [5307, 0]
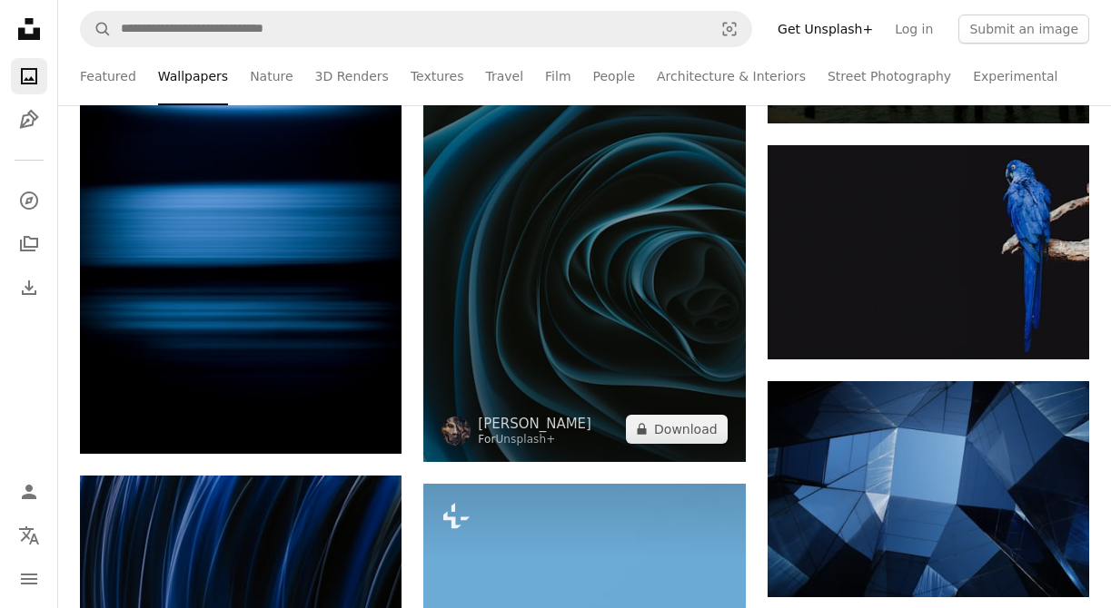
click at [682, 337] on img at bounding box center [583, 220] width 321 height 482
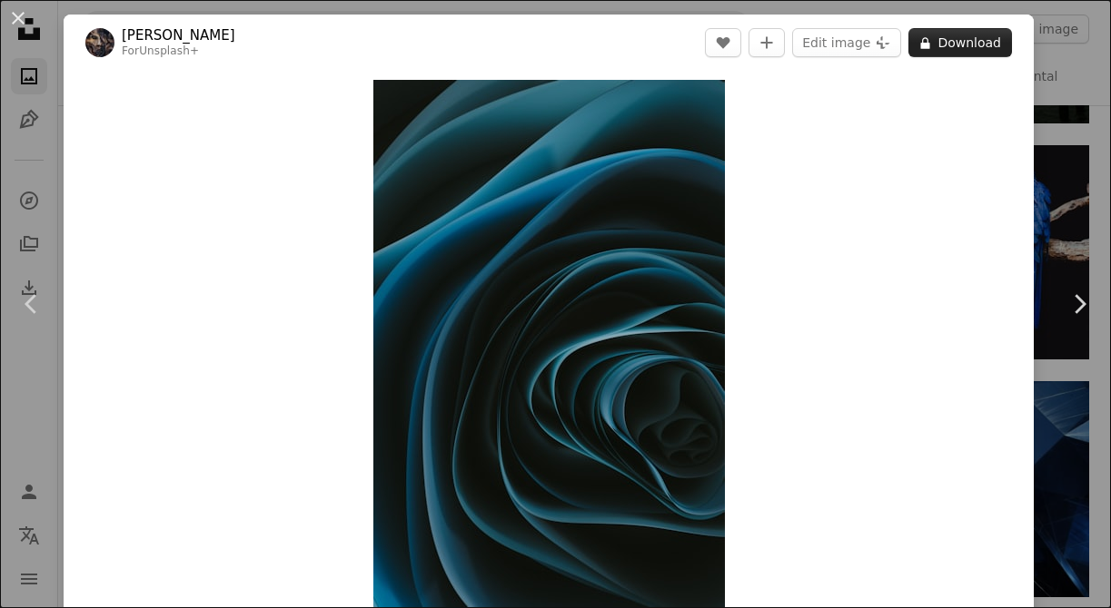
click at [1012, 35] on button "A lock Download" at bounding box center [960, 42] width 104 height 29
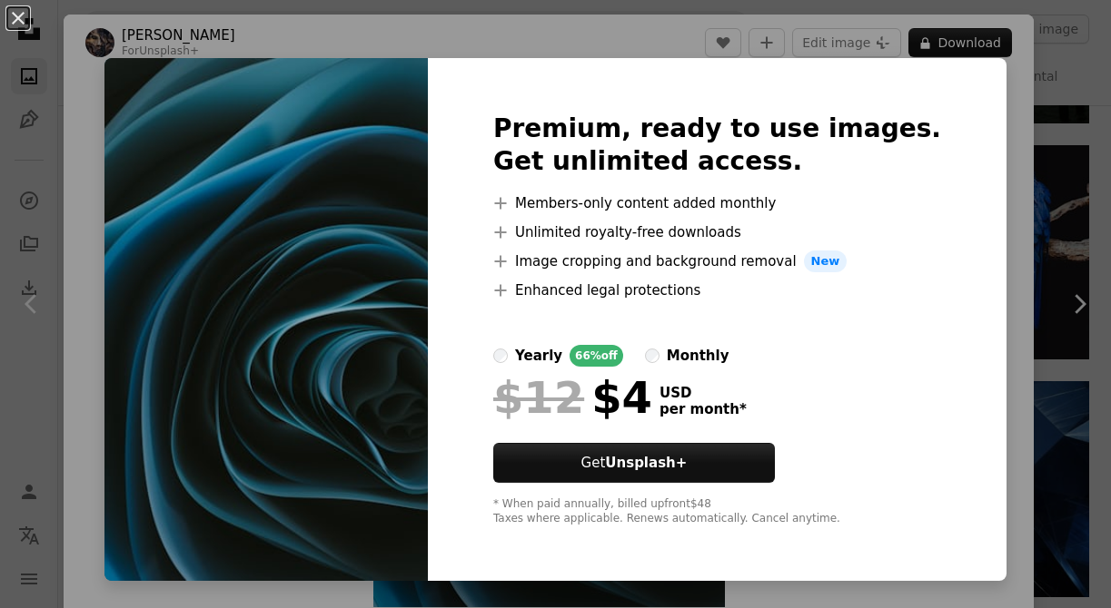
click at [967, 303] on div "An X shape Premium, ready to use images. Get unlimited access. A plus sign Memb…" at bounding box center [555, 304] width 1111 height 608
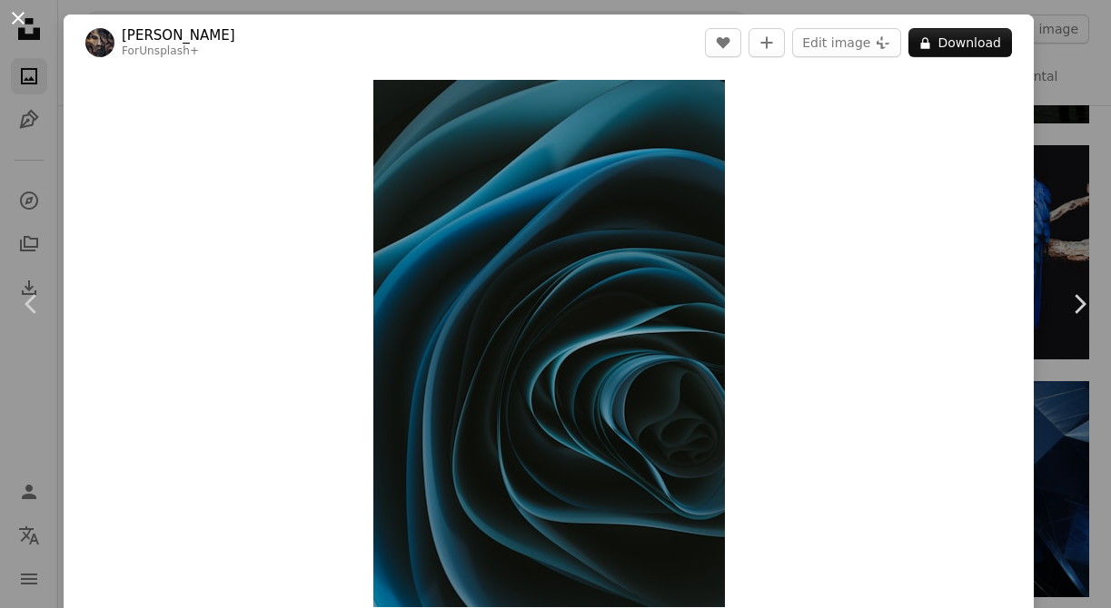
click at [25, 25] on button "An X shape" at bounding box center [18, 18] width 22 height 22
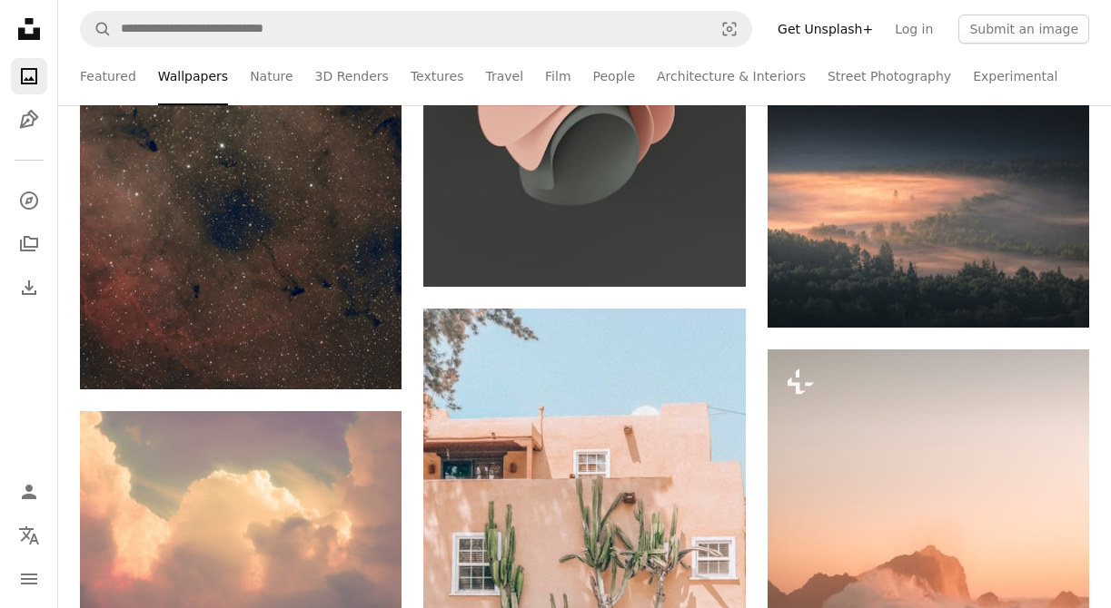
scroll to position [9853, 0]
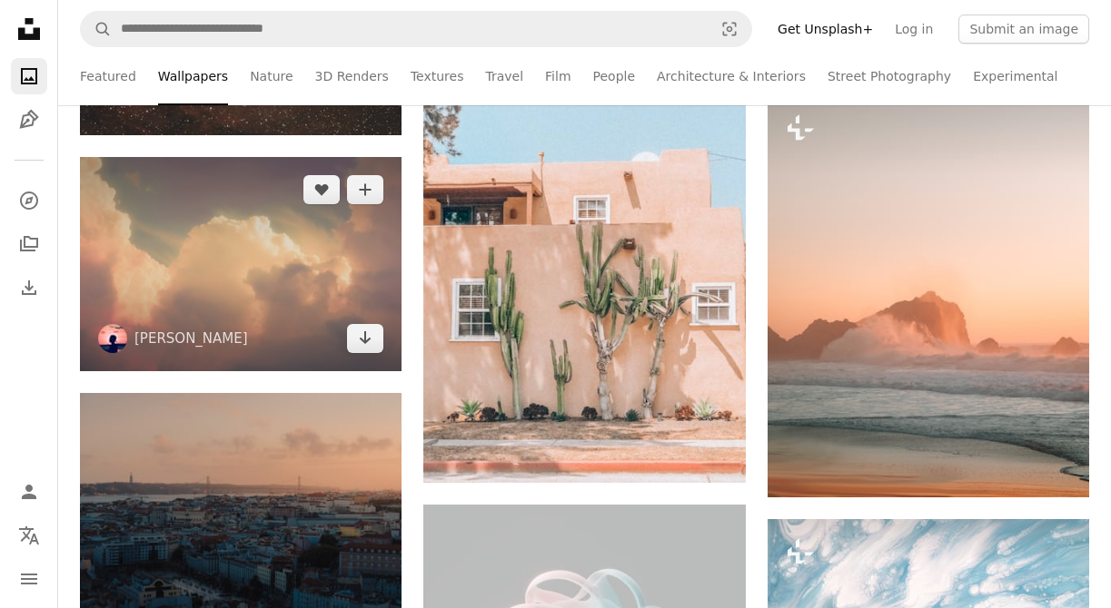
click at [309, 287] on img at bounding box center [240, 264] width 321 height 215
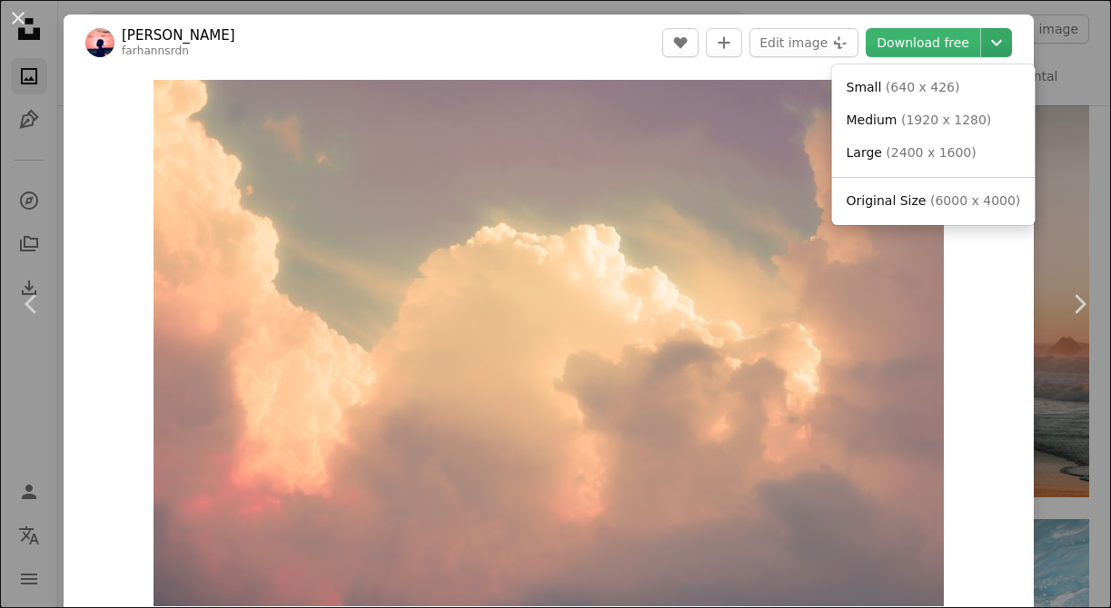
click at [1003, 44] on icon "Chevron down" at bounding box center [996, 43] width 29 height 22
click at [934, 126] on span "( 1920 x 1280 )" at bounding box center [946, 120] width 90 height 15
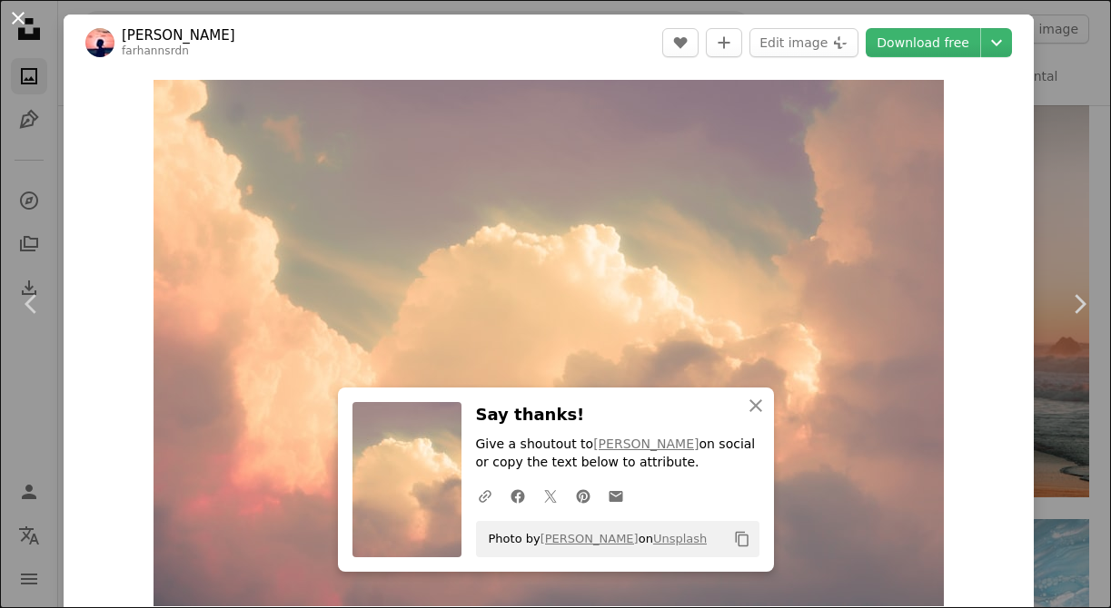
click at [15, 15] on button "An X shape" at bounding box center [18, 18] width 22 height 22
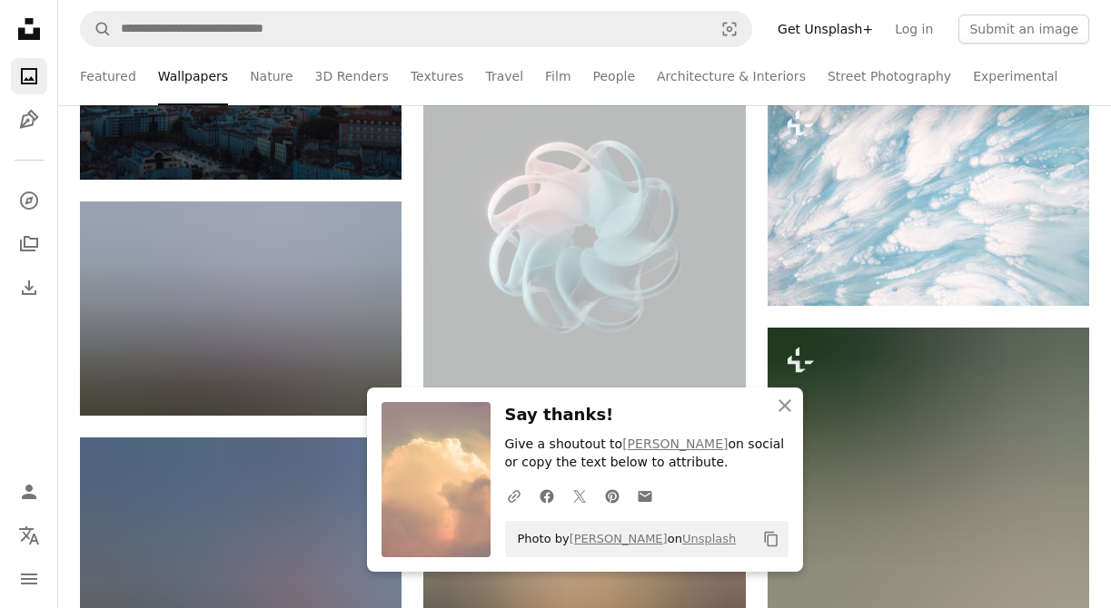
scroll to position [10283, 0]
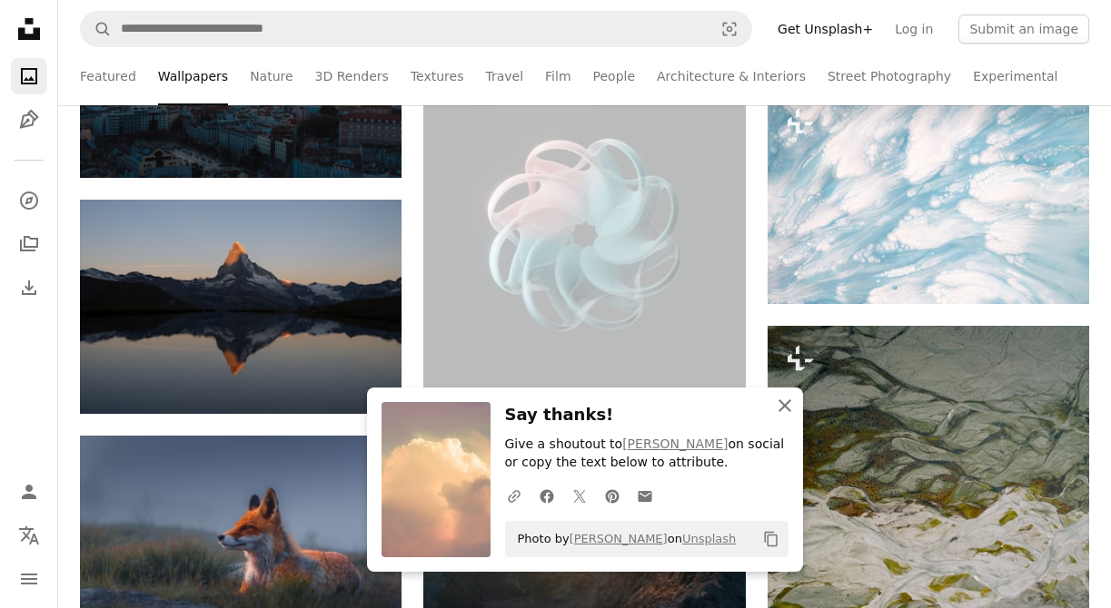
click at [792, 415] on icon "An X shape" at bounding box center [785, 406] width 22 height 22
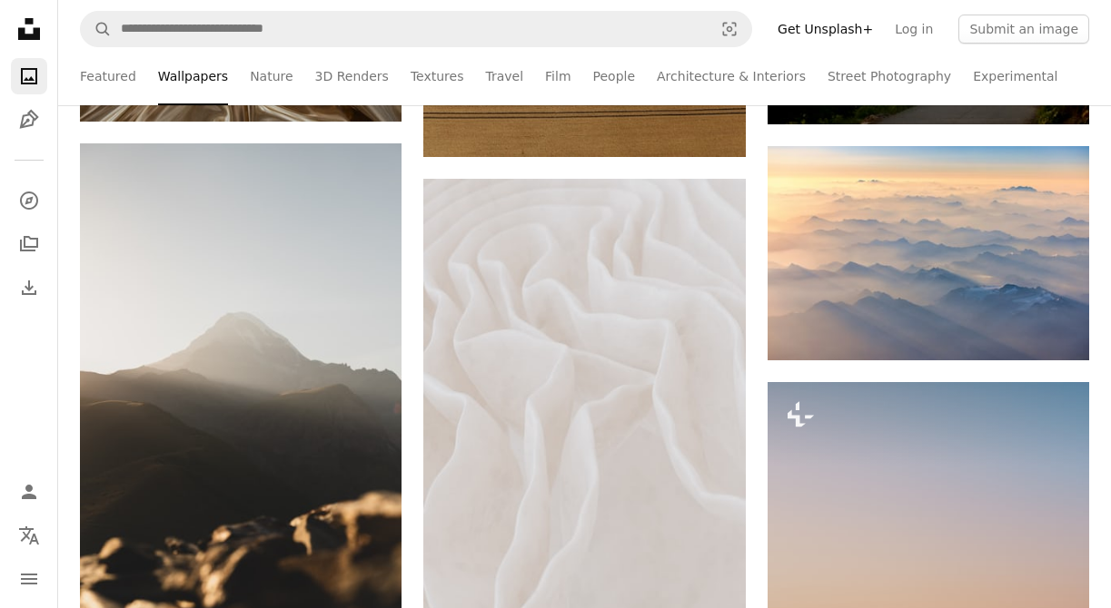
scroll to position [14002, 0]
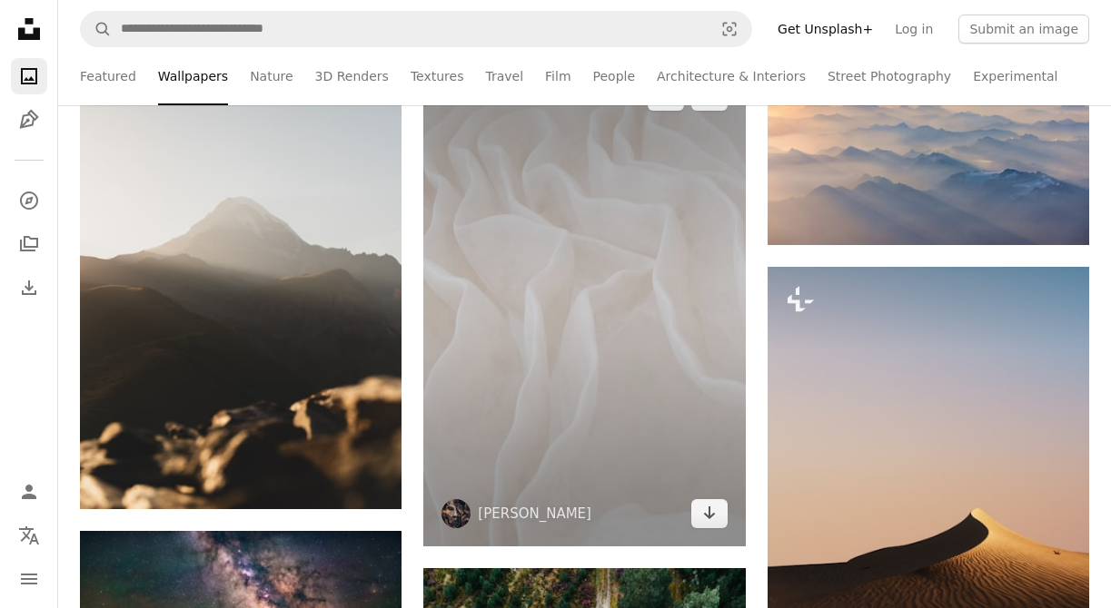
click at [505, 232] on img at bounding box center [583, 305] width 321 height 482
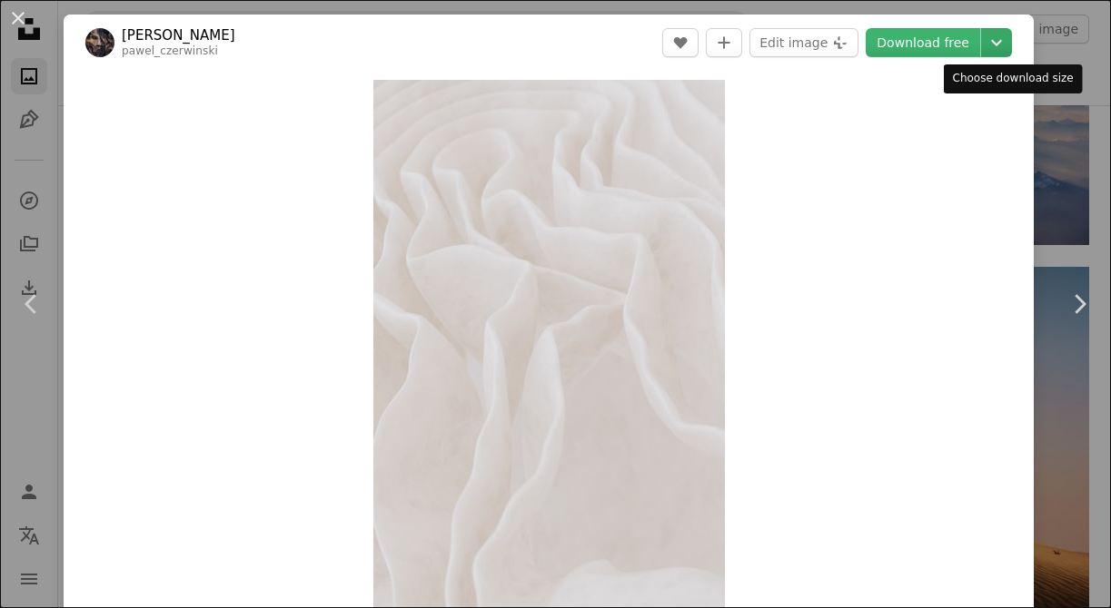
click at [1002, 44] on icon "Choose download size" at bounding box center [996, 43] width 11 height 6
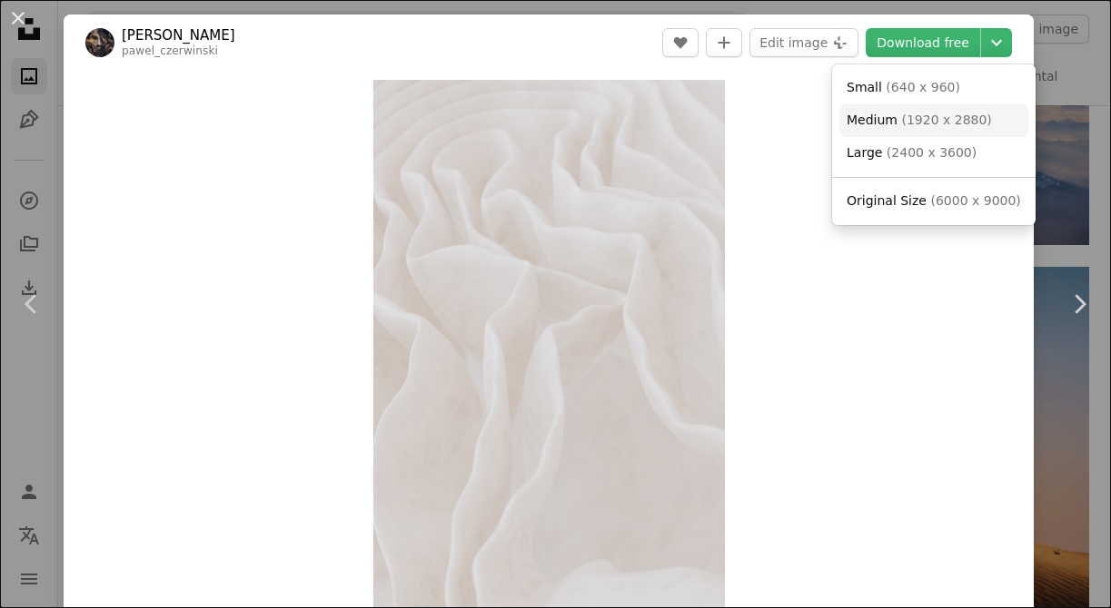
click at [959, 126] on span "( 1920 x 2880 )" at bounding box center [946, 120] width 90 height 15
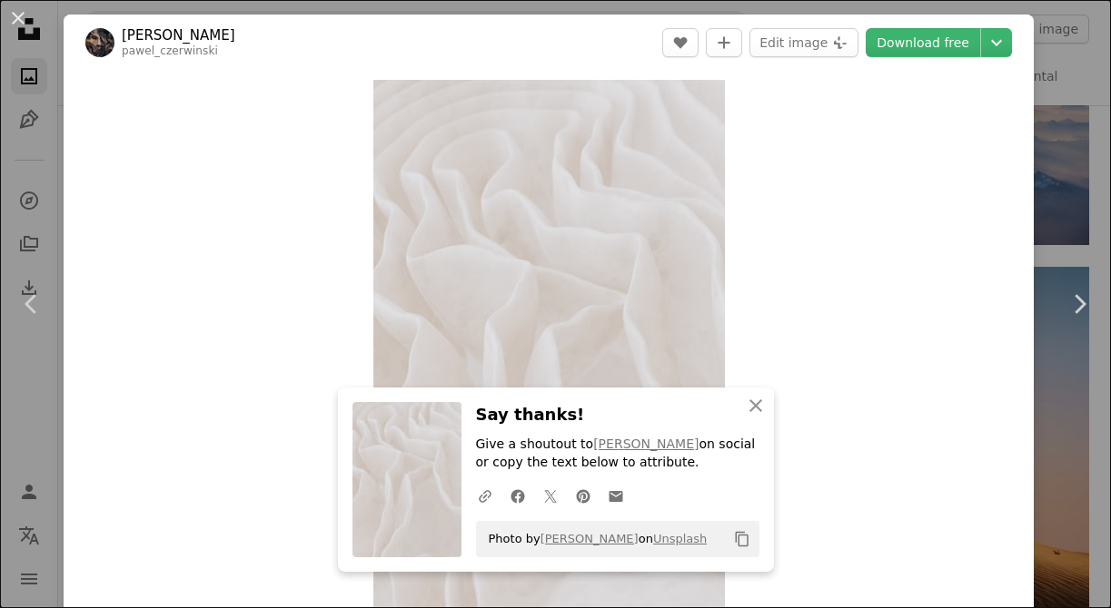
click at [921, 438] on div "Zoom in" at bounding box center [549, 344] width 970 height 546
click at [11, 13] on button "An X shape" at bounding box center [18, 18] width 22 height 22
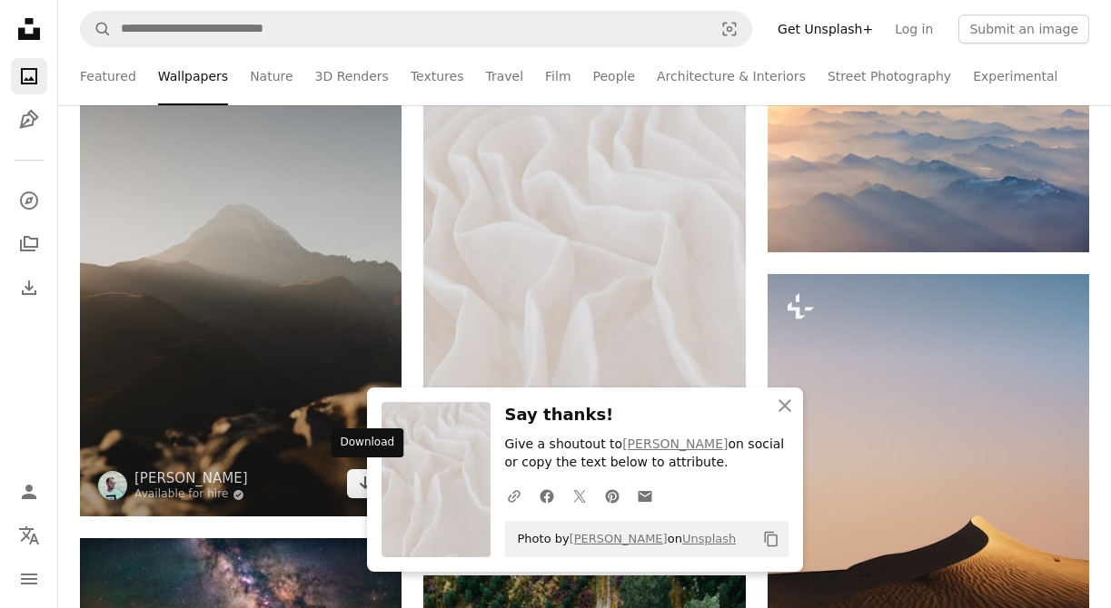
scroll to position [13992, 0]
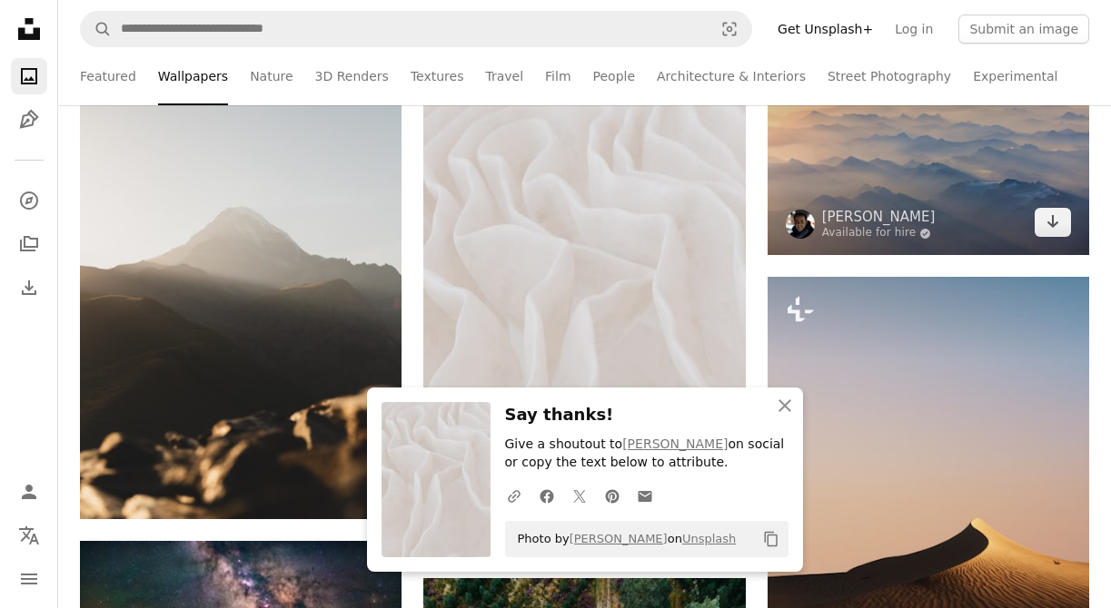
click at [993, 178] on img at bounding box center [927, 148] width 321 height 215
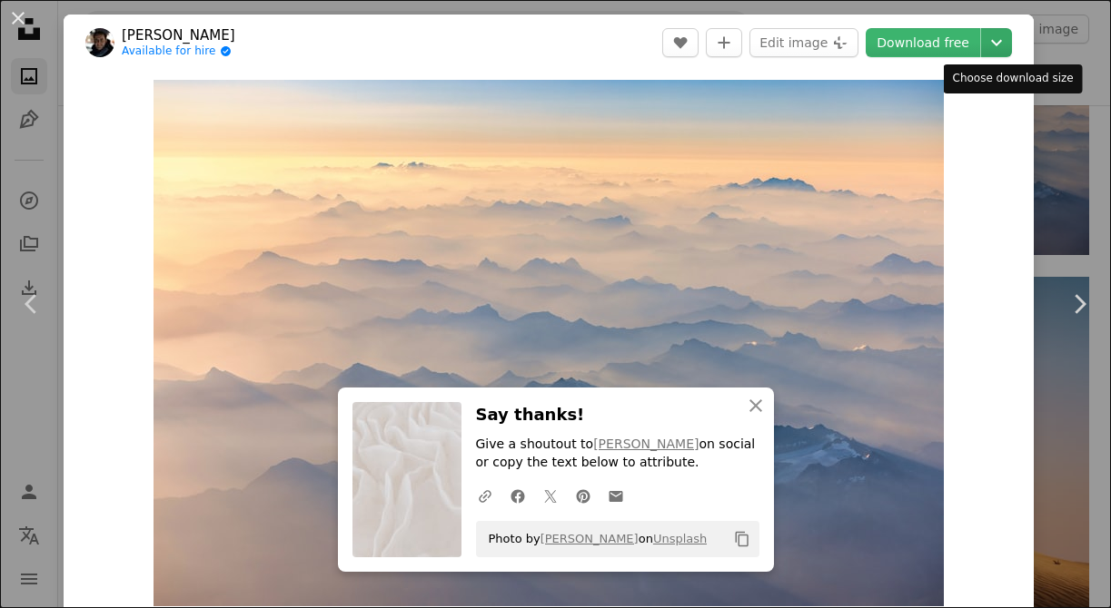
click at [1011, 45] on icon "Chevron down" at bounding box center [996, 43] width 29 height 22
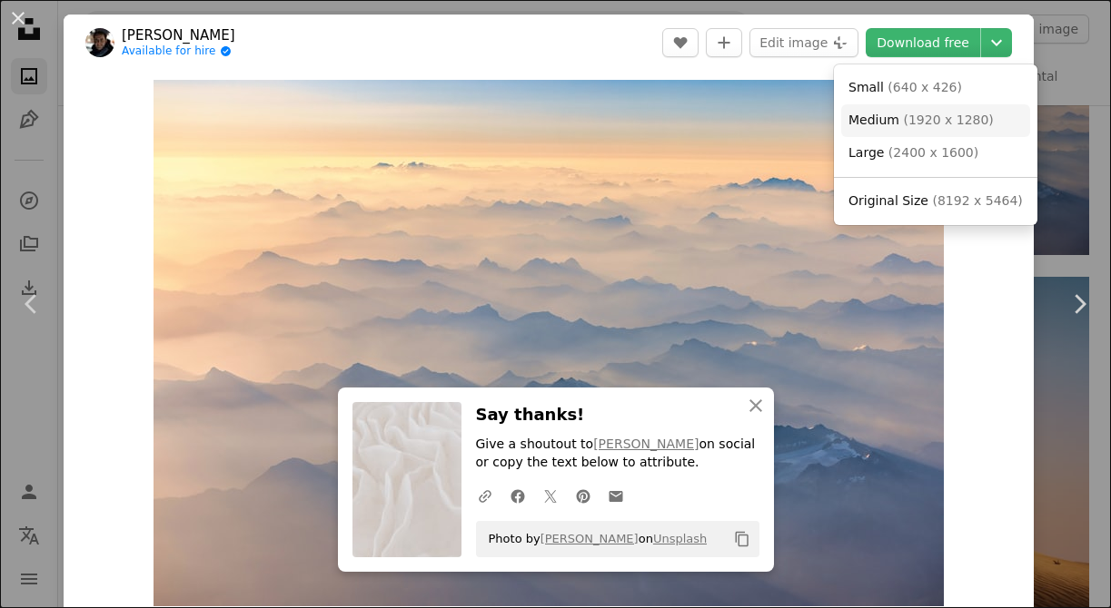
click at [948, 122] on span "( 1920 x 1280 )" at bounding box center [948, 120] width 90 height 15
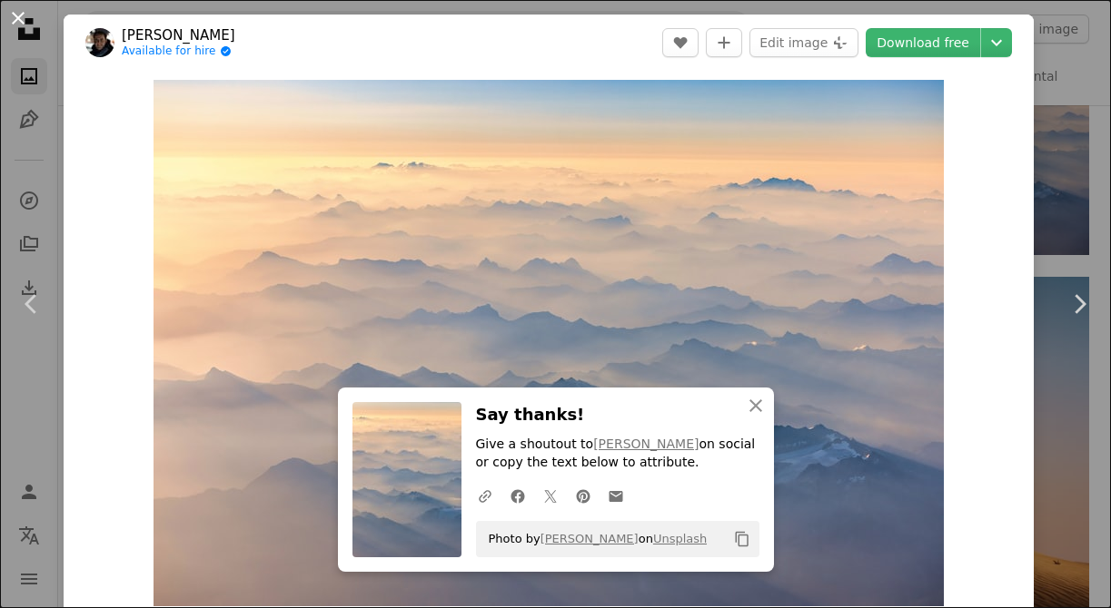
click at [19, 21] on button "An X shape" at bounding box center [18, 18] width 22 height 22
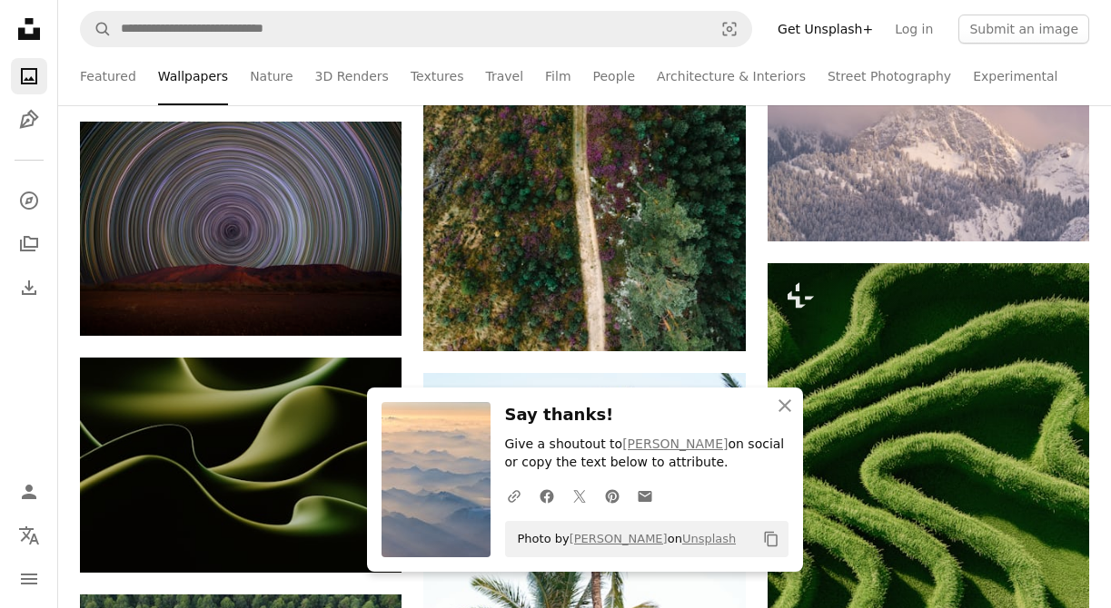
scroll to position [14649, 0]
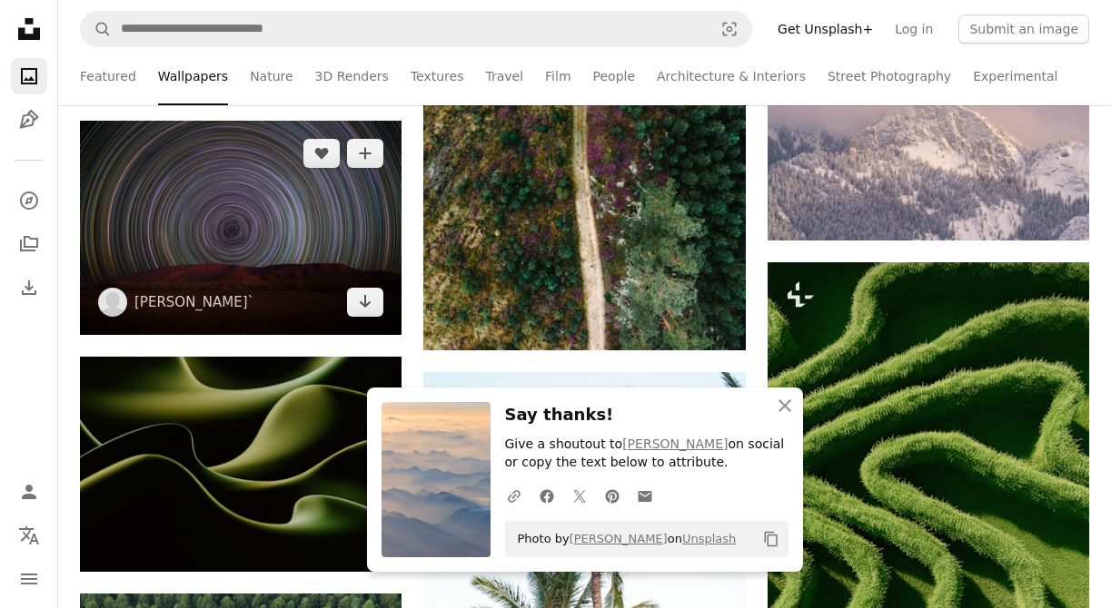
click at [309, 208] on img at bounding box center [240, 228] width 321 height 215
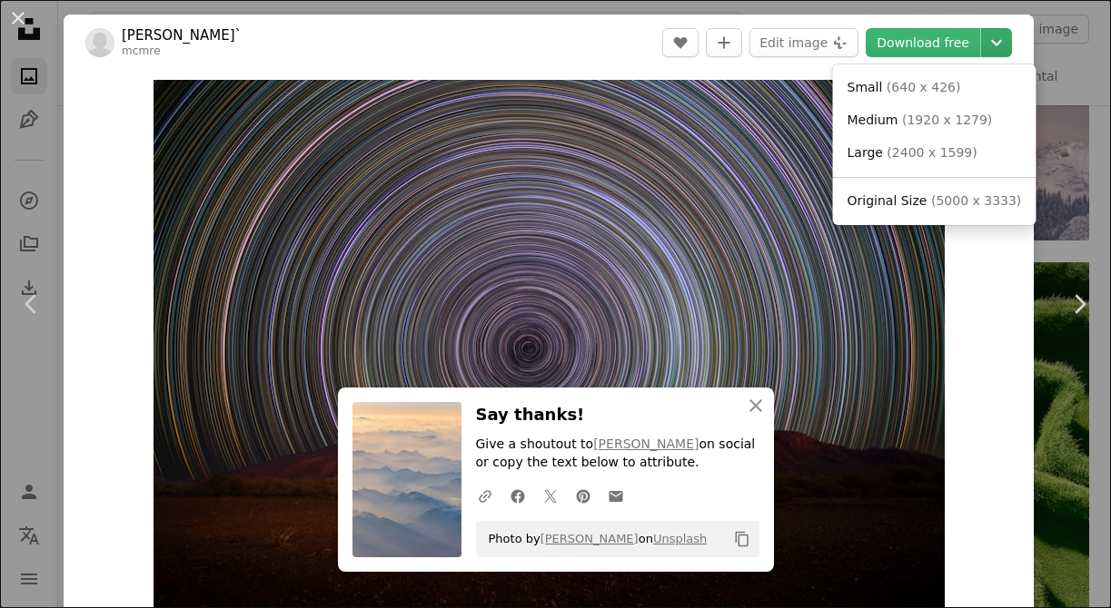
click at [1011, 40] on icon "Chevron down" at bounding box center [996, 43] width 29 height 22
click at [965, 121] on span "( 1920 x 1279 )" at bounding box center [947, 120] width 90 height 15
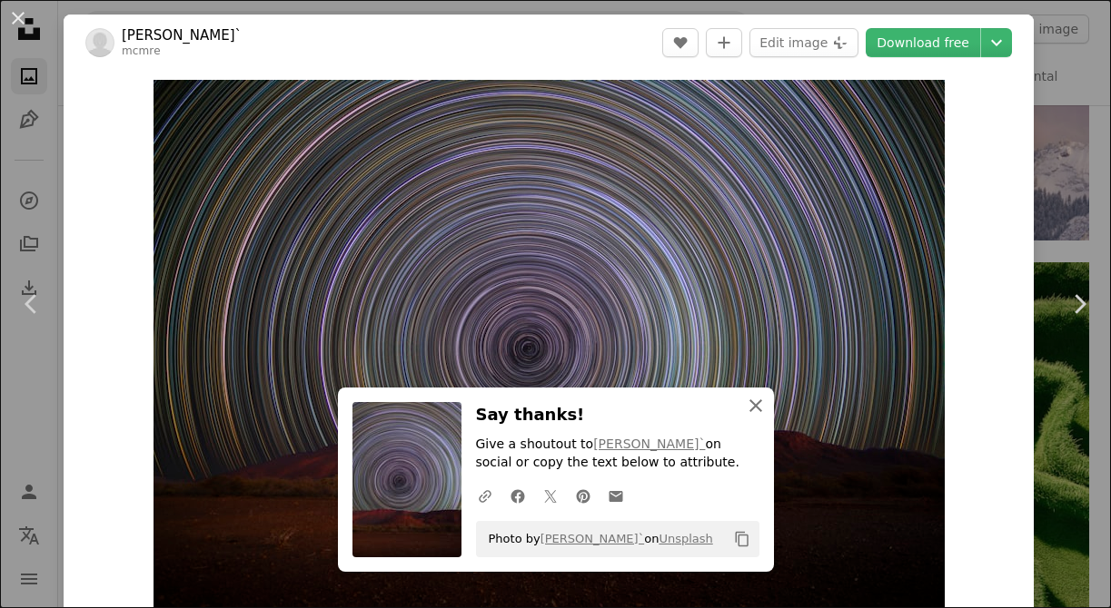
click at [755, 406] on icon "button" at bounding box center [755, 406] width 13 height 13
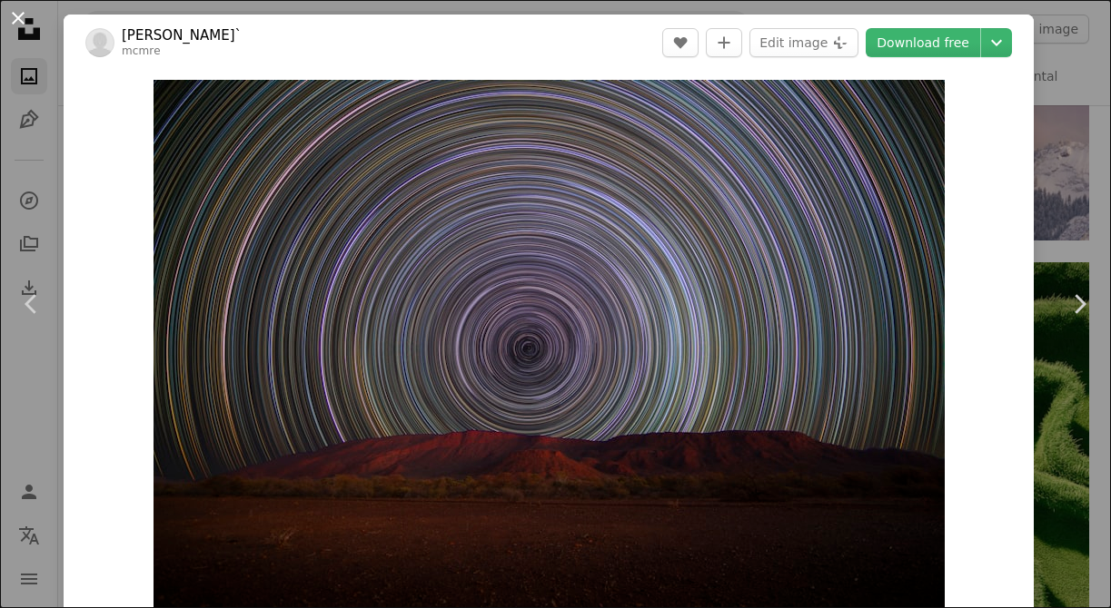
click at [15, 18] on button "An X shape" at bounding box center [18, 18] width 22 height 22
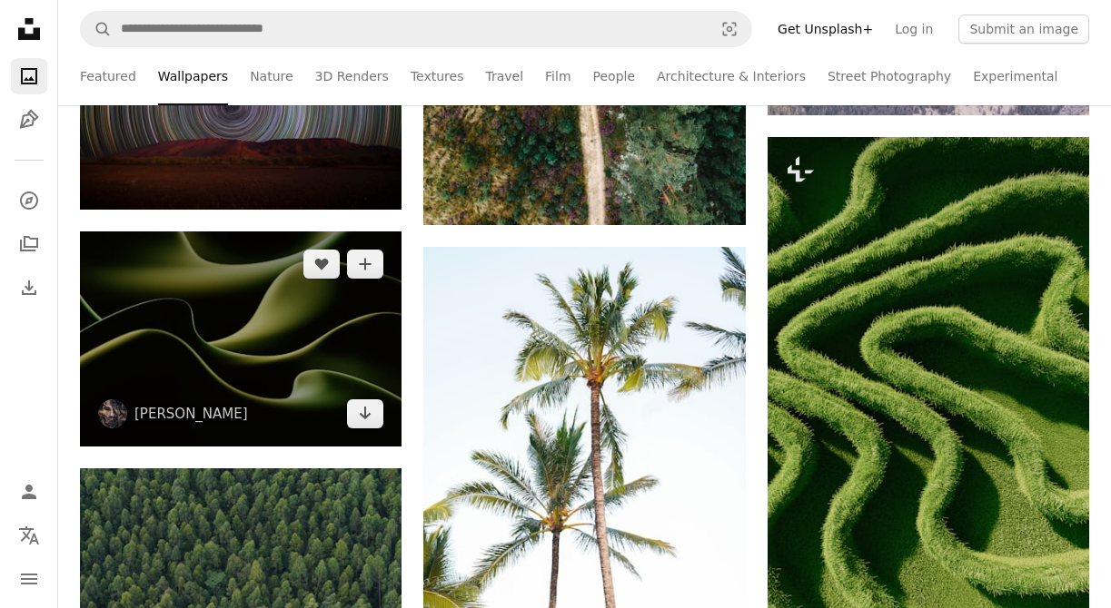
scroll to position [14782, 0]
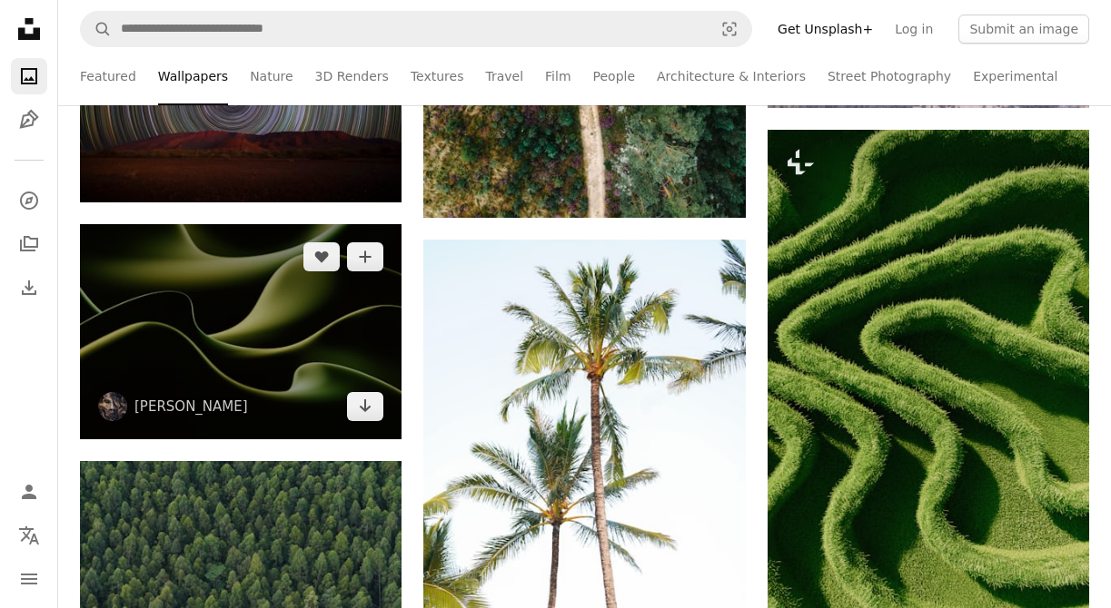
click at [265, 311] on img at bounding box center [240, 331] width 321 height 215
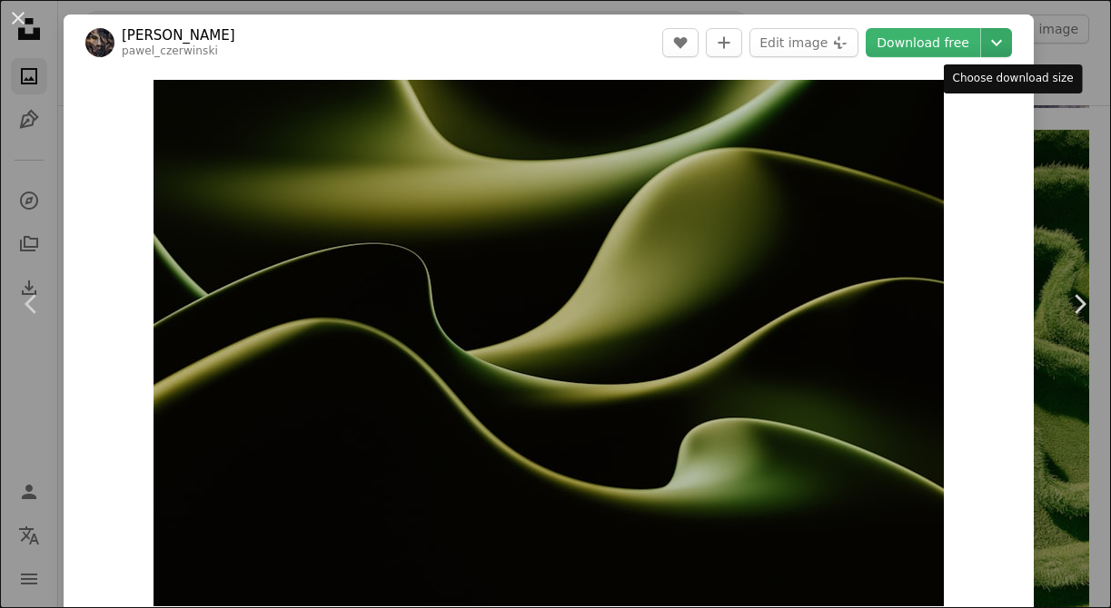
click at [1011, 42] on icon "Chevron down" at bounding box center [996, 43] width 29 height 22
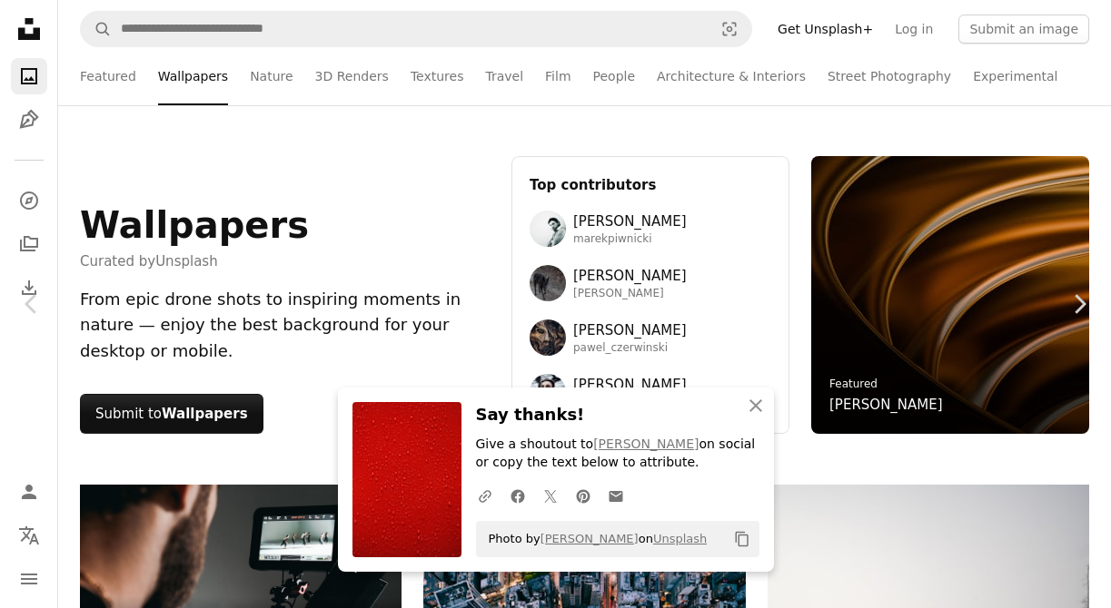
scroll to position [19253, 0]
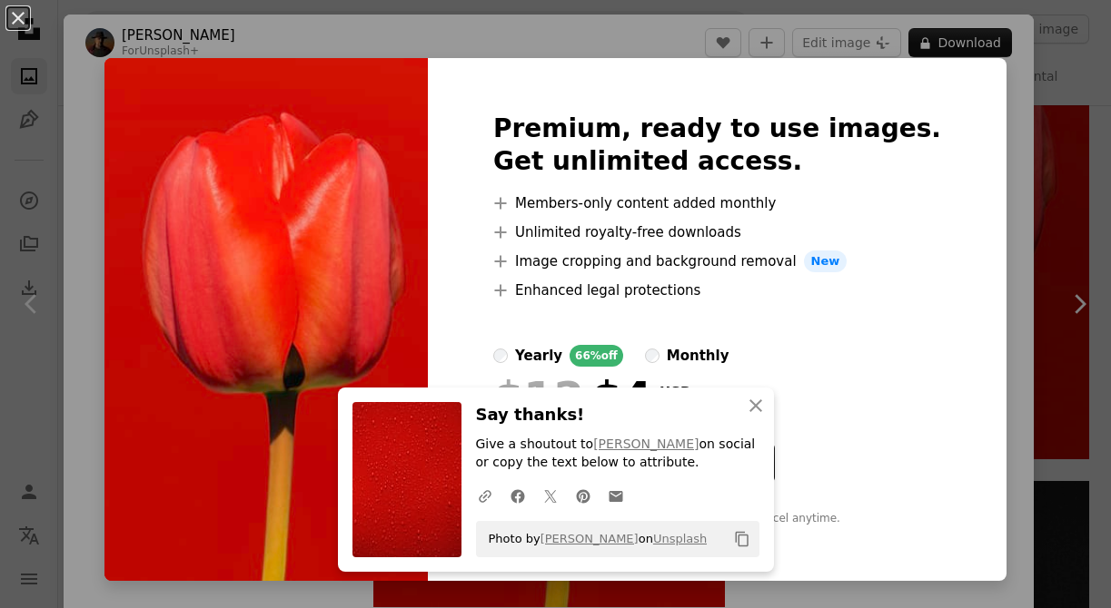
click at [998, 232] on div "An X shape Premium, ready to use images. Get unlimited access. A plus sign Memb…" at bounding box center [555, 304] width 1111 height 608
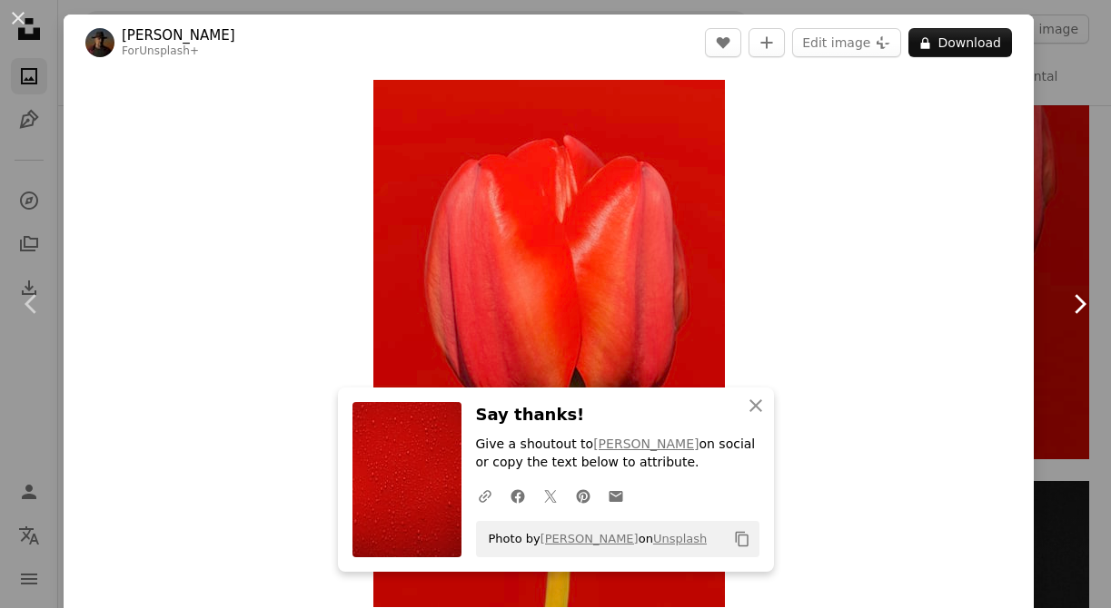
click at [1080, 233] on link "Chevron right" at bounding box center [1079, 304] width 64 height 174
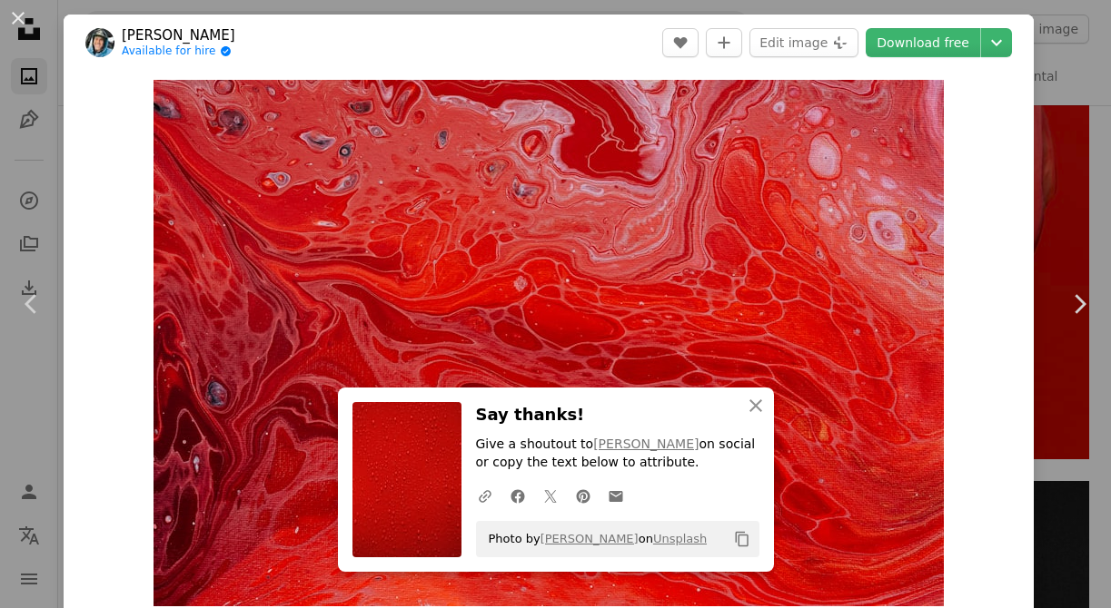
click at [25, 27] on button "An X shape" at bounding box center [18, 18] width 22 height 22
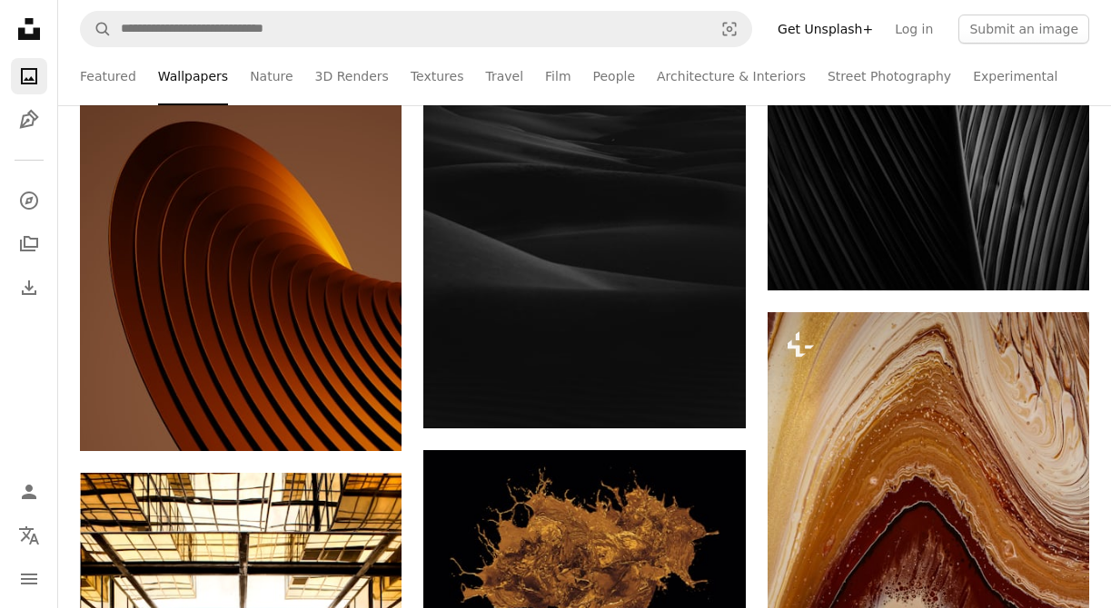
scroll to position [20775, 0]
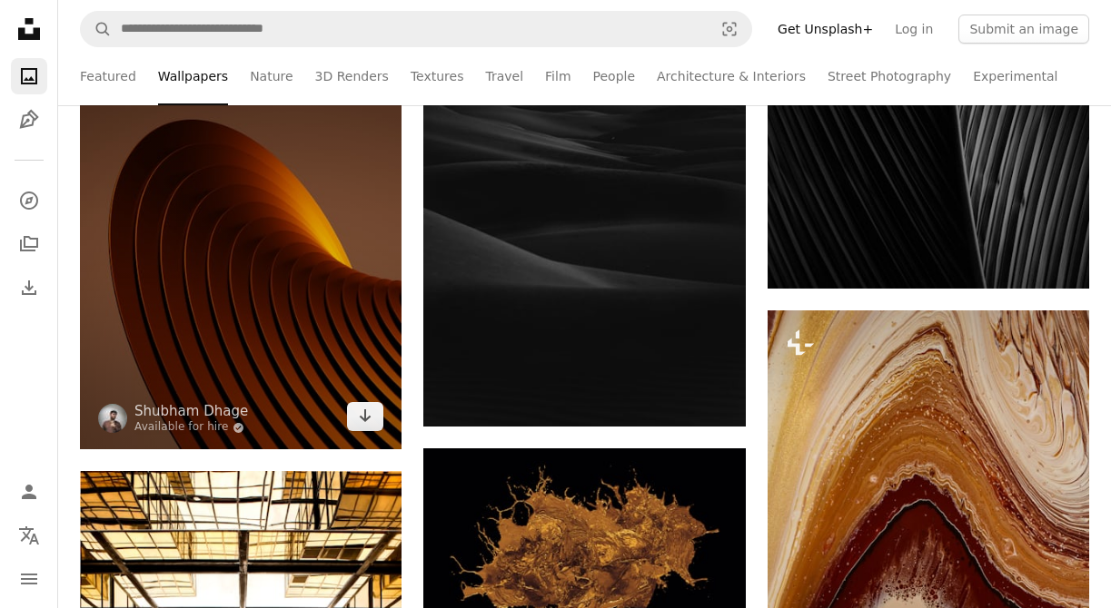
click at [241, 203] on img at bounding box center [240, 235] width 321 height 429
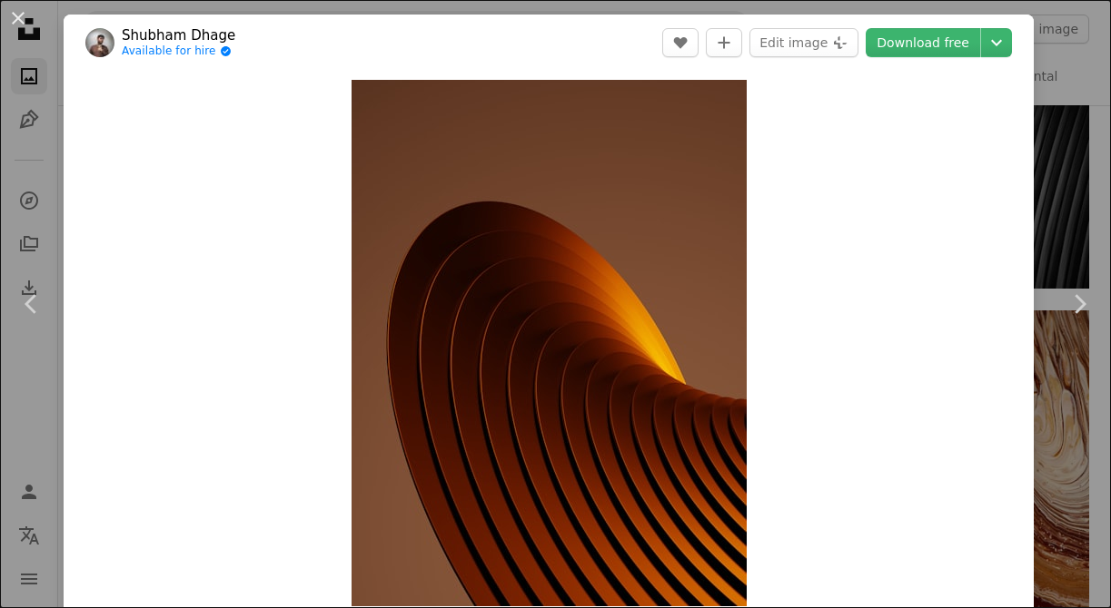
click at [1025, 49] on header "Shubham Dhage Available for hire A checkmark inside of a circle A heart A plus …" at bounding box center [549, 43] width 970 height 56
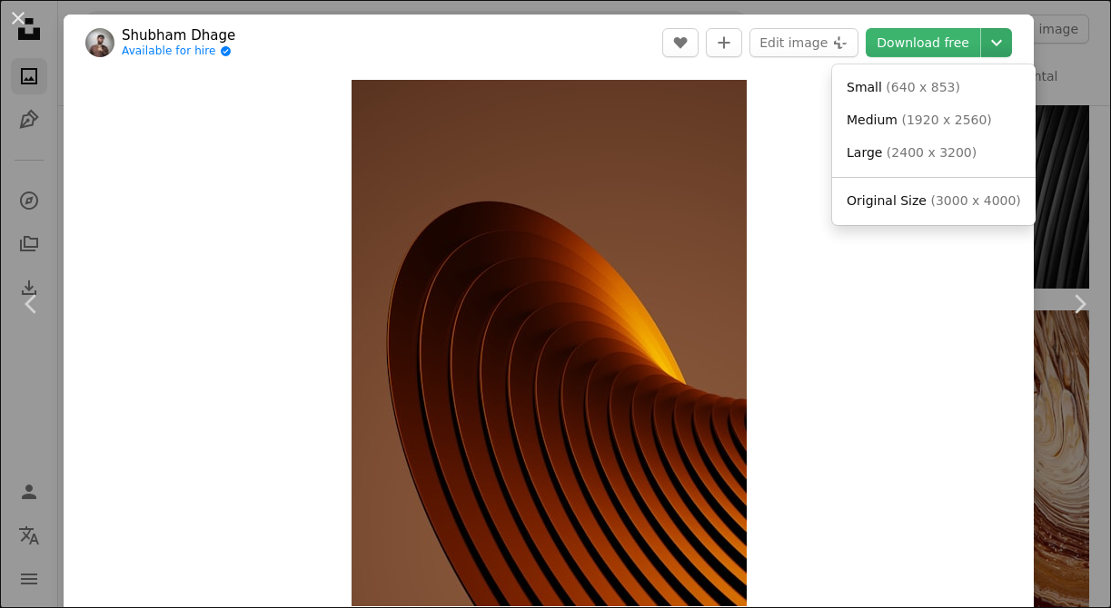
click at [1004, 47] on icon "Chevron down" at bounding box center [996, 43] width 29 height 22
click at [971, 104] on link "Medium ( 1920 x 2560 )" at bounding box center [933, 120] width 189 height 33
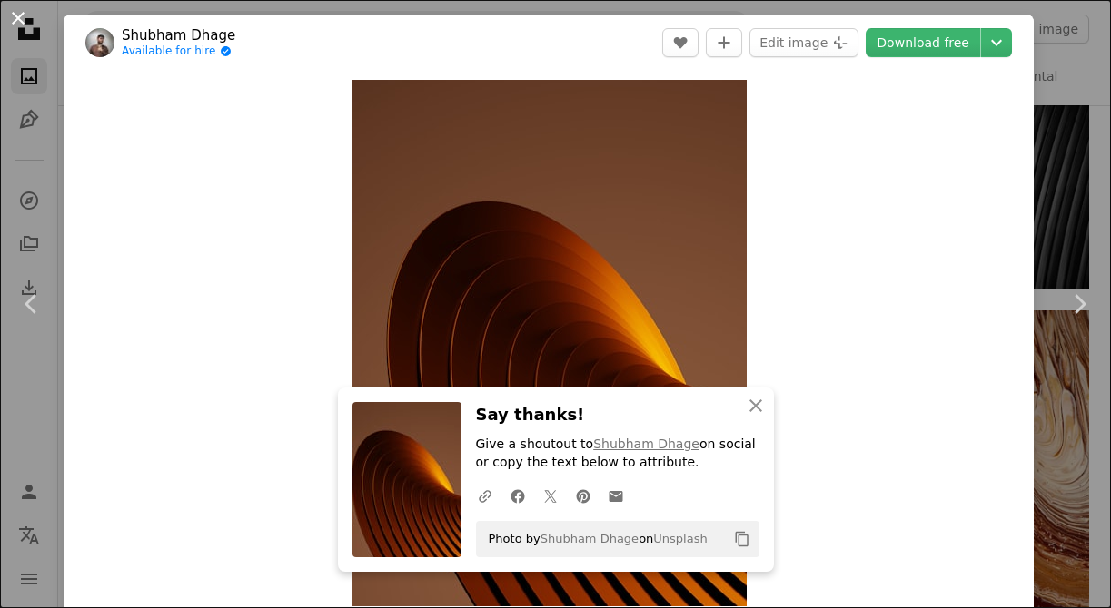
click at [24, 15] on button "An X shape" at bounding box center [18, 18] width 22 height 22
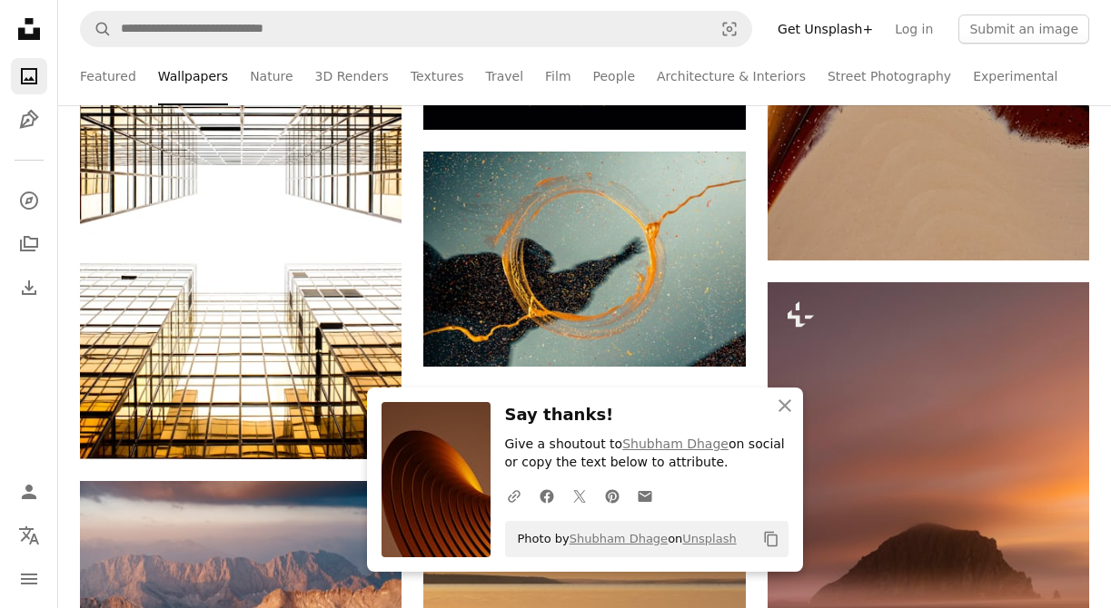
scroll to position [21309, 0]
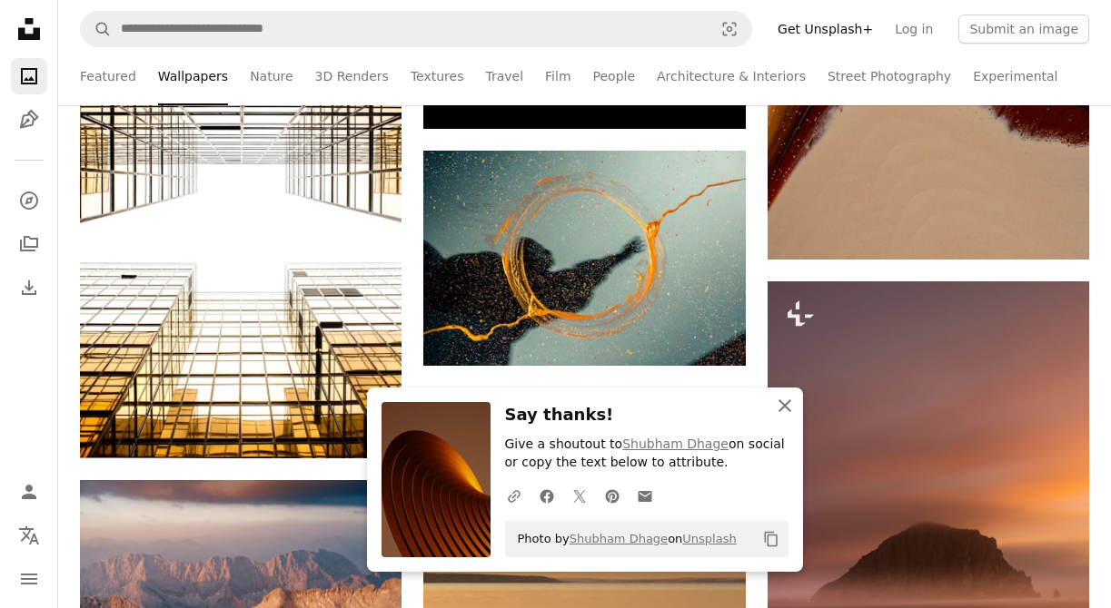
click at [778, 402] on icon "An X shape" at bounding box center [785, 406] width 22 height 22
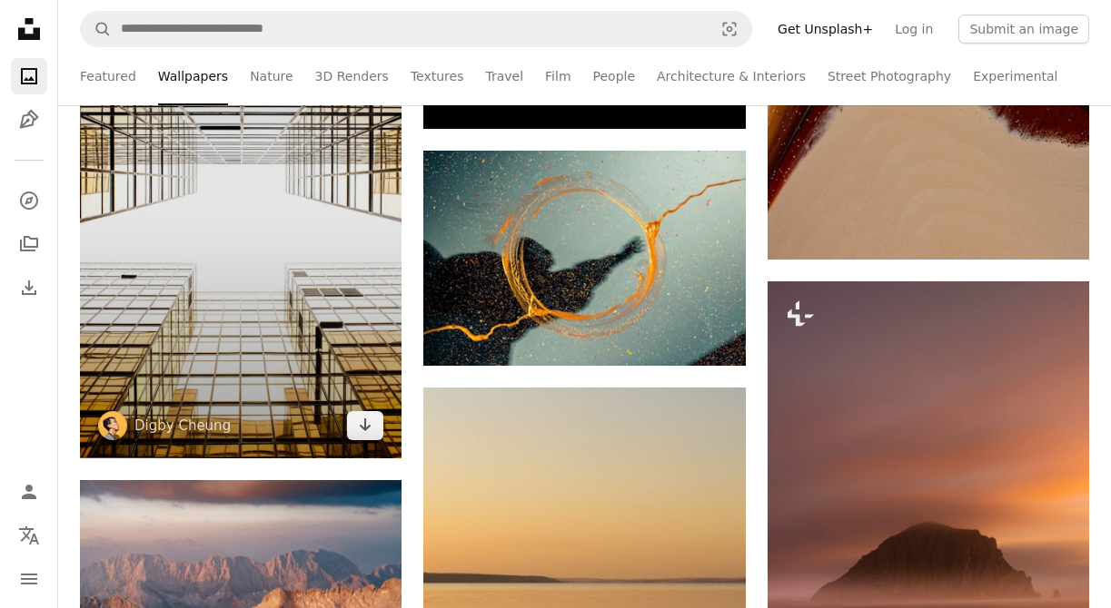
click at [331, 232] on img at bounding box center [240, 197] width 321 height 521
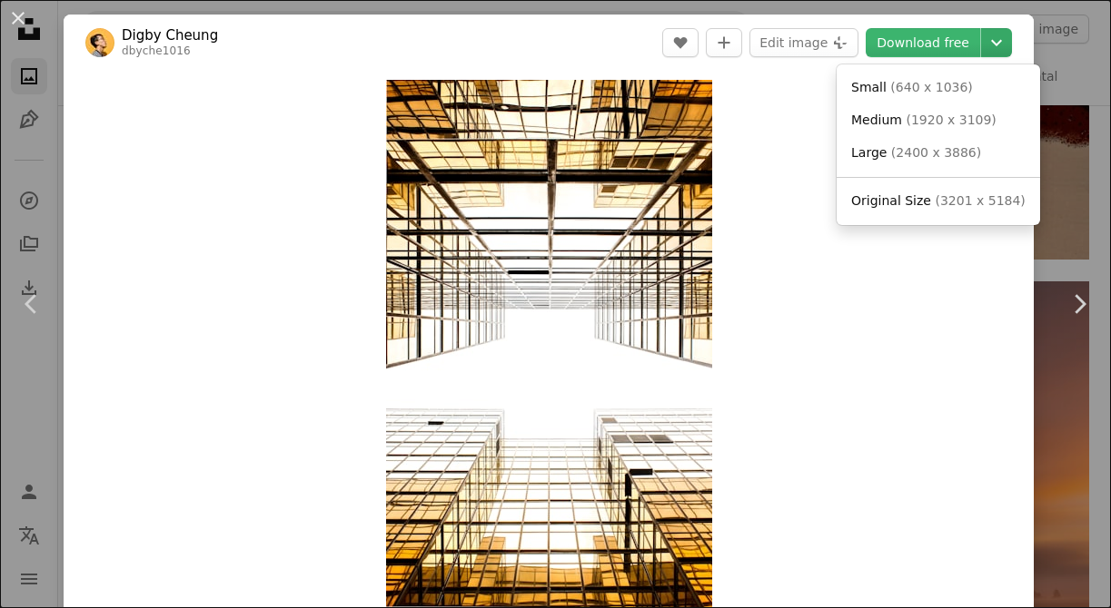
click at [1011, 44] on icon "Chevron down" at bounding box center [996, 43] width 29 height 22
click at [958, 123] on span "( 1920 x 3109 )" at bounding box center [950, 120] width 90 height 15
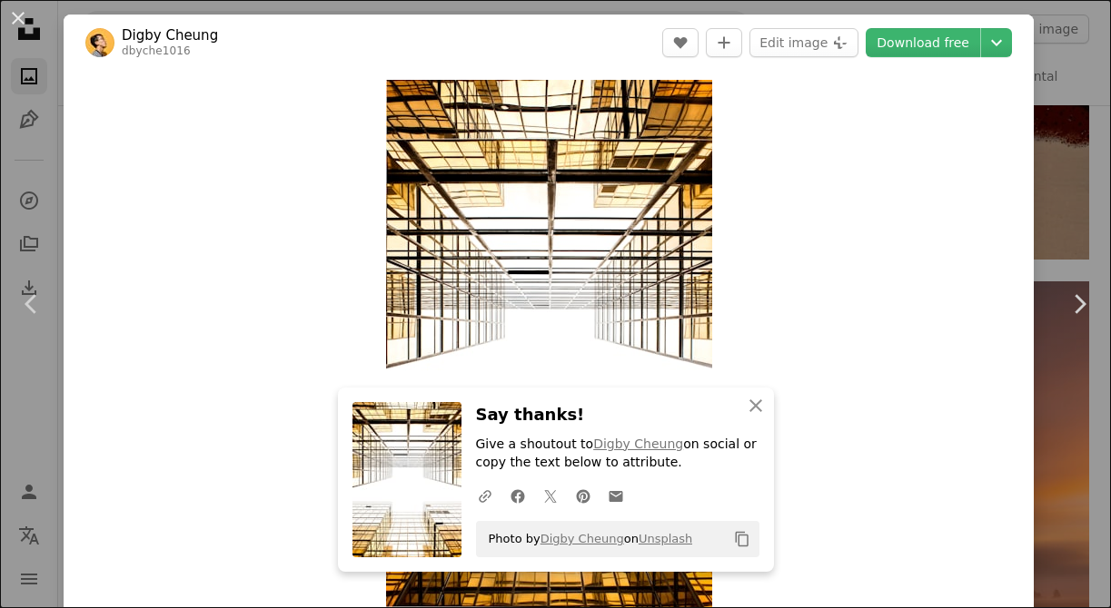
click at [1060, 102] on div "An X shape Chevron left Chevron right Digby Cheung dbyche1016 A heart A plus si…" at bounding box center [555, 304] width 1111 height 608
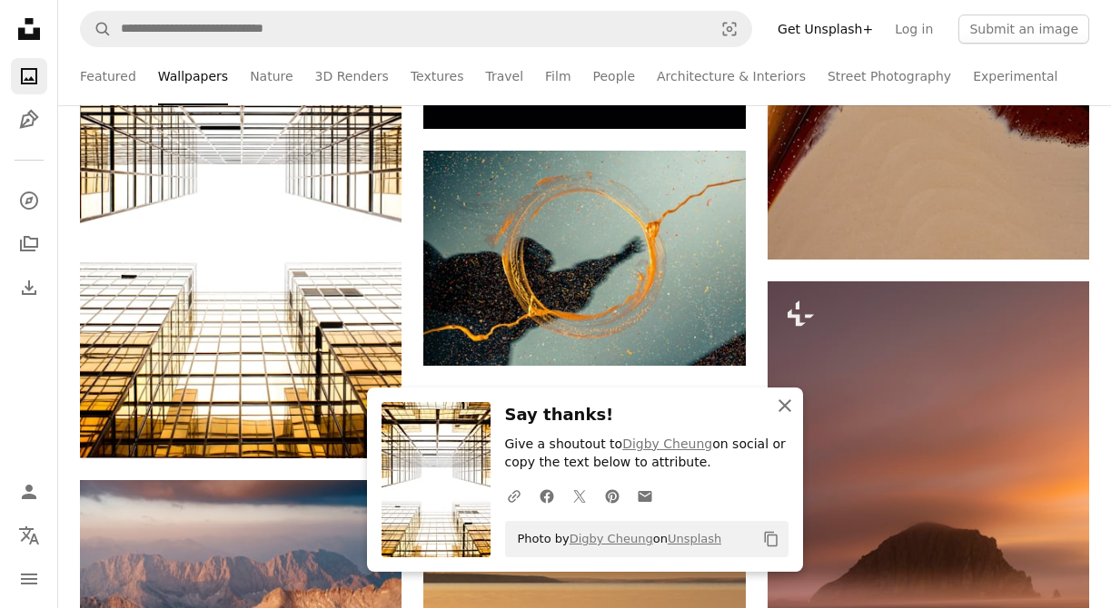
click at [783, 397] on icon "An X shape" at bounding box center [785, 406] width 22 height 22
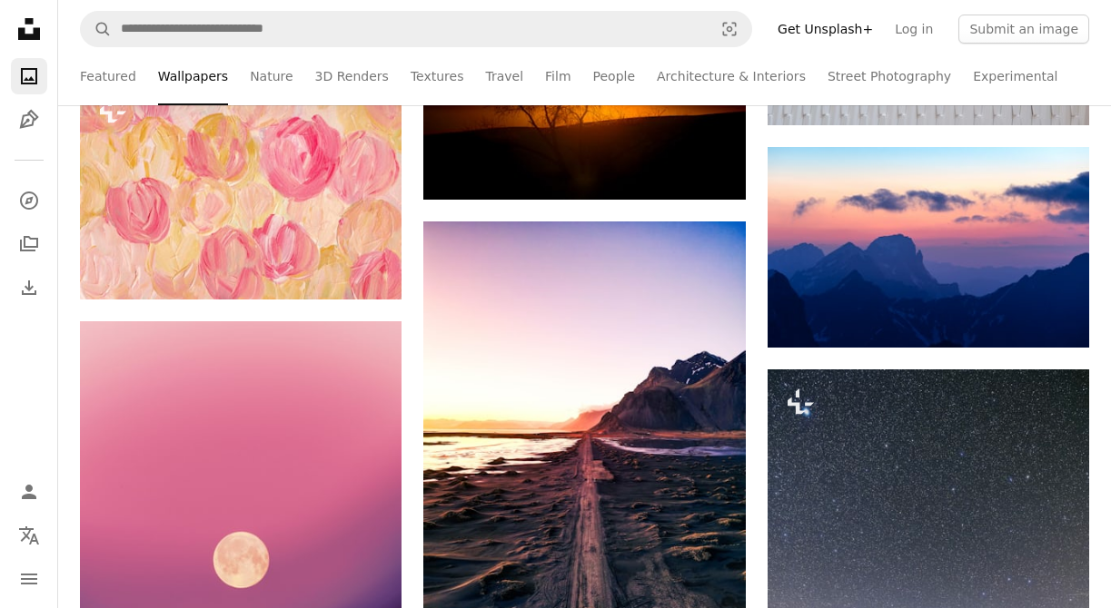
scroll to position [22453, 0]
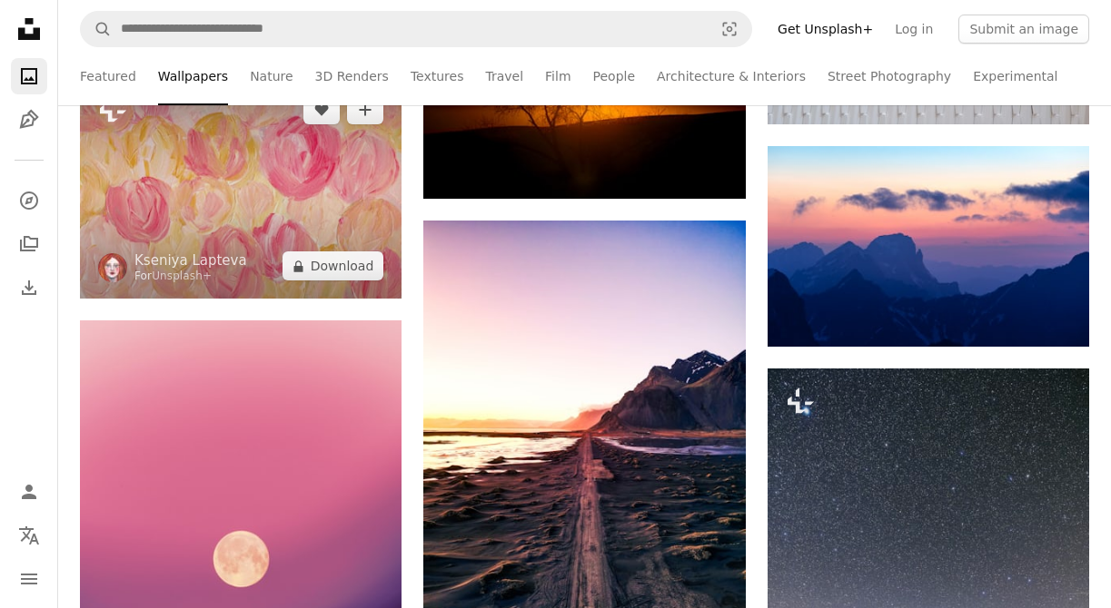
click at [367, 236] on img at bounding box center [240, 188] width 321 height 222
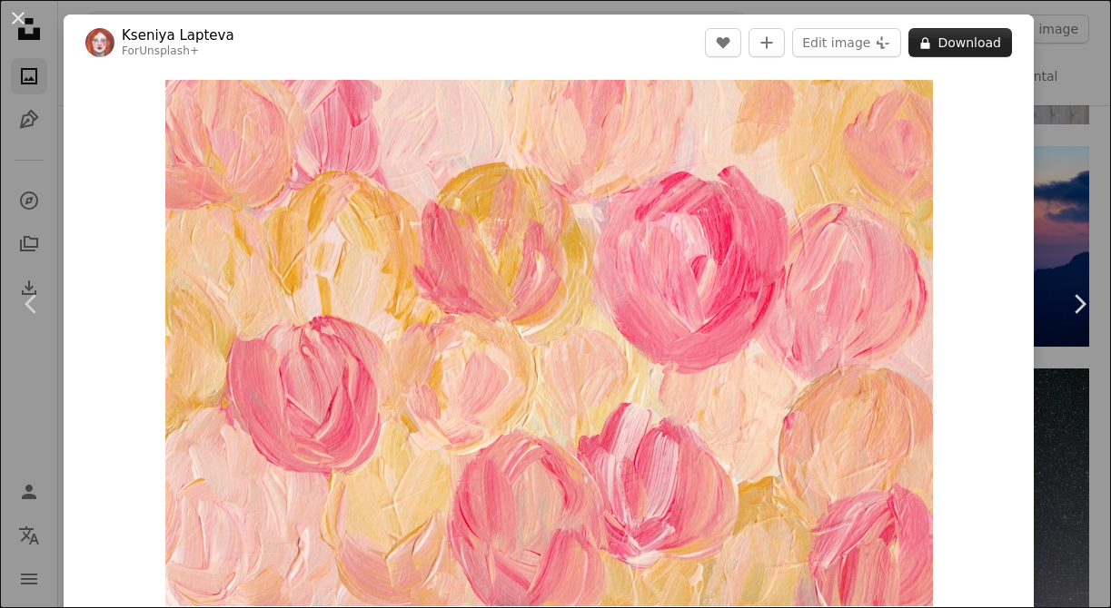
click at [1008, 53] on button "A lock Download" at bounding box center [960, 42] width 104 height 29
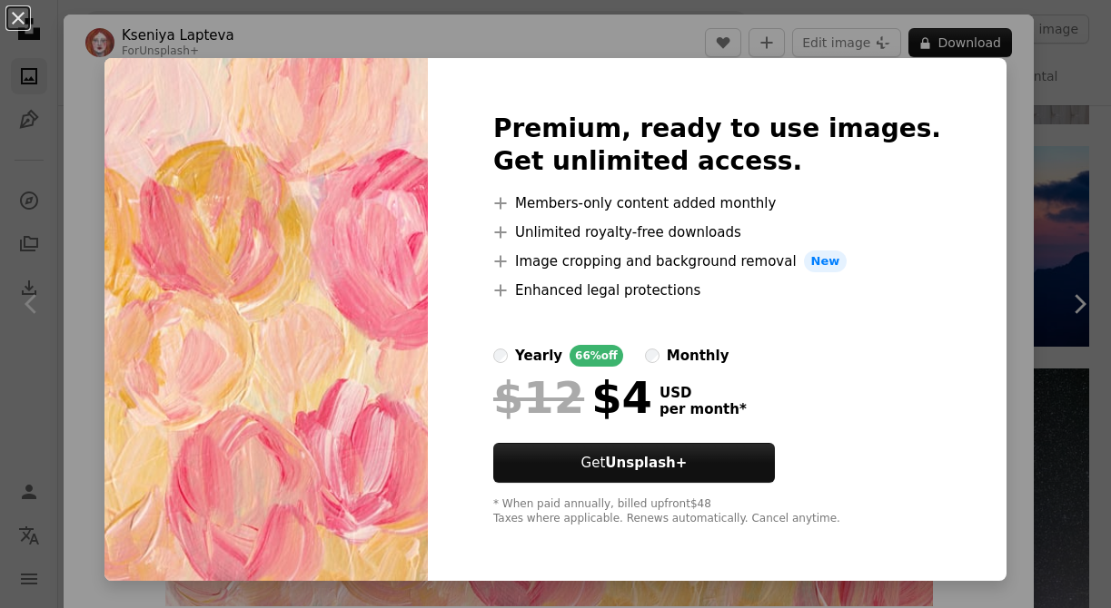
click at [1023, 260] on div "An X shape Premium, ready to use images. Get unlimited access. A plus sign Memb…" at bounding box center [555, 304] width 1111 height 608
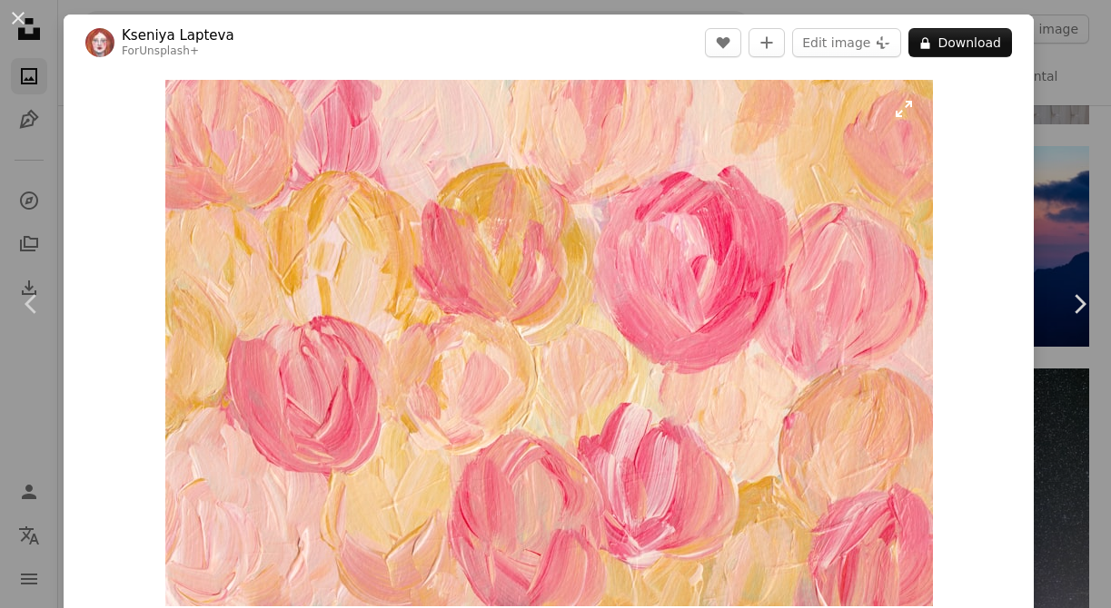
drag, startPoint x: 1023, startPoint y: 260, endPoint x: 667, endPoint y: 111, distance: 385.9
click at [678, 113] on div "Zoom in" at bounding box center [549, 343] width 970 height 545
click at [26, 21] on button "An X shape" at bounding box center [18, 18] width 22 height 22
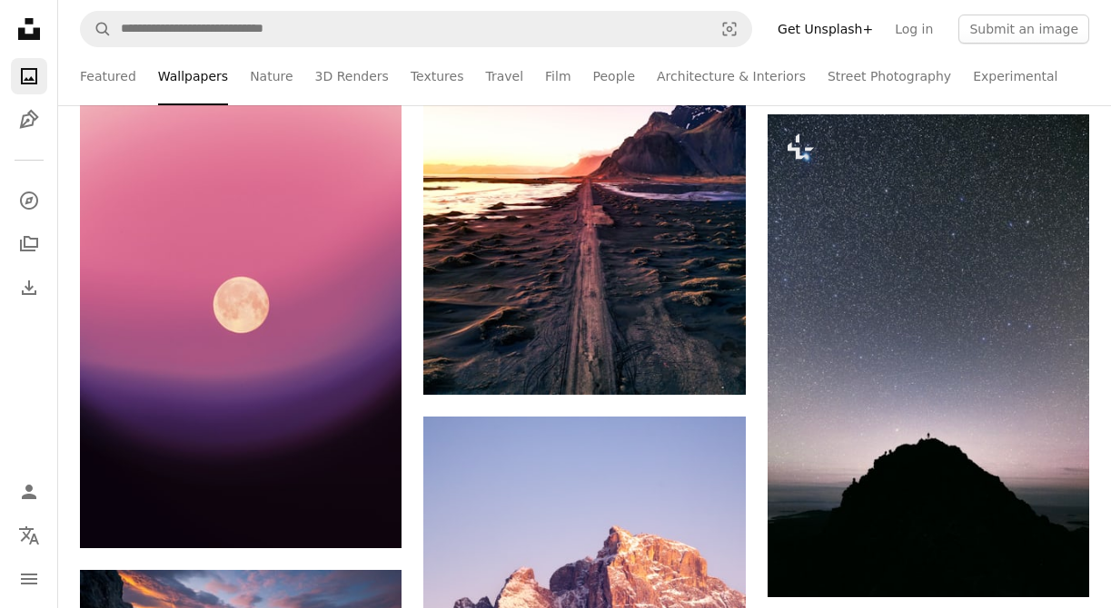
scroll to position [22709, 0]
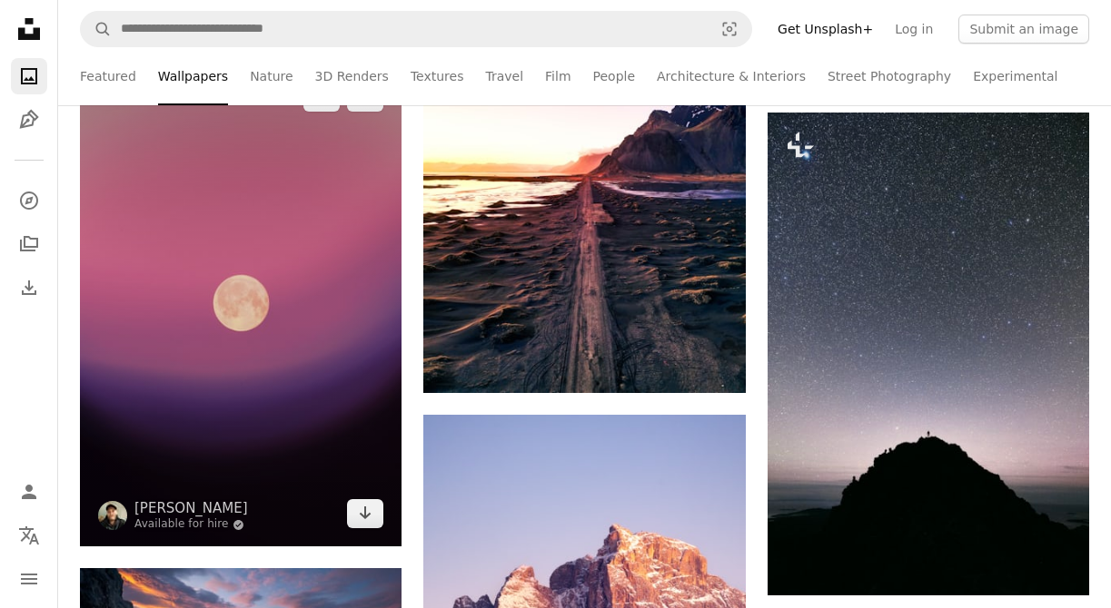
click at [241, 316] on img at bounding box center [240, 305] width 321 height 482
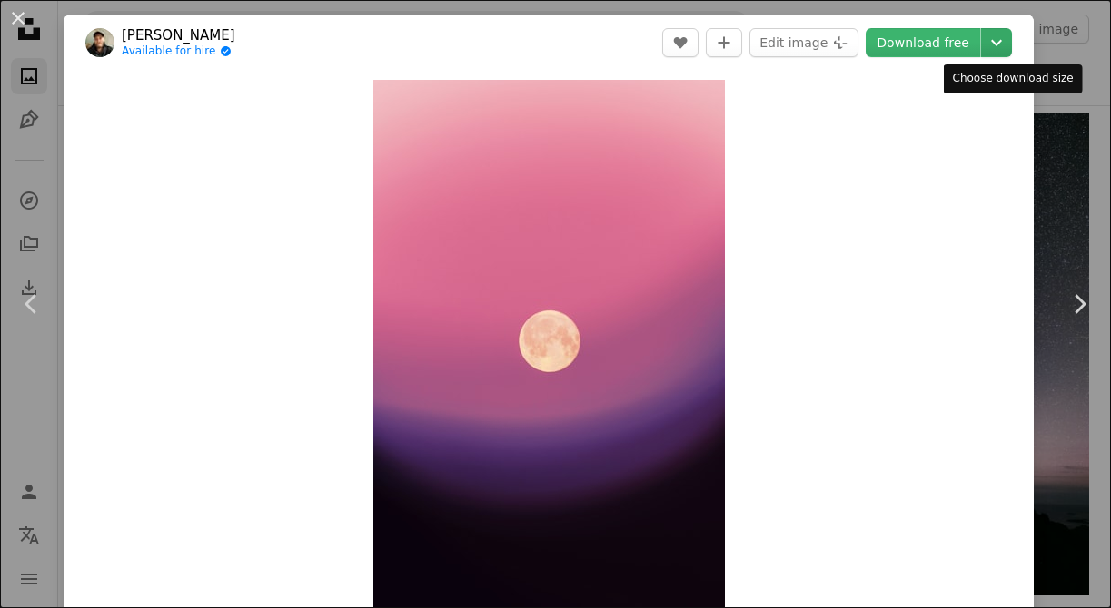
click at [1011, 44] on icon "Chevron down" at bounding box center [996, 43] width 29 height 22
click at [1082, 160] on dialog "An X shape Chevron left Chevron right Abolfazl Sorkhi Available for hire A chec…" at bounding box center [555, 304] width 1111 height 608
click at [1082, 160] on div "An X shape Chevron left Chevron right Abolfazl Sorkhi Available for hire A chec…" at bounding box center [555, 304] width 1111 height 608
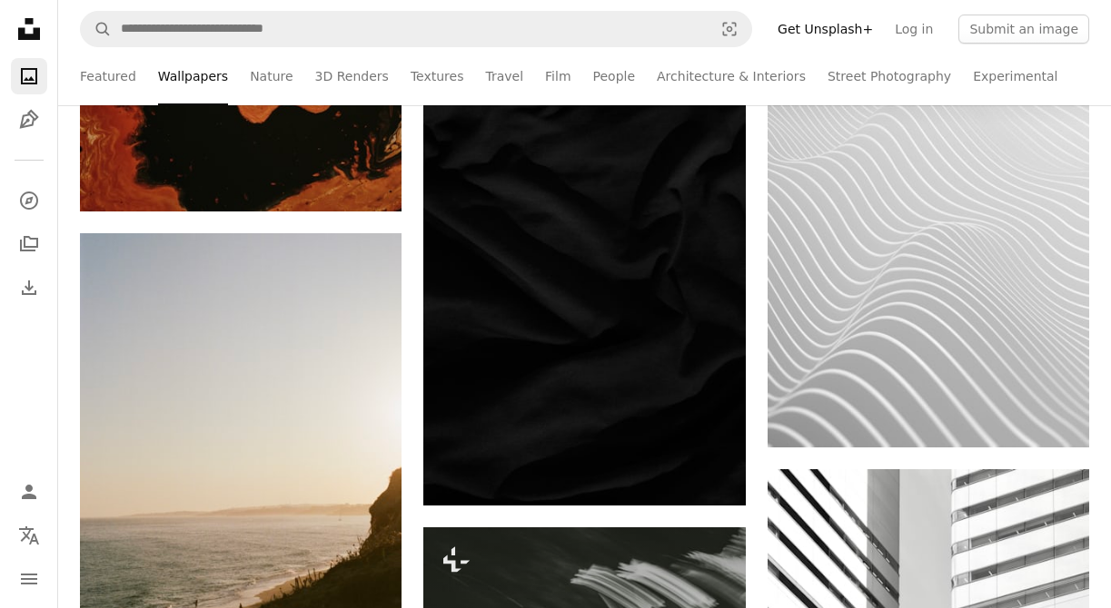
scroll to position [23783, 0]
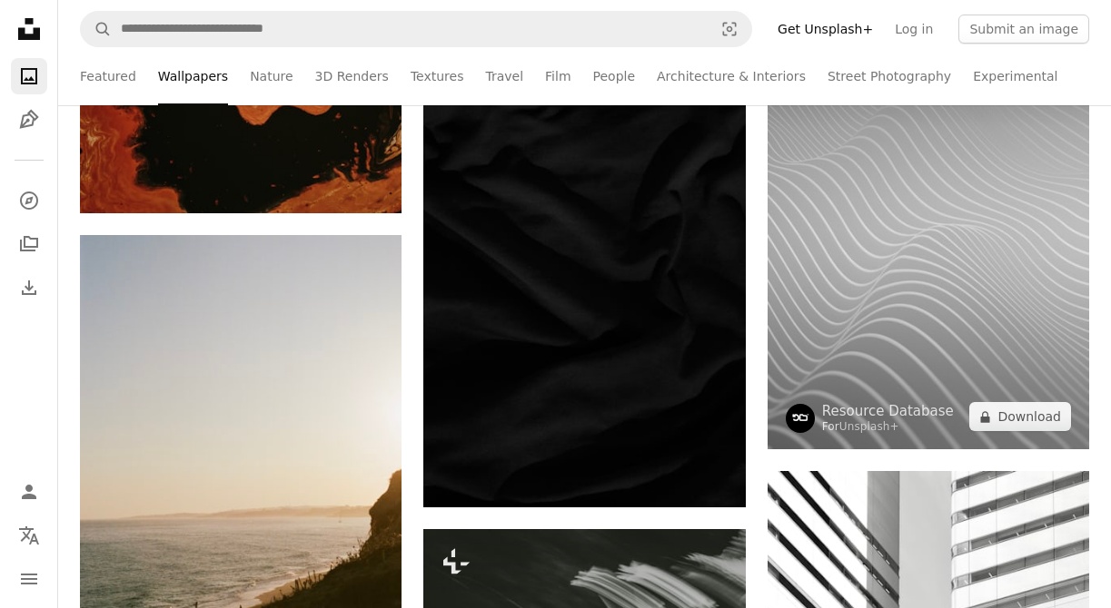
click at [955, 264] on img at bounding box center [927, 248] width 321 height 402
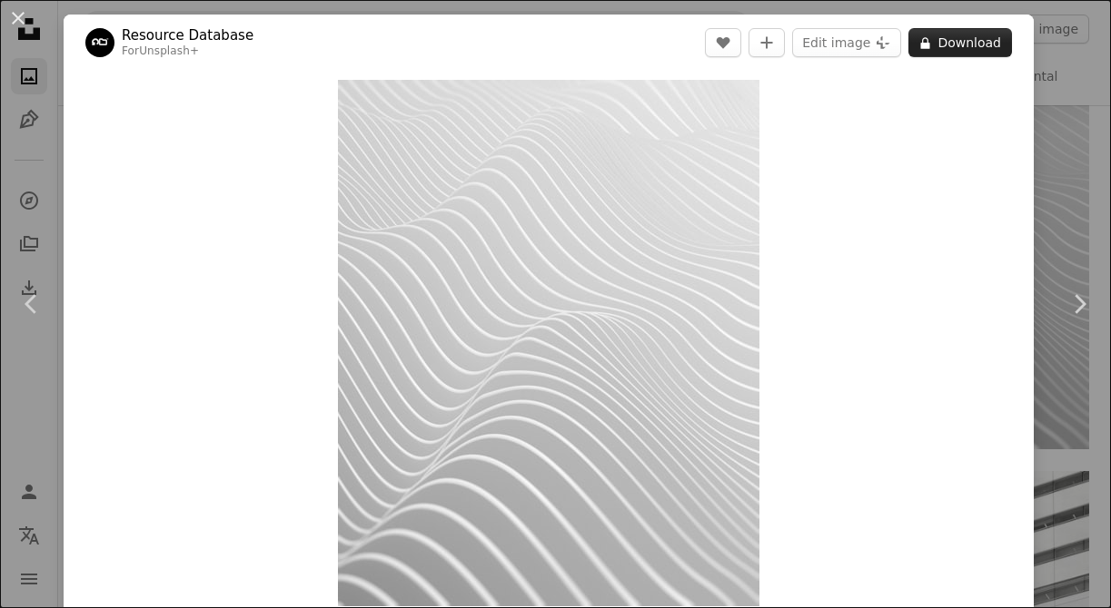
click at [1007, 47] on button "A lock Download" at bounding box center [960, 42] width 104 height 29
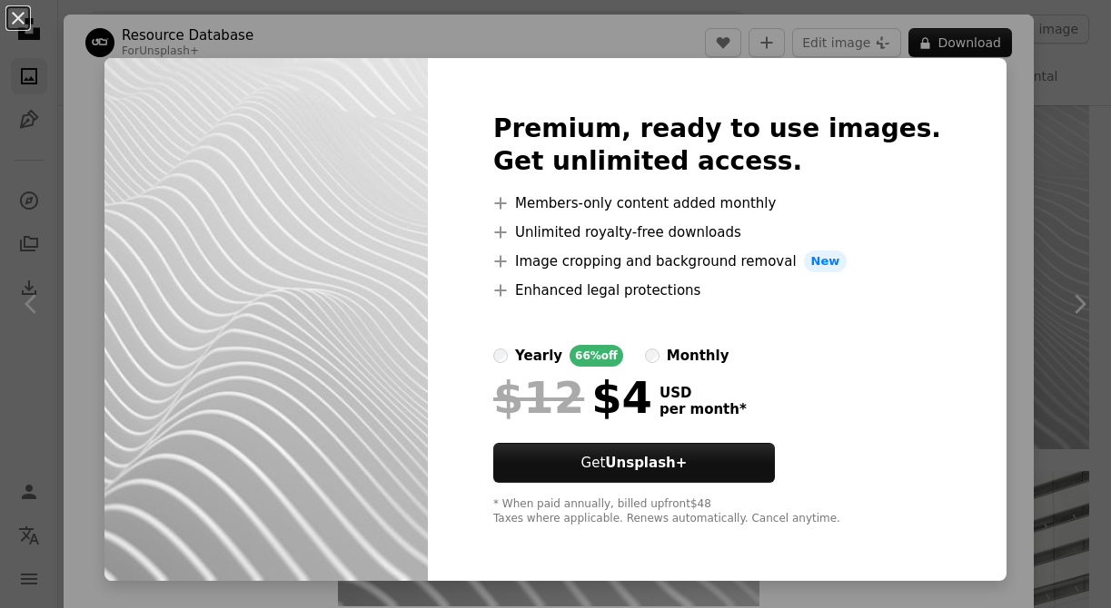
click at [1007, 224] on div "An X shape Premium, ready to use images. Get unlimited access. A plus sign Memb…" at bounding box center [555, 304] width 1111 height 608
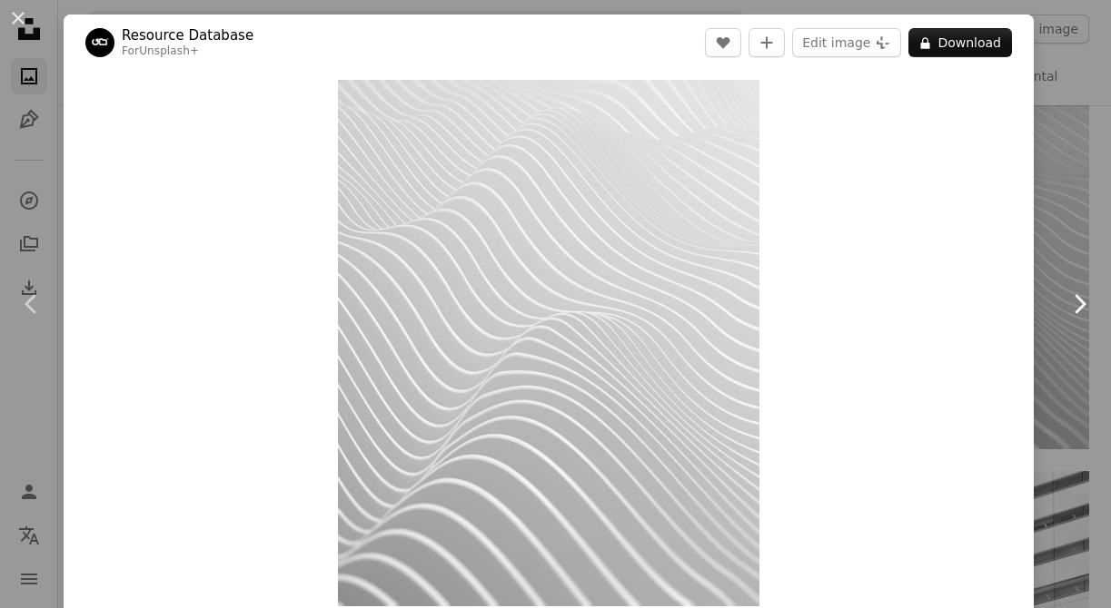
click at [1092, 290] on icon "Chevron right" at bounding box center [1078, 304] width 29 height 29
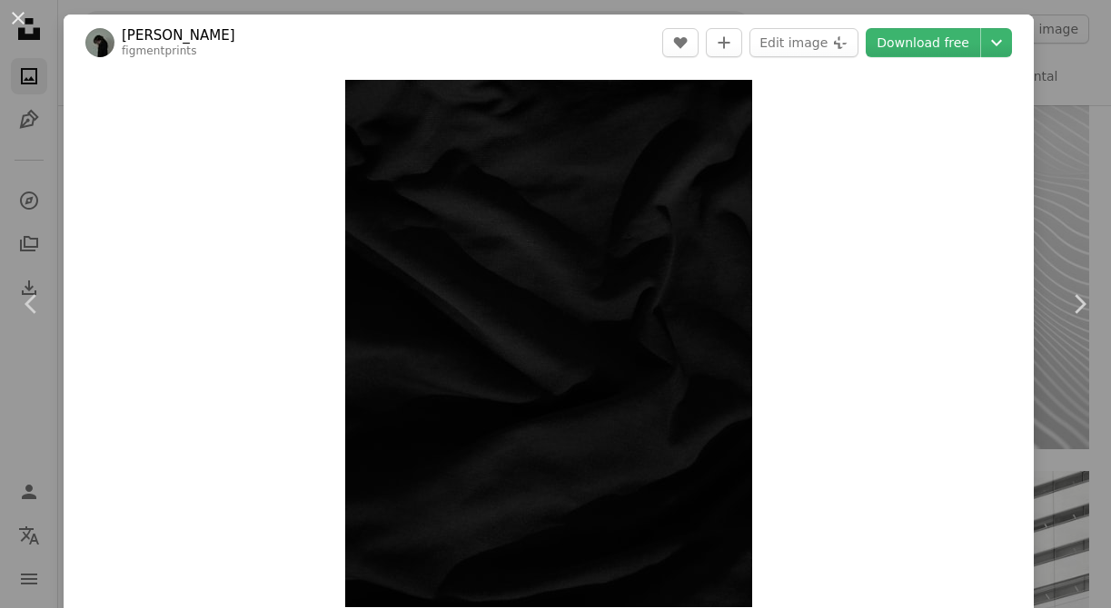
click at [1101, 65] on div "An X shape Chevron left Chevron right Cat Han figmentprints A heart A plus sign…" at bounding box center [555, 304] width 1111 height 608
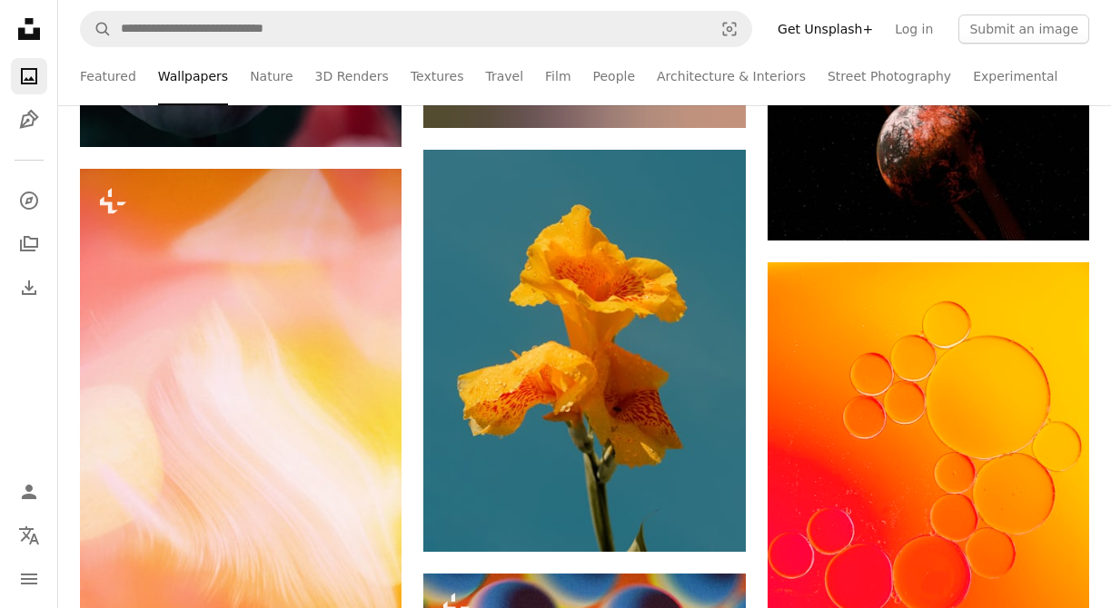
scroll to position [25938, 0]
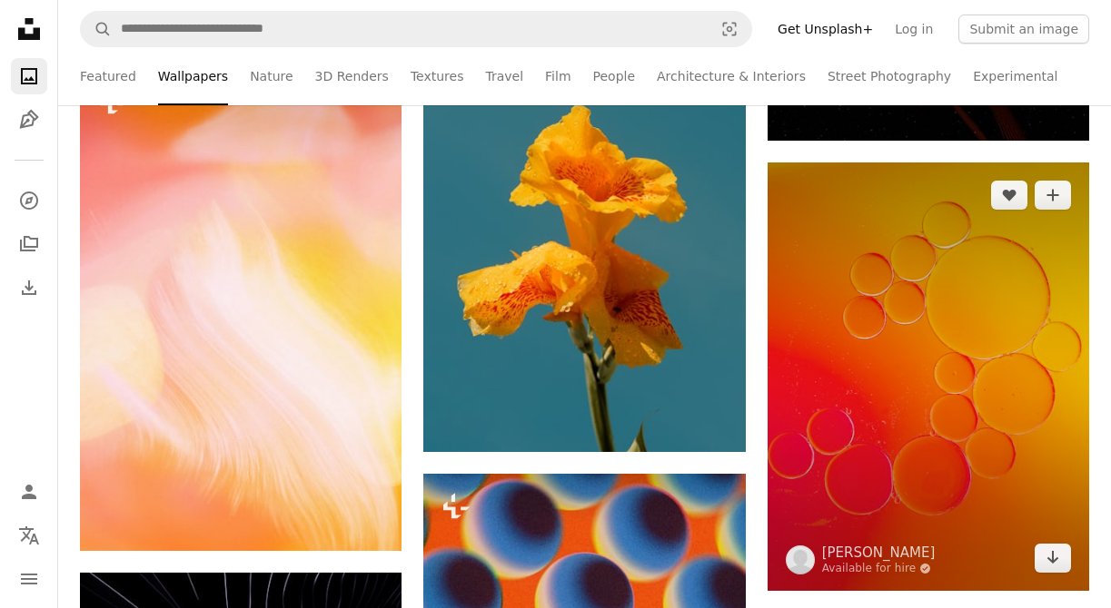
click at [897, 410] on img at bounding box center [927, 377] width 321 height 429
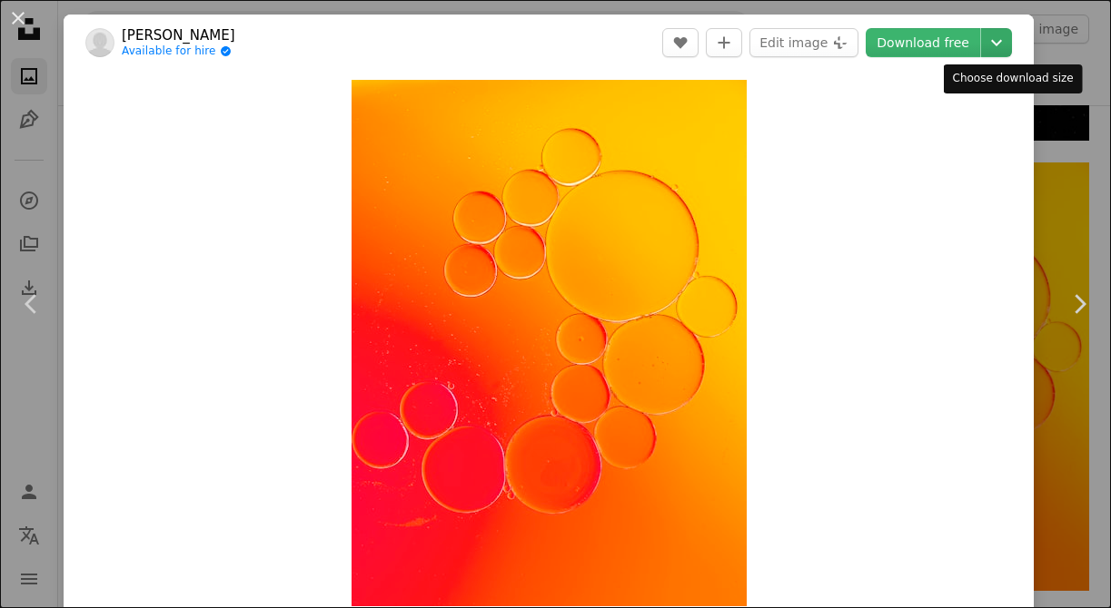
click at [1011, 42] on icon "Chevron down" at bounding box center [996, 43] width 29 height 22
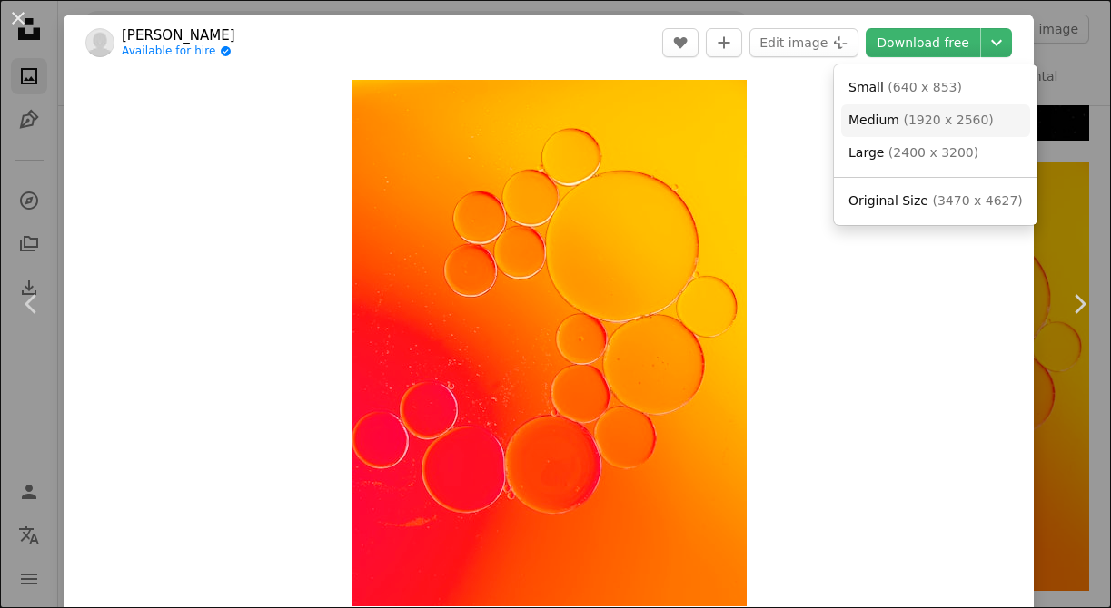
click at [975, 130] on link "Medium ( 1920 x 2560 )" at bounding box center [935, 120] width 189 height 33
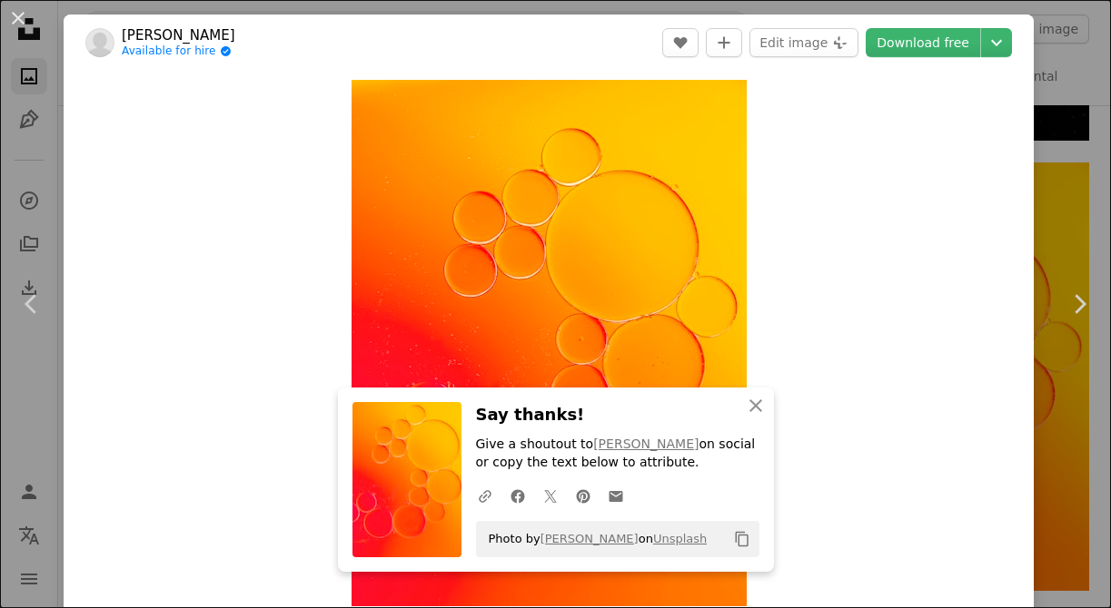
click at [1071, 136] on div "An X shape Chevron left Chevron right Philippe BONTEMPS Available for hire A ch…" at bounding box center [555, 304] width 1111 height 608
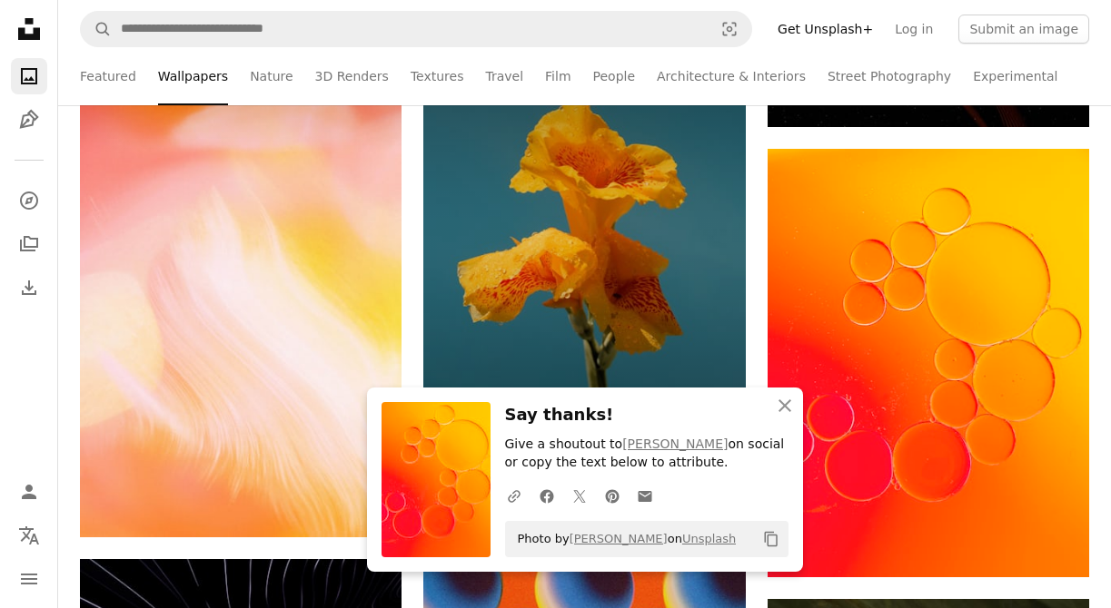
scroll to position [25921, 0]
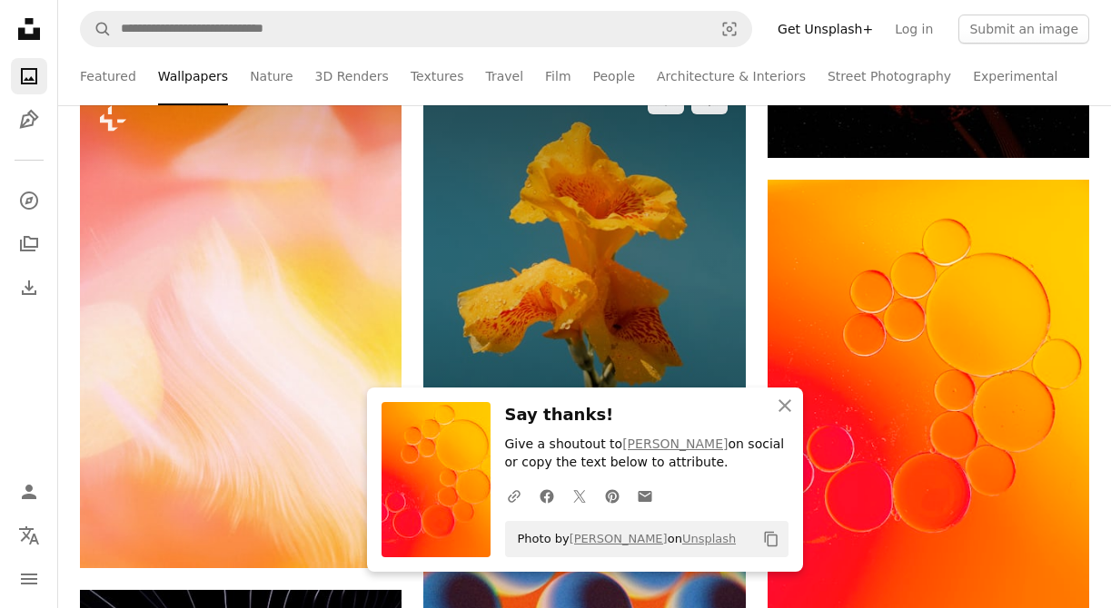
click at [562, 268] on img at bounding box center [583, 268] width 321 height 402
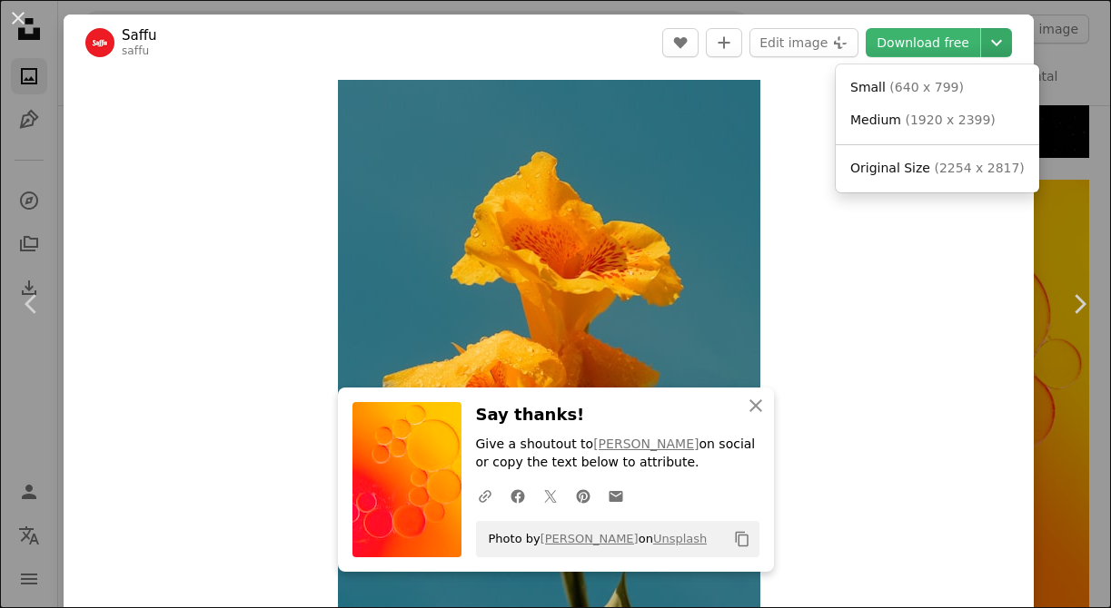
click at [1011, 51] on icon "Chevron down" at bounding box center [996, 43] width 29 height 22
click at [969, 113] on span "( 1920 x 2399 )" at bounding box center [949, 120] width 90 height 15
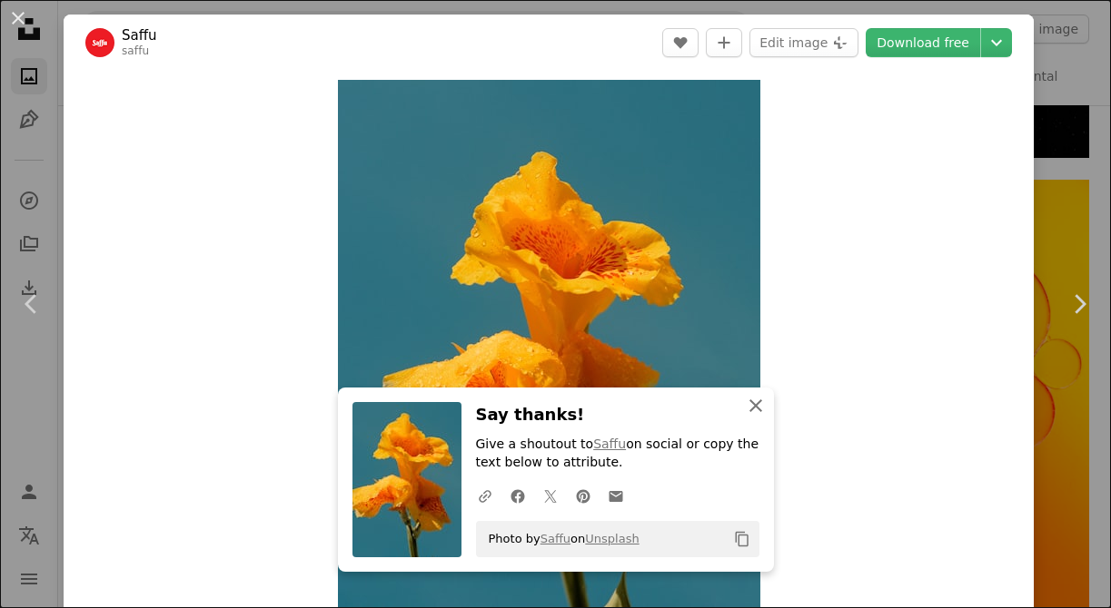
click at [757, 405] on icon "An X shape" at bounding box center [756, 406] width 22 height 22
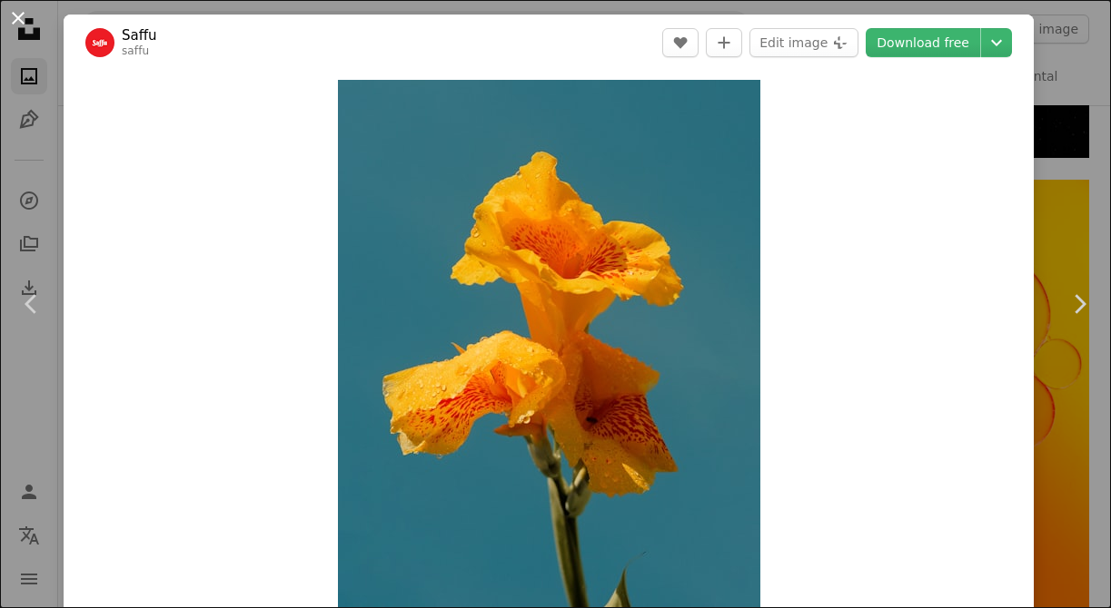
click at [19, 18] on button "An X shape" at bounding box center [18, 18] width 22 height 22
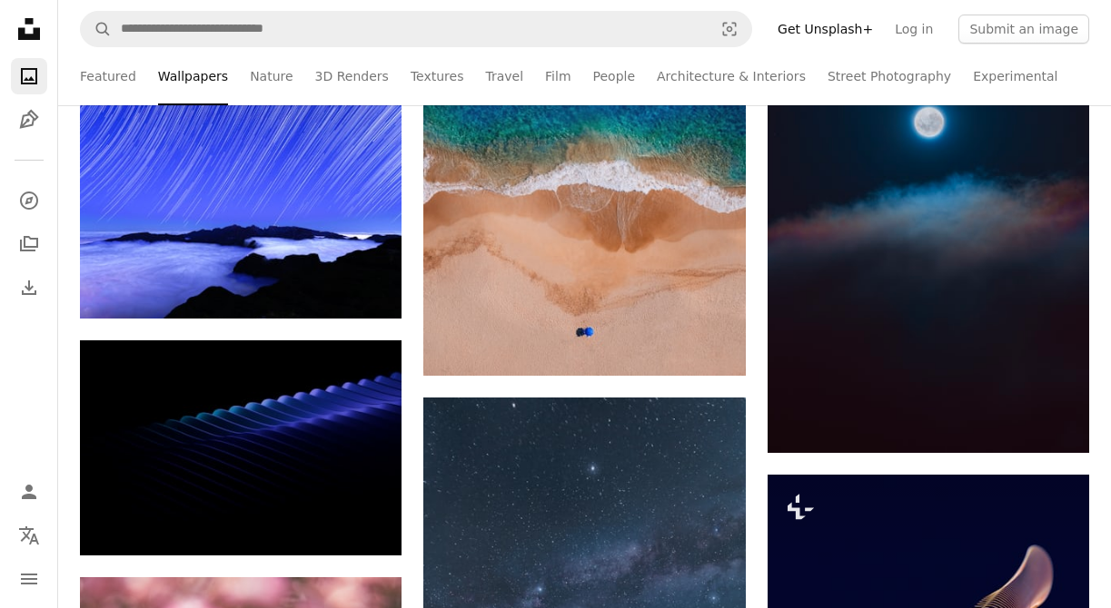
scroll to position [31967, 0]
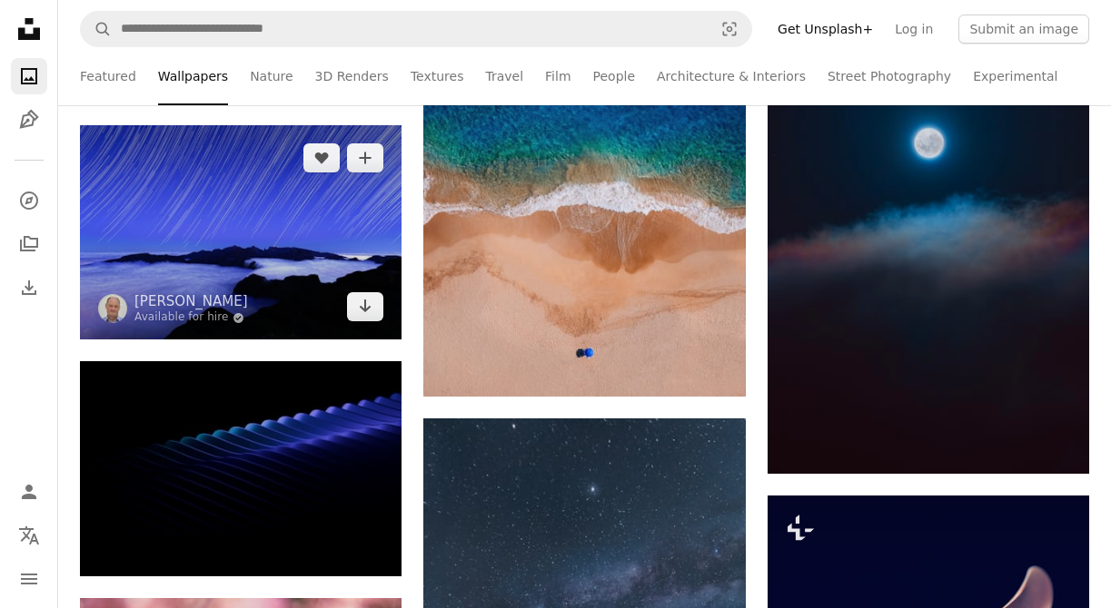
click at [341, 222] on img at bounding box center [240, 232] width 321 height 215
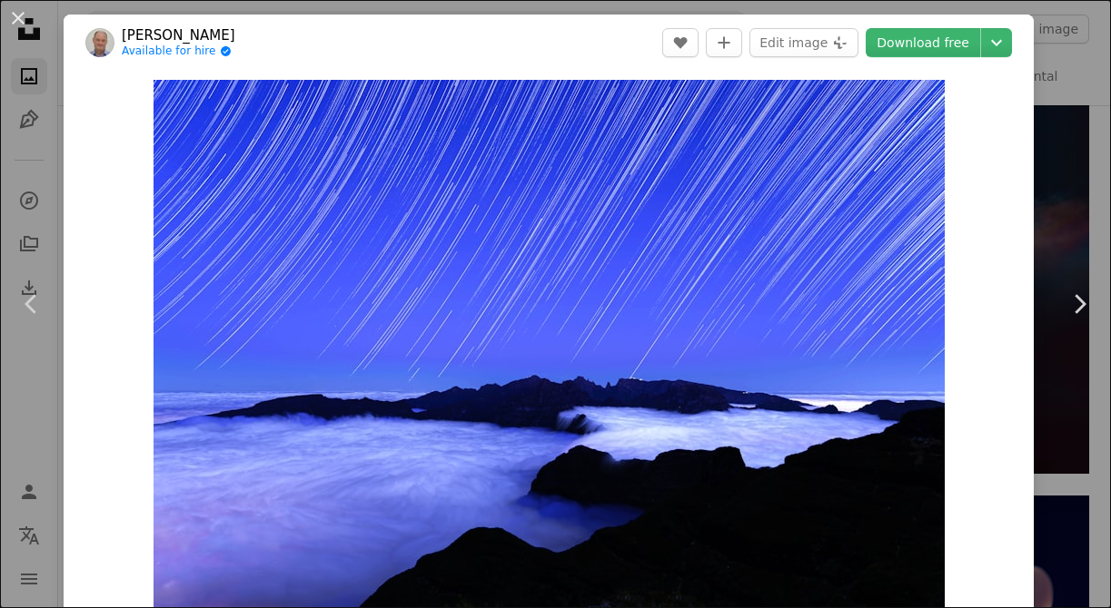
click at [1008, 24] on header "Colin Watts Available for hire A checkmark inside of a circle A heart A plus si…" at bounding box center [549, 43] width 970 height 56
click at [1006, 48] on icon "Chevron down" at bounding box center [996, 43] width 29 height 22
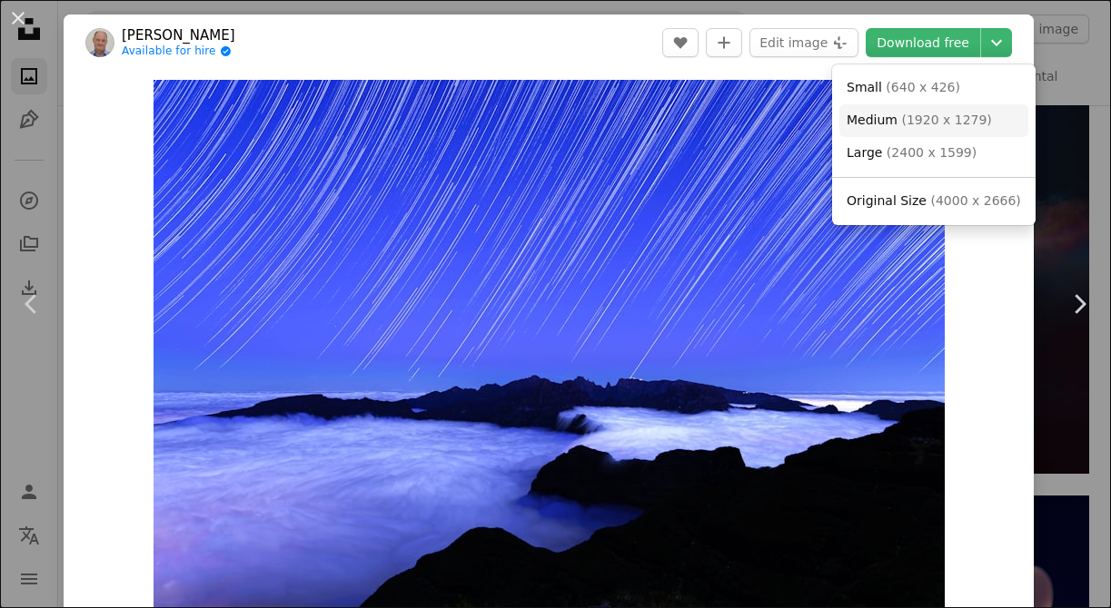
click at [945, 129] on span "Medium ( 1920 x 1279 )" at bounding box center [918, 121] width 145 height 18
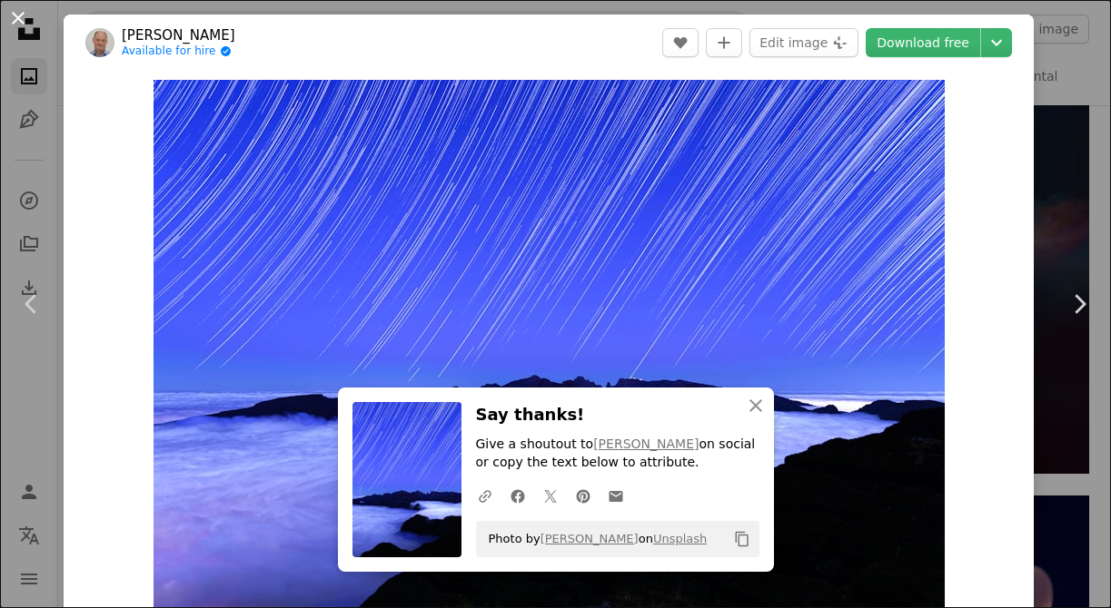
click at [23, 17] on button "An X shape" at bounding box center [18, 18] width 22 height 22
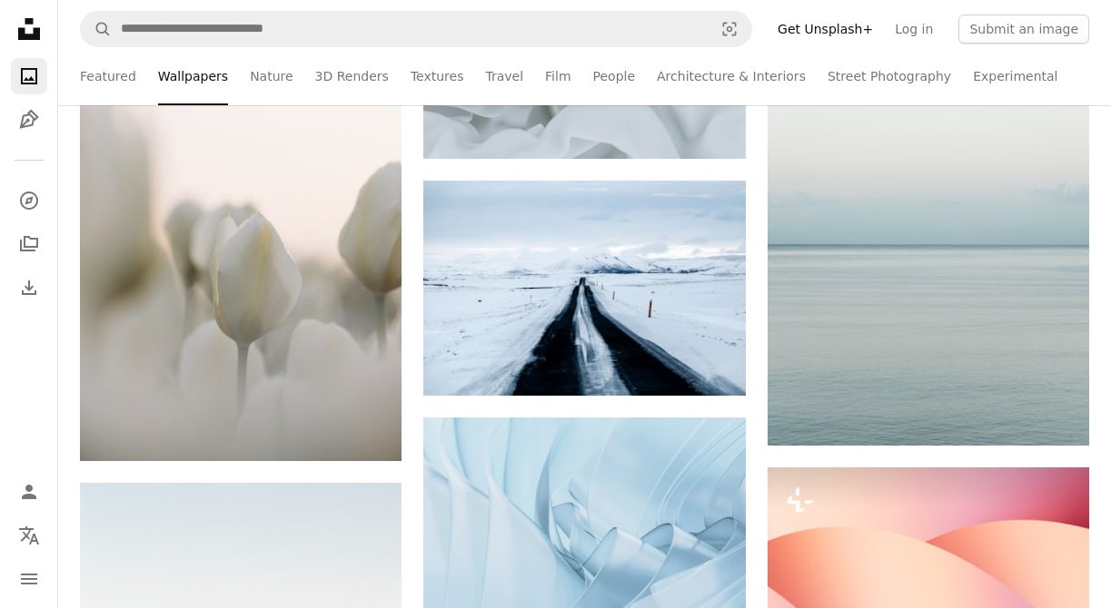
scroll to position [35785, 0]
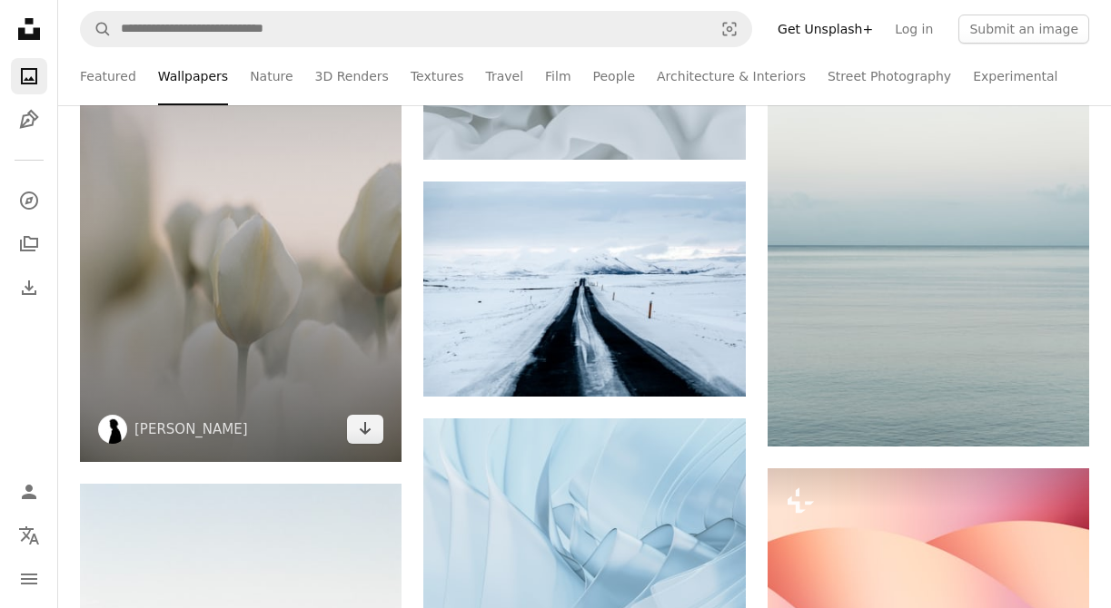
click at [323, 253] on img at bounding box center [240, 220] width 321 height 482
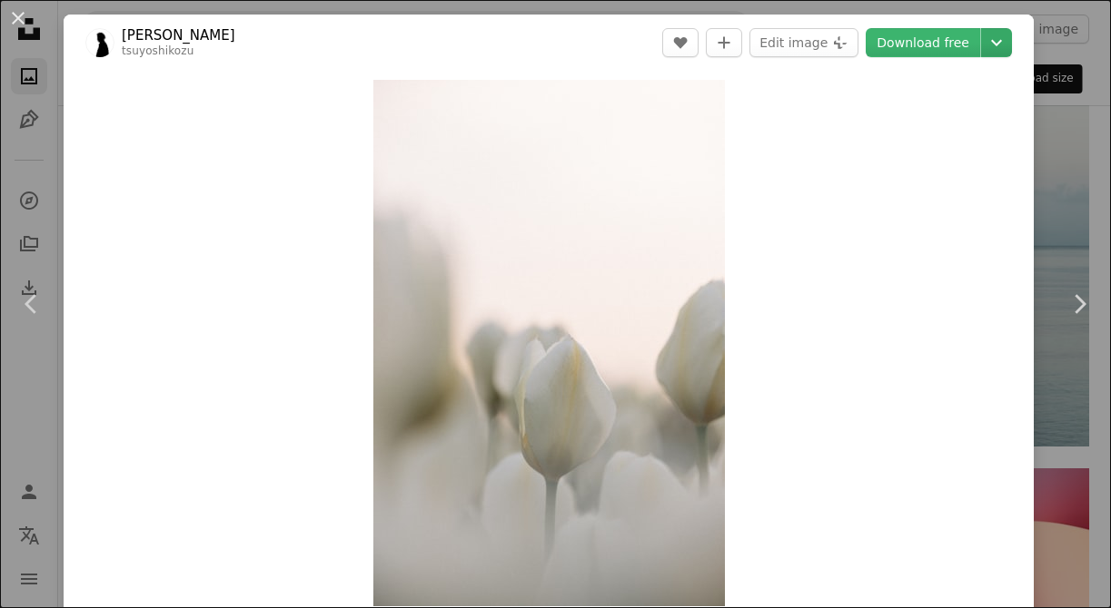
click at [1011, 32] on icon "Chevron down" at bounding box center [996, 43] width 29 height 22
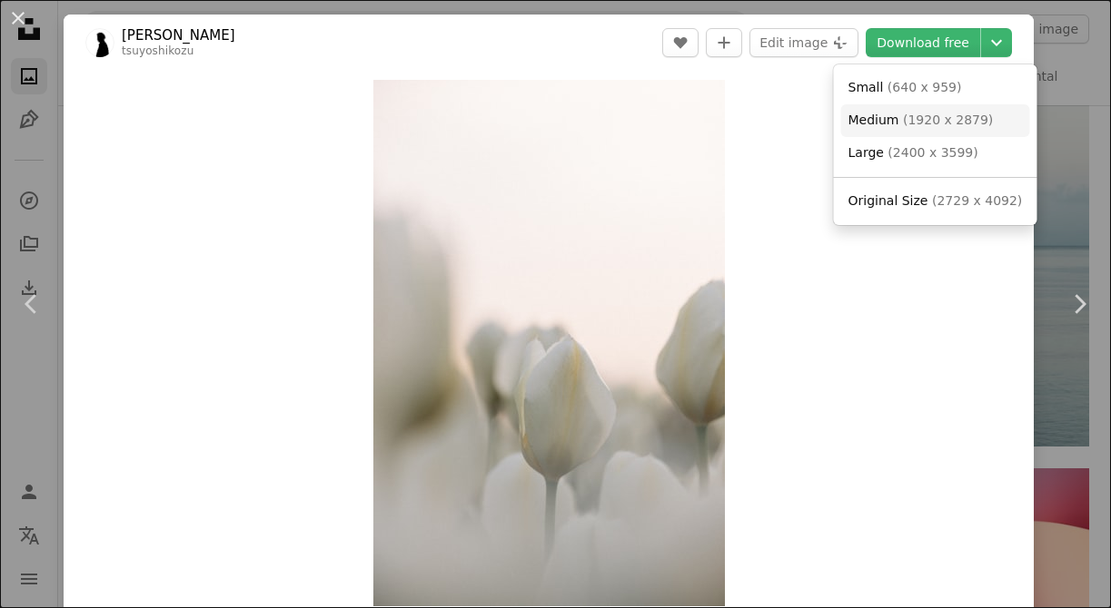
click at [965, 121] on span "( 1920 x 2879 )" at bounding box center [948, 120] width 90 height 15
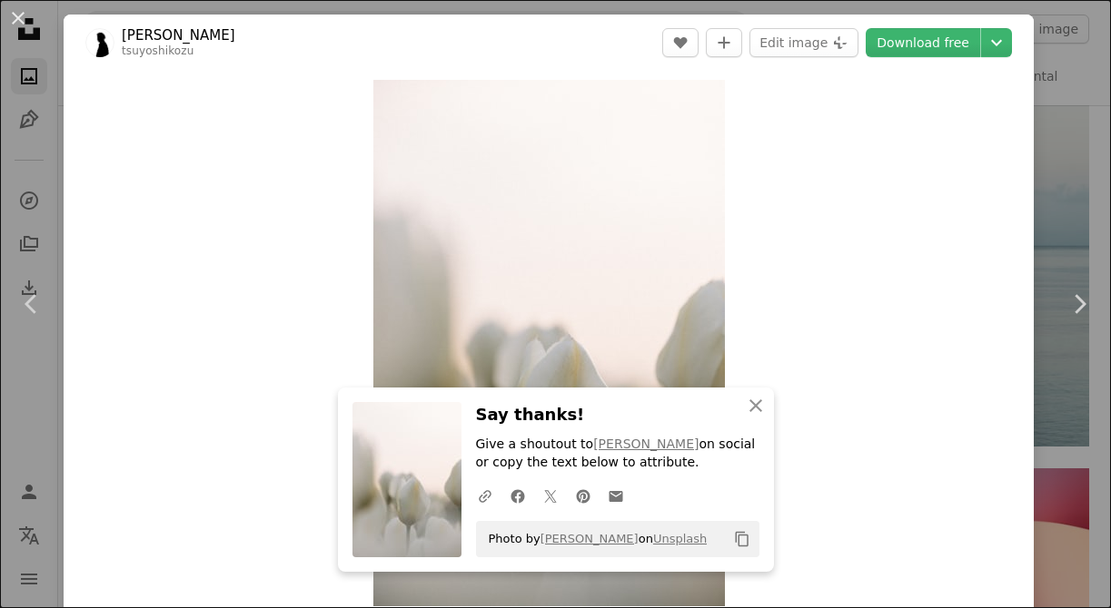
click at [1068, 66] on div "An X shape Chevron left Chevron right Tsuyoshi Kozu tsuyoshikozu A heart A plus…" at bounding box center [555, 304] width 1111 height 608
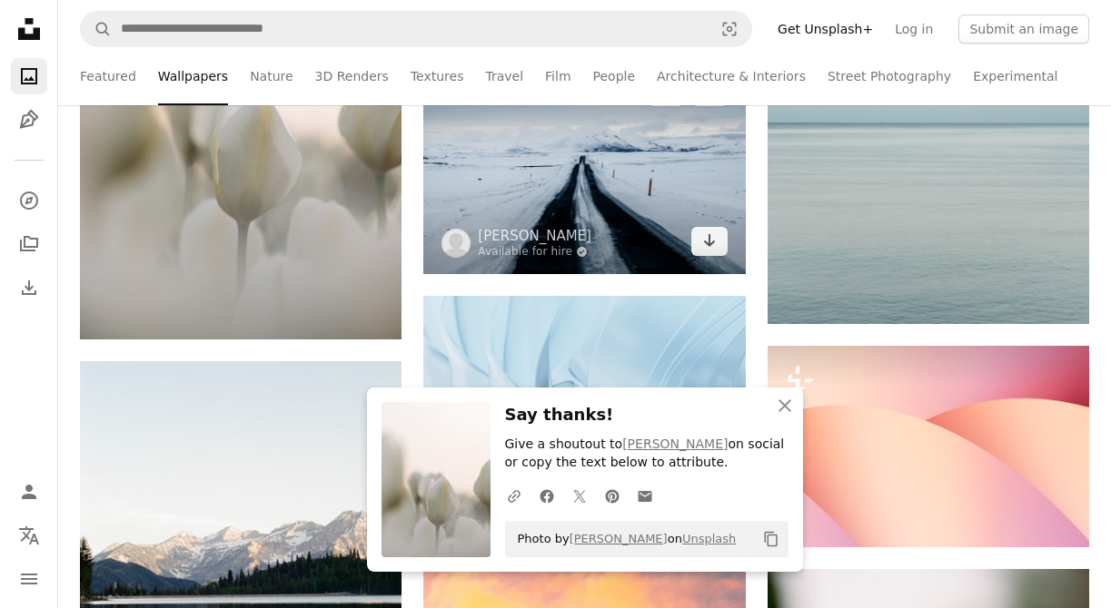
scroll to position [35918, 0]
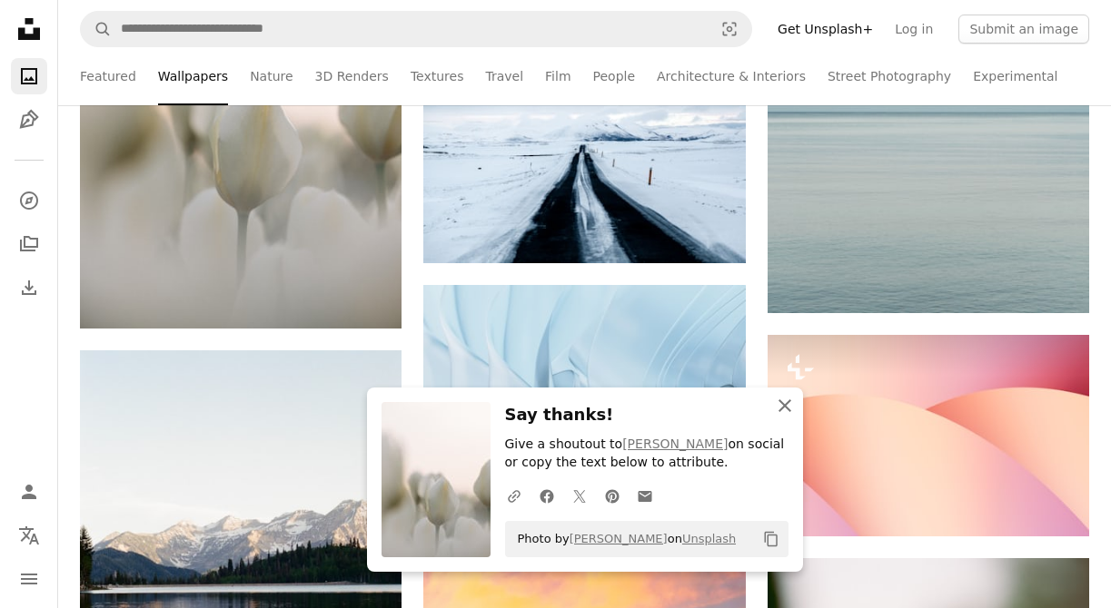
click at [780, 408] on icon "button" at bounding box center [784, 406] width 13 height 13
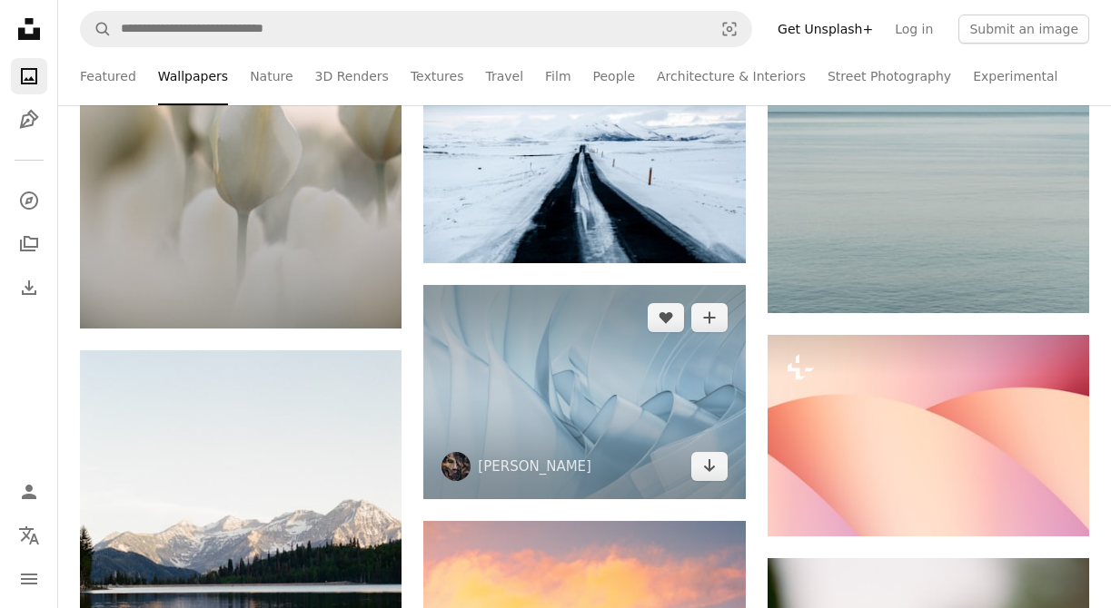
click at [663, 414] on img at bounding box center [583, 392] width 321 height 215
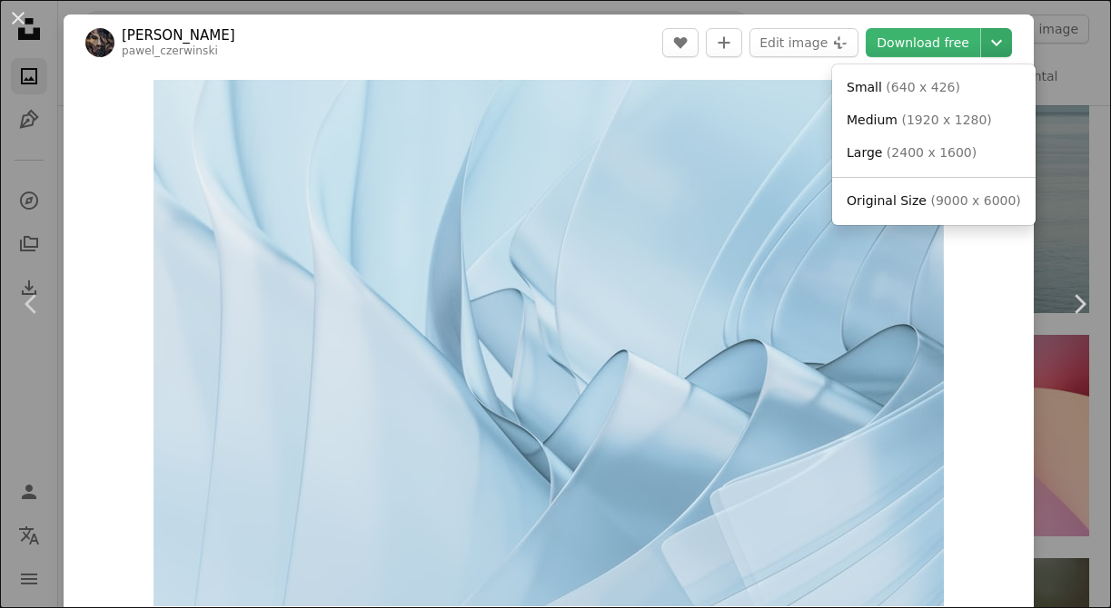
click at [1011, 52] on icon "Chevron down" at bounding box center [996, 43] width 29 height 22
click at [971, 126] on span "( 1920 x 1280 )" at bounding box center [946, 120] width 90 height 15
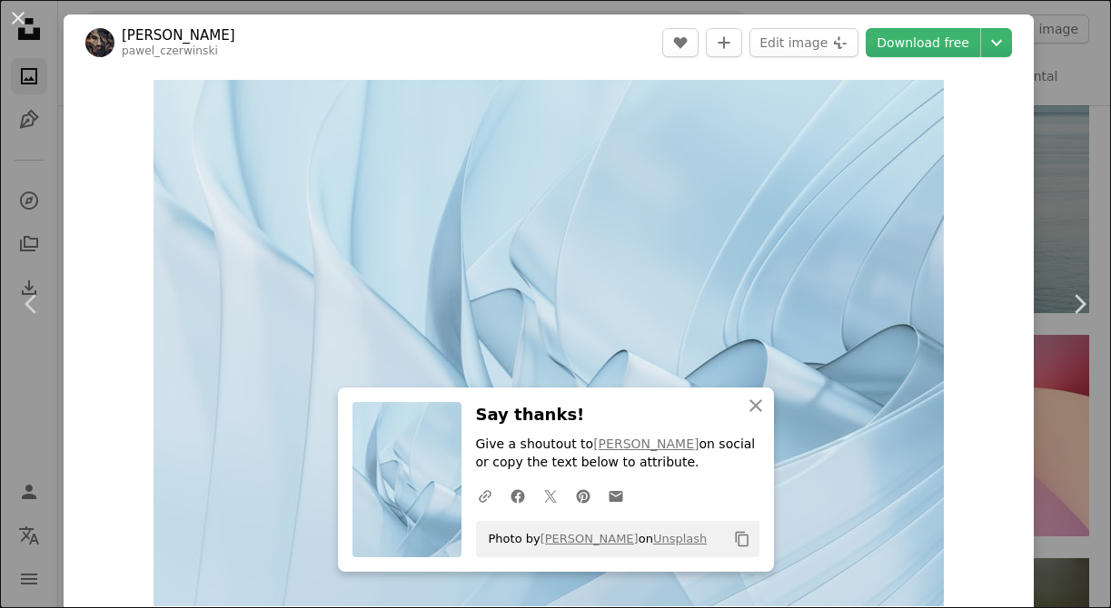
click at [985, 414] on div "Zoom in" at bounding box center [549, 343] width 970 height 545
click at [1067, 141] on div "An X shape Chevron left Chevron right Pawel Czerwinski pawel_czerwinski A heart…" at bounding box center [555, 304] width 1111 height 608
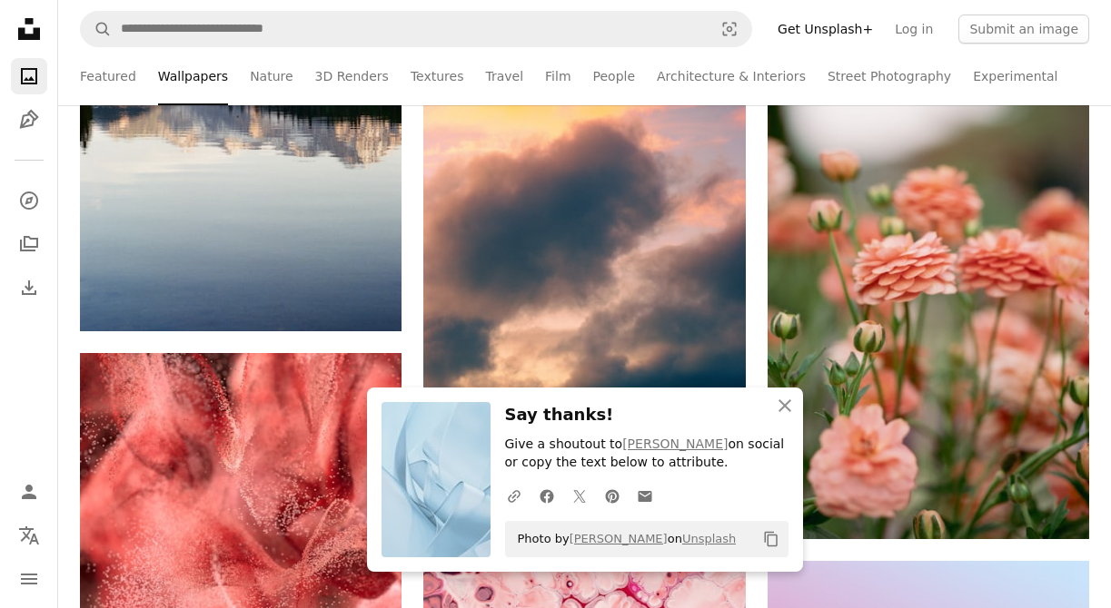
scroll to position [36503, 0]
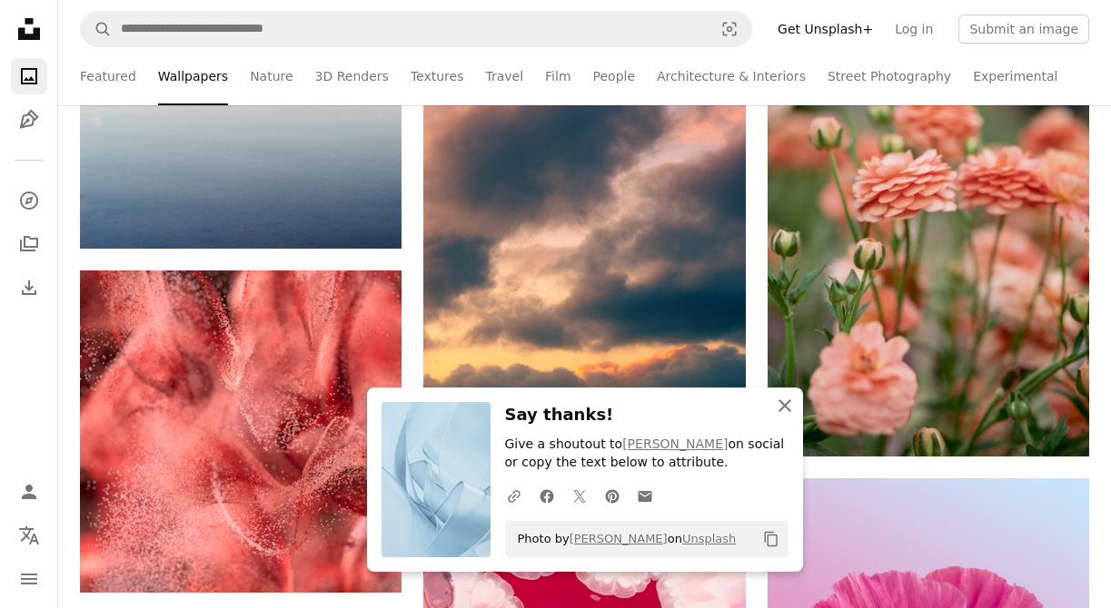
click at [786, 410] on icon "An X shape" at bounding box center [785, 406] width 22 height 22
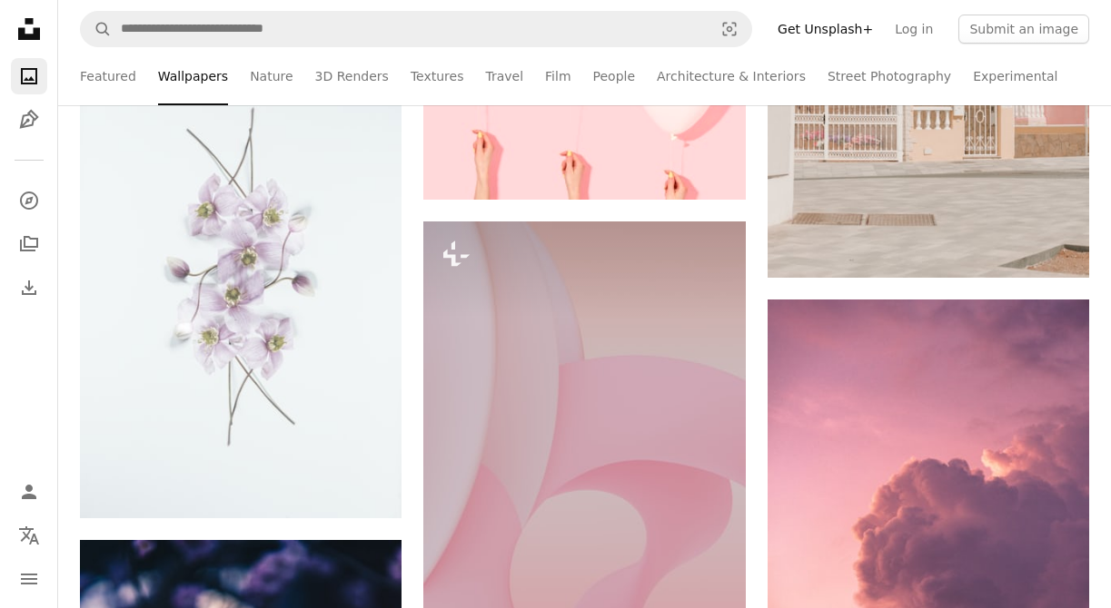
scroll to position [66736, 0]
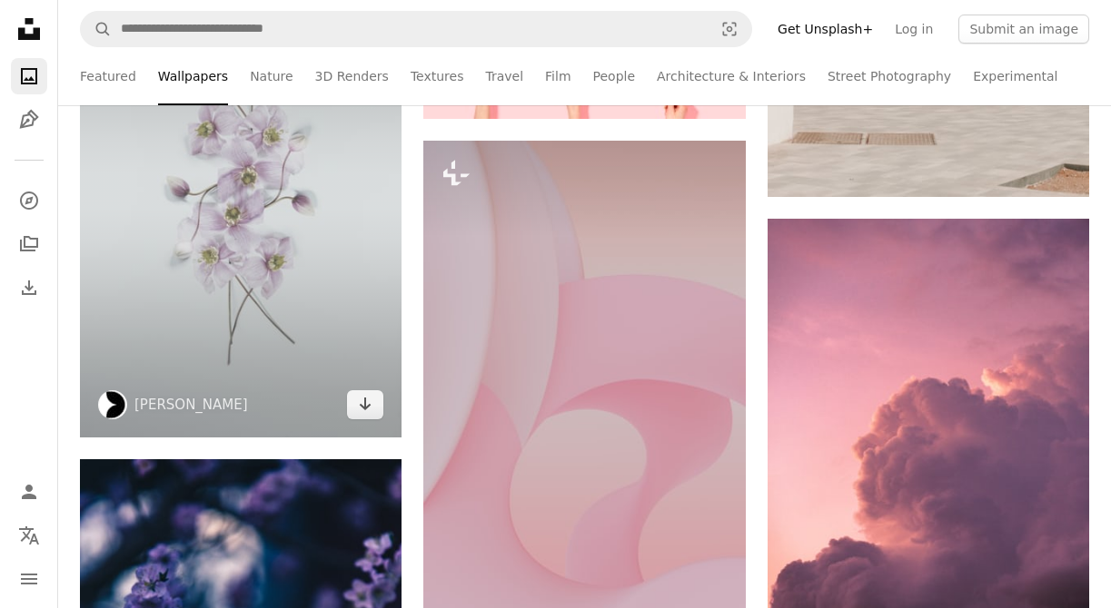
click at [277, 232] on img at bounding box center [240, 196] width 321 height 482
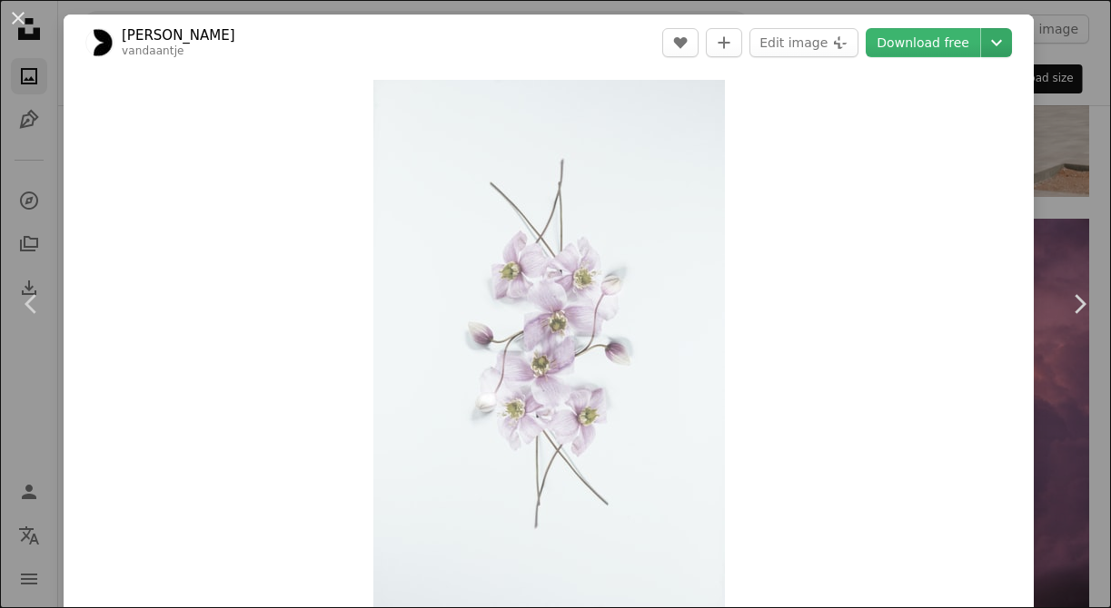
click at [1002, 40] on icon "Choose download size" at bounding box center [996, 43] width 11 height 6
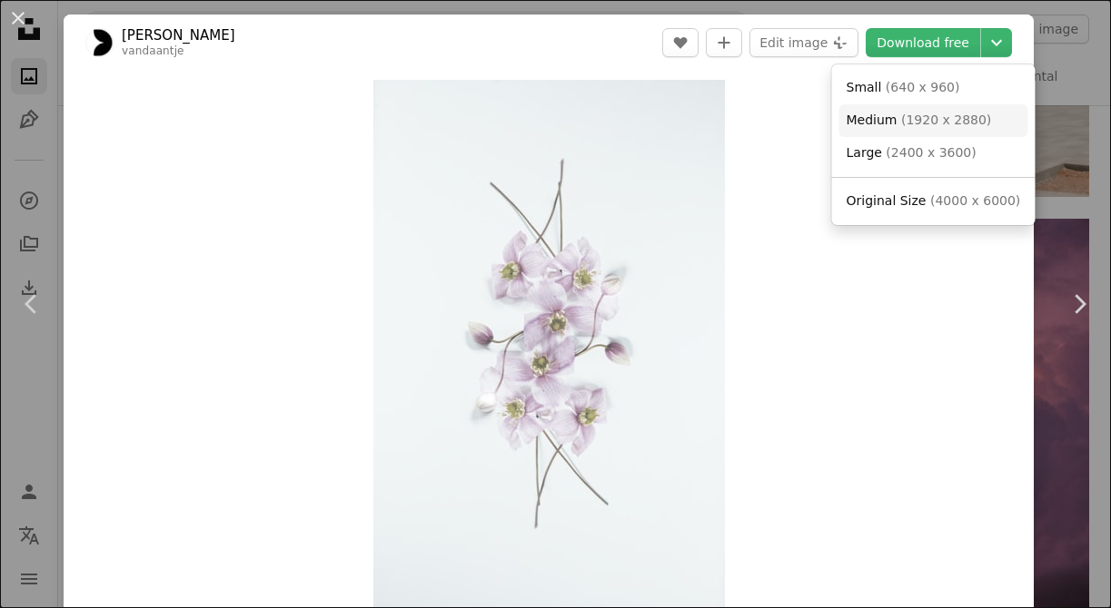
click at [953, 122] on span "( 1920 x 2880 )" at bounding box center [946, 120] width 90 height 15
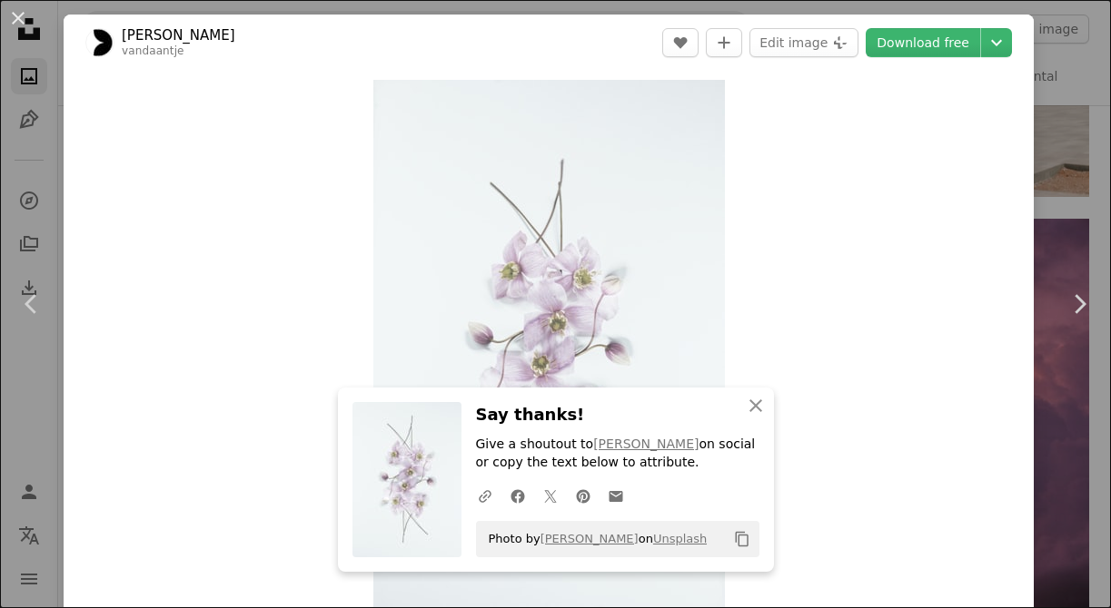
click at [326, 237] on div "Zoom in" at bounding box center [549, 344] width 970 height 546
click at [18, 16] on button "An X shape" at bounding box center [18, 18] width 22 height 22
